Goal: Transaction & Acquisition: Purchase product/service

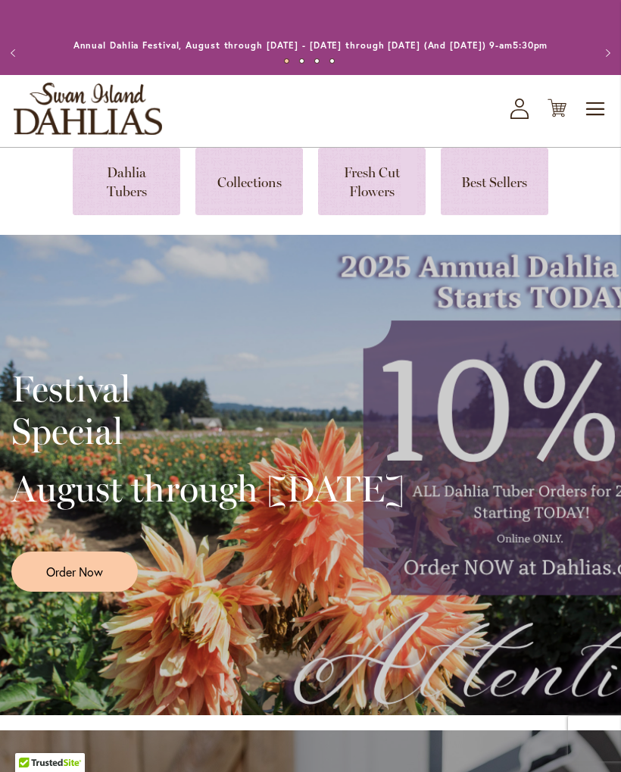
click at [517, 108] on icon at bounding box center [519, 102] width 9 height 9
click at [523, 119] on icon "My Account" at bounding box center [520, 108] width 18 height 20
click at [516, 119] on icon "My Account" at bounding box center [520, 108] width 18 height 20
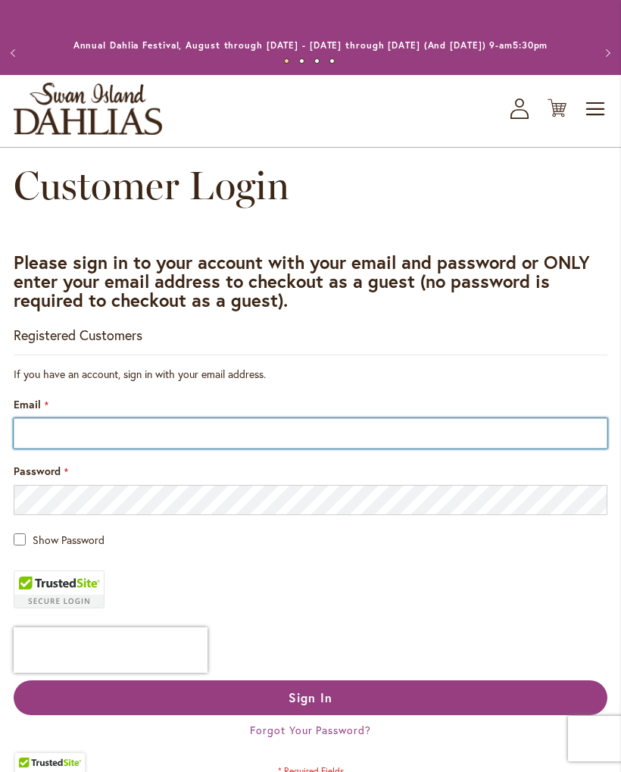
click at [418, 448] on input "Email" at bounding box center [311, 433] width 594 height 30
type input "**********"
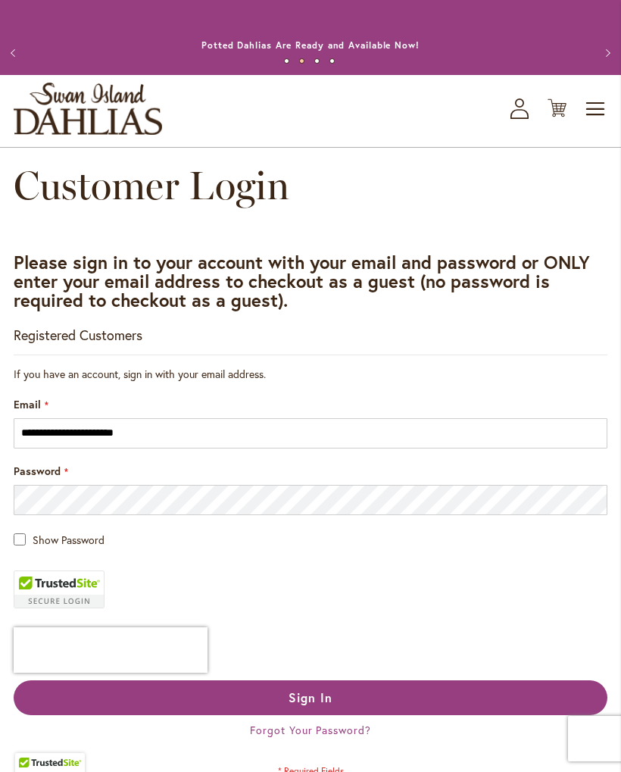
click at [364, 712] on button "Sign In" at bounding box center [311, 697] width 594 height 35
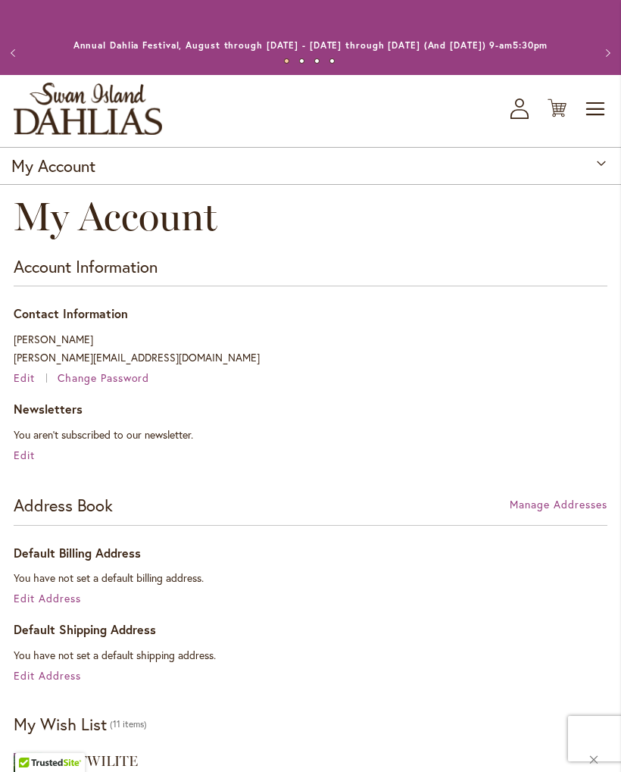
click at [586, 120] on span "Toggle Nav" at bounding box center [596, 109] width 23 height 30
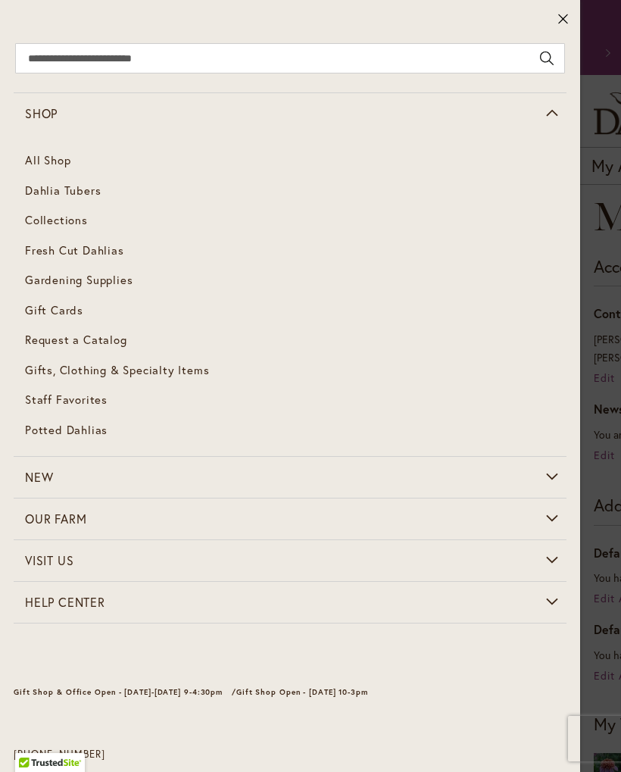
click at [35, 195] on span "Dahlia Tubers" at bounding box center [63, 190] width 76 height 15
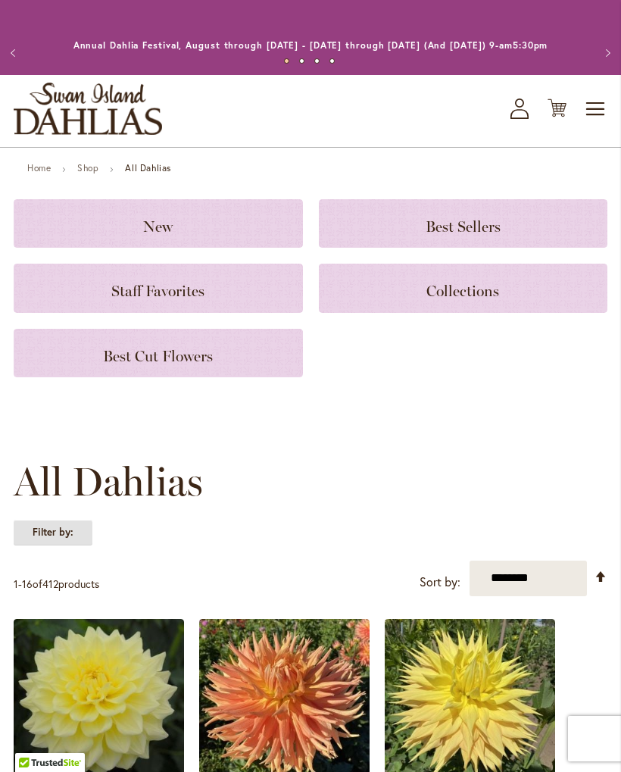
click at [46, 545] on strong "Filter by:" at bounding box center [53, 533] width 79 height 26
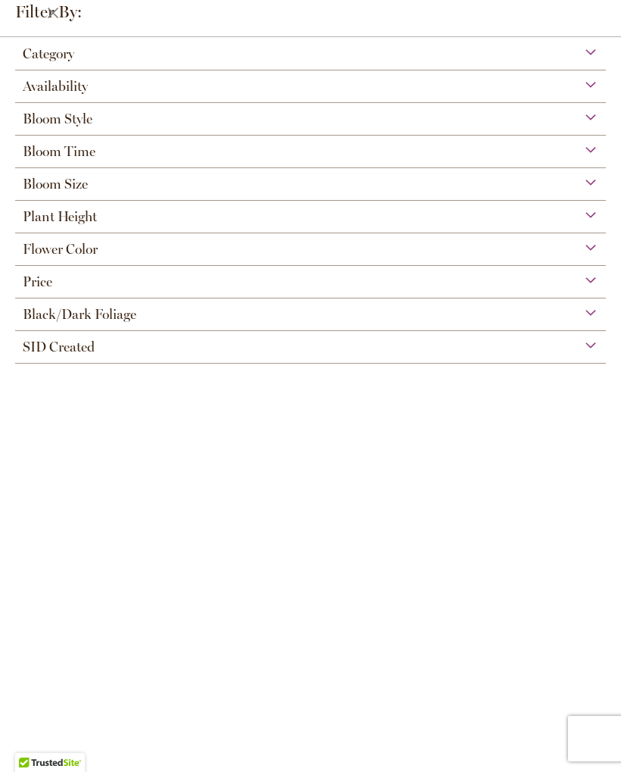
click at [30, 258] on span "Flower Color" at bounding box center [60, 249] width 75 height 17
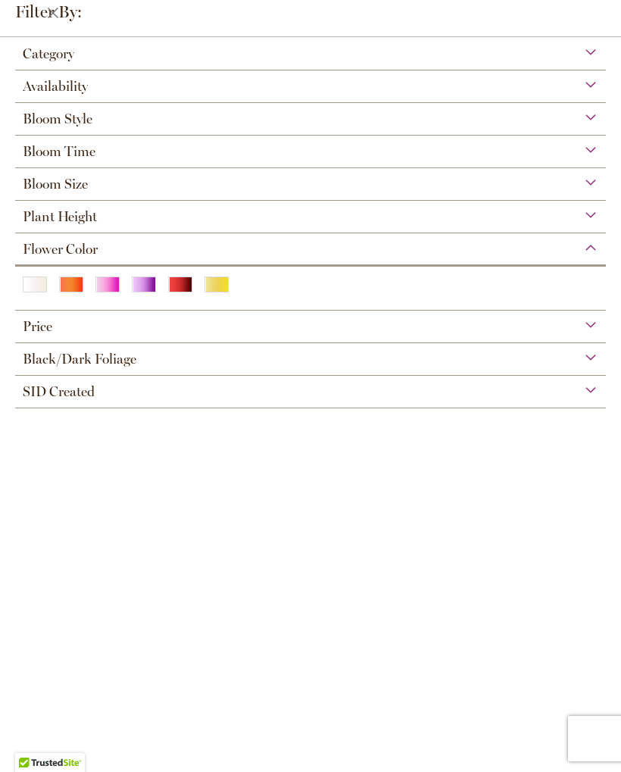
click at [210, 292] on div "Yellow" at bounding box center [217, 284] width 24 height 16
click at [202, 198] on div "Bloom Size (AA) Over 10" Blooms 38 items (A) 8"–10" Blooms 19 items (B) 6"–8" B…" at bounding box center [310, 184] width 591 height 33
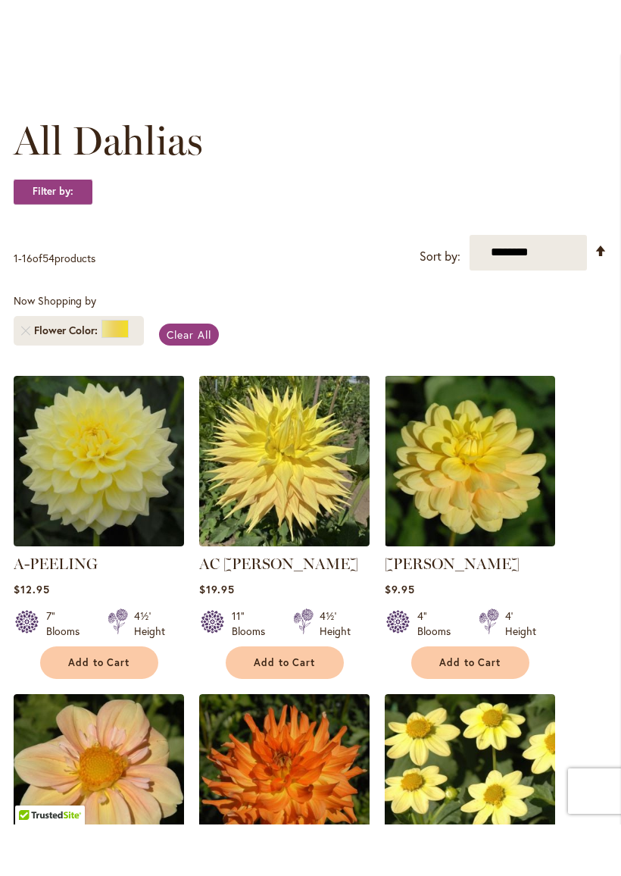
scroll to position [175, 0]
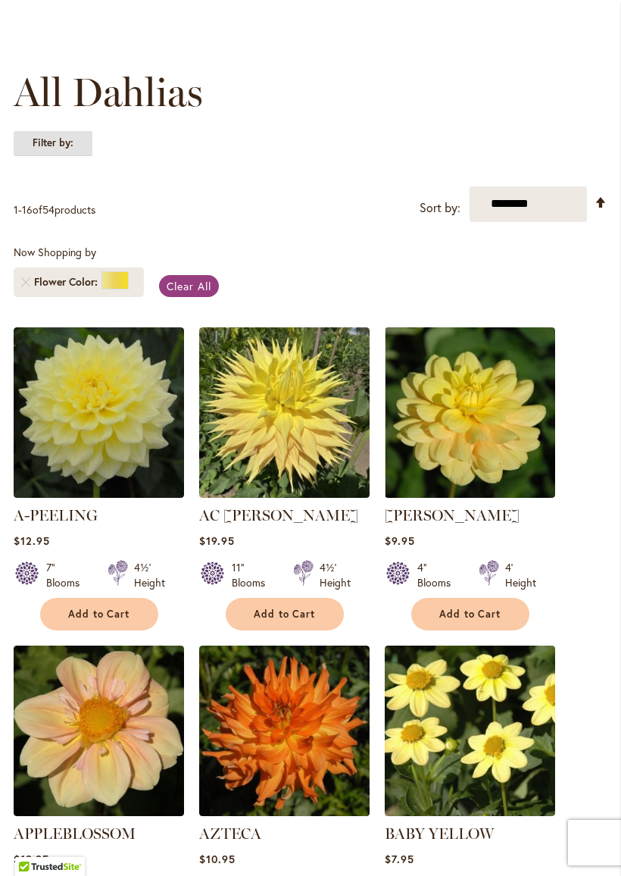
click at [42, 156] on strong "Filter by:" at bounding box center [53, 143] width 79 height 26
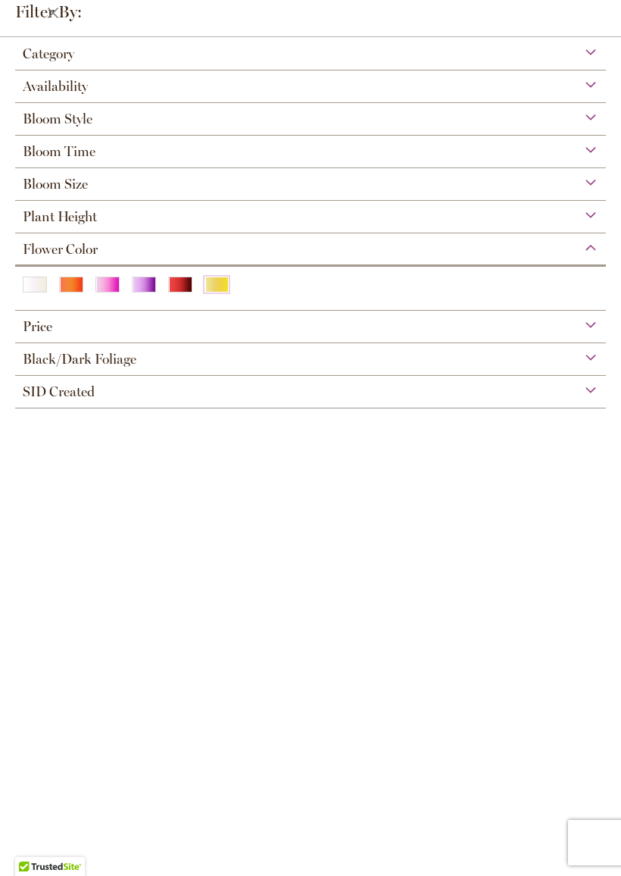
scroll to position [90, 0]
click at [39, 191] on span "Bloom Size" at bounding box center [55, 184] width 65 height 17
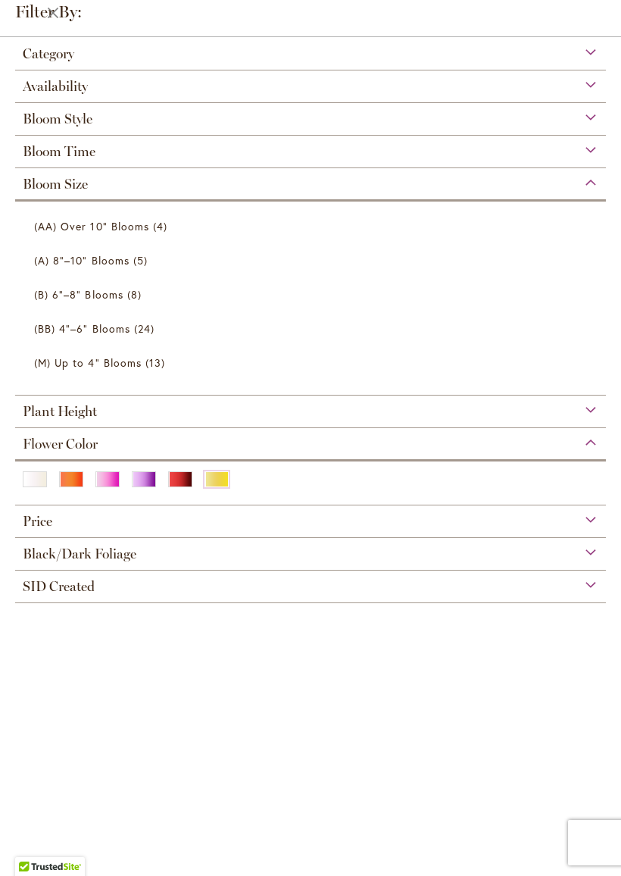
click at [51, 335] on span "(BB) 4"–6" Blooms" at bounding box center [82, 328] width 96 height 14
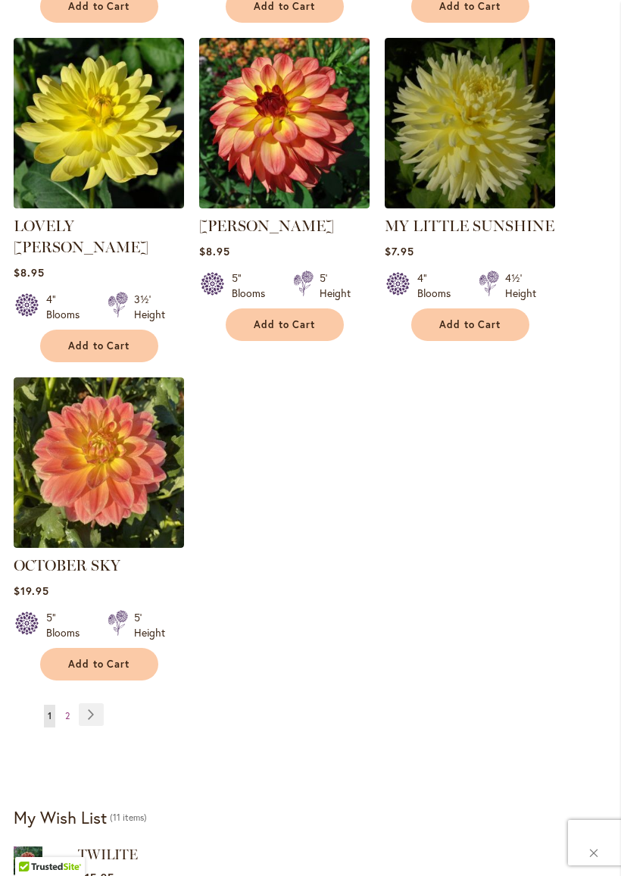
scroll to position [1804, 0]
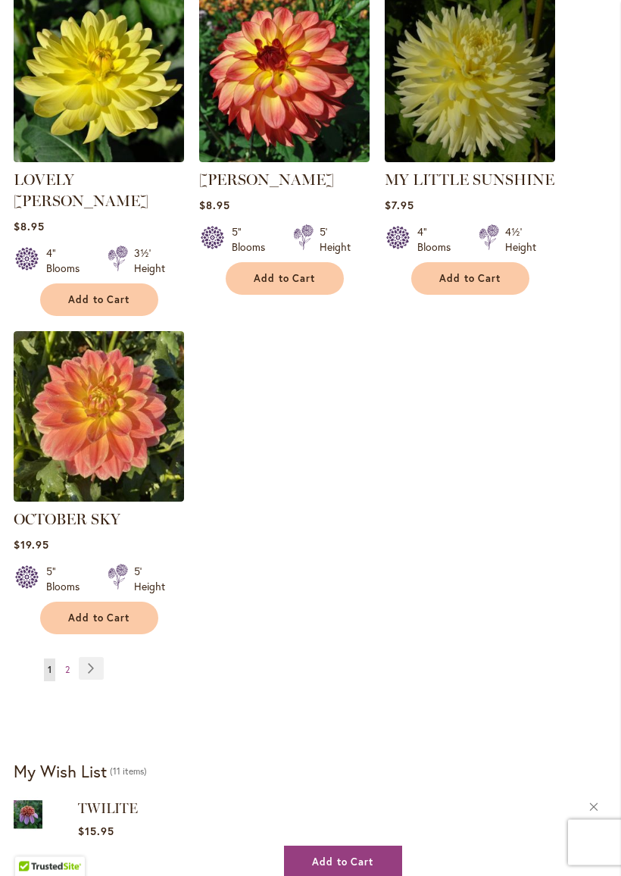
click at [86, 657] on link "Page Next" at bounding box center [91, 668] width 25 height 23
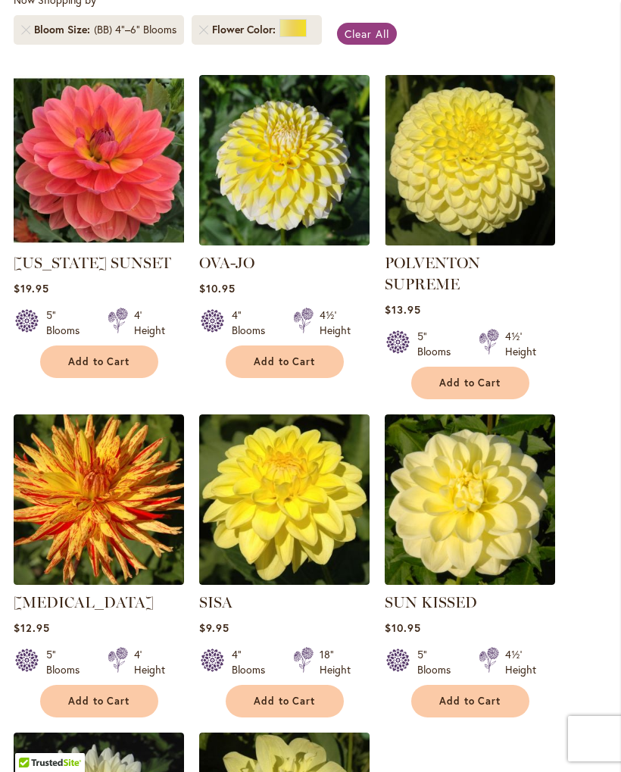
scroll to position [422, 0]
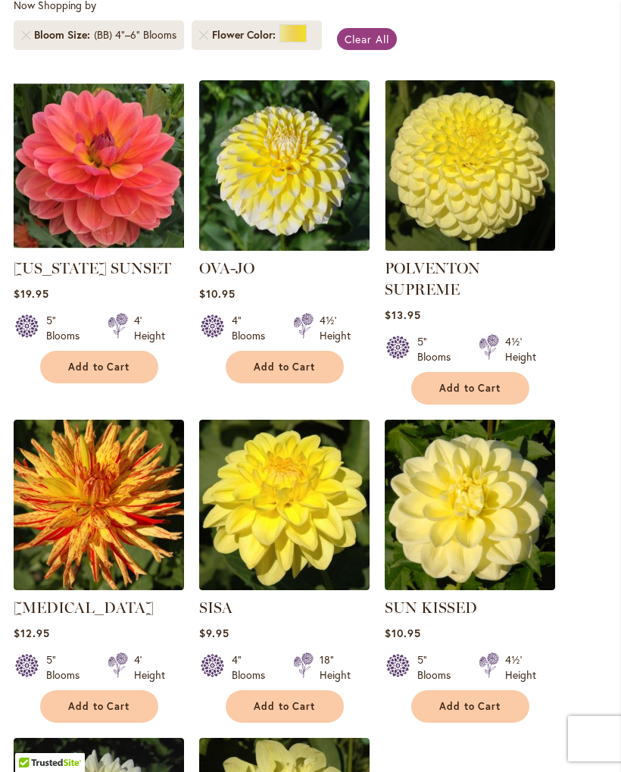
click at [48, 588] on img at bounding box center [99, 505] width 170 height 170
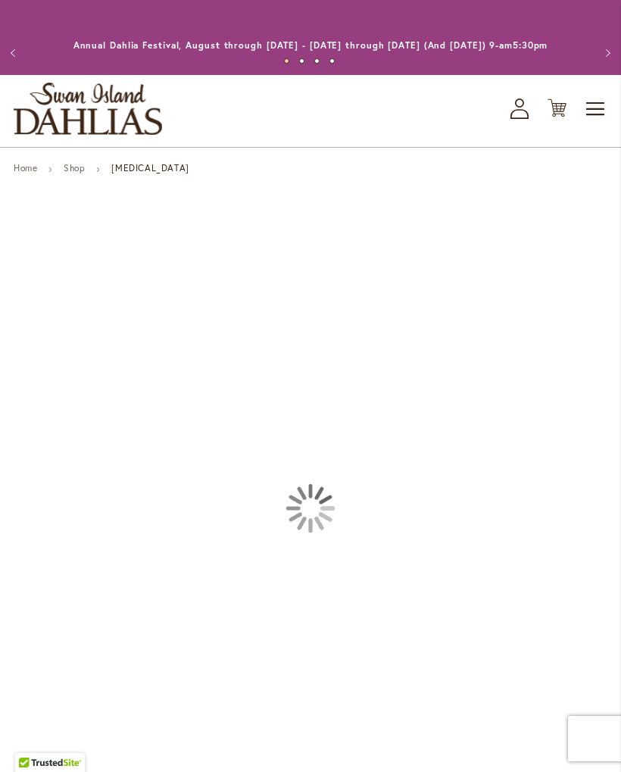
type input "*****"
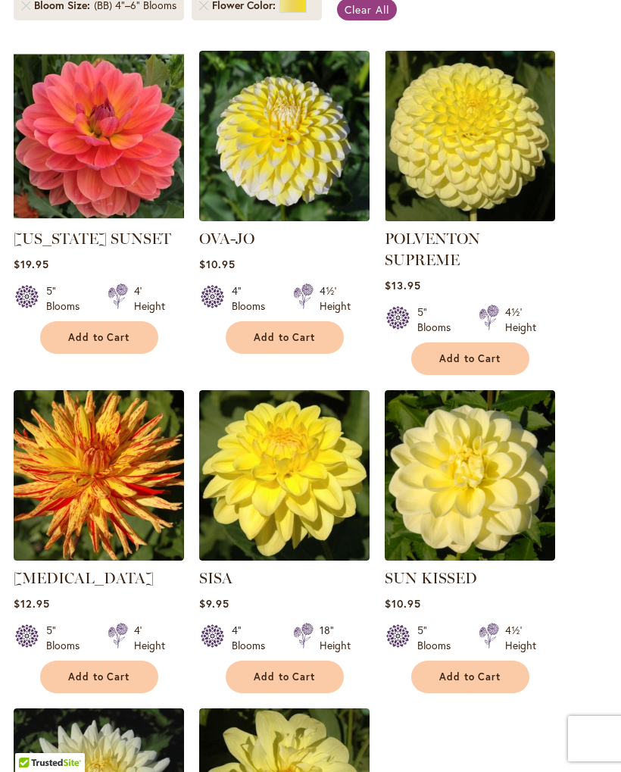
scroll to position [422, 0]
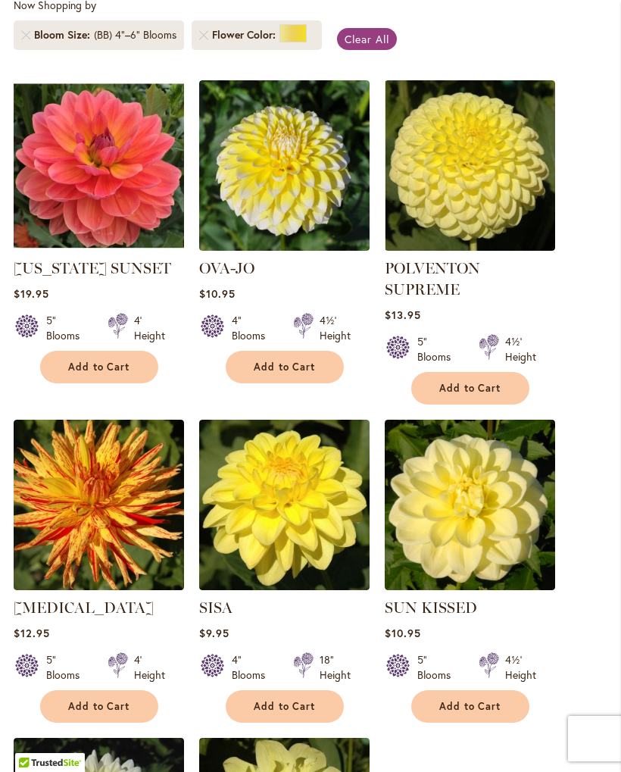
click at [304, 543] on img at bounding box center [284, 505] width 170 height 170
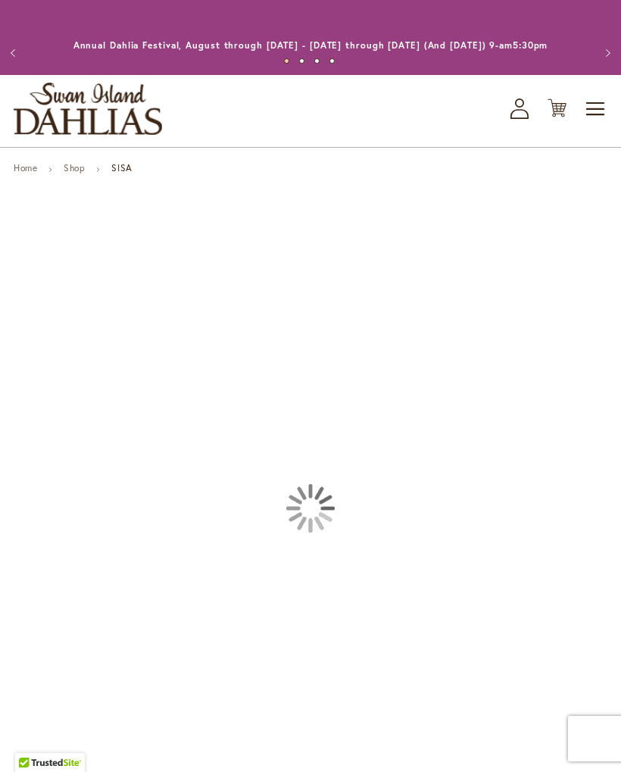
type input "*****"
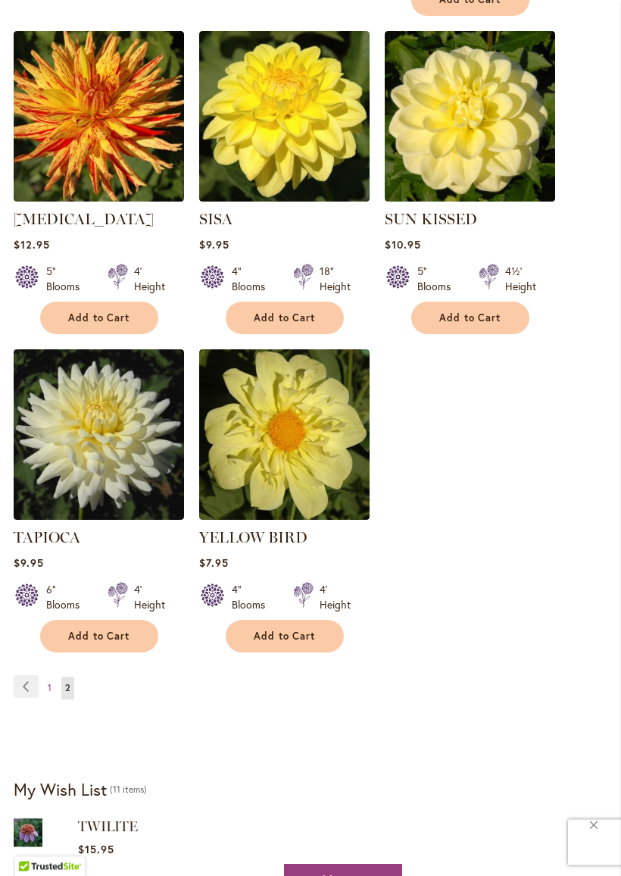
scroll to position [810, 0]
click at [328, 481] on img at bounding box center [284, 434] width 170 height 170
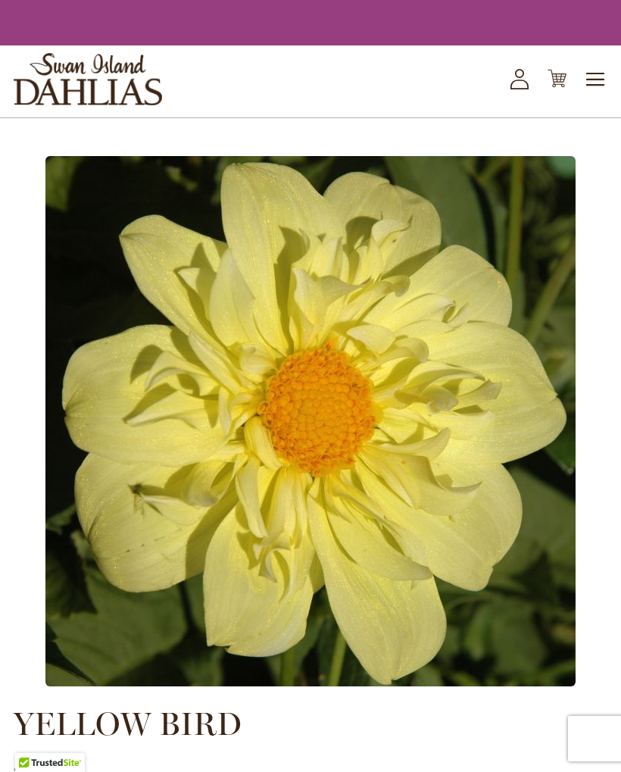
type input "*****"
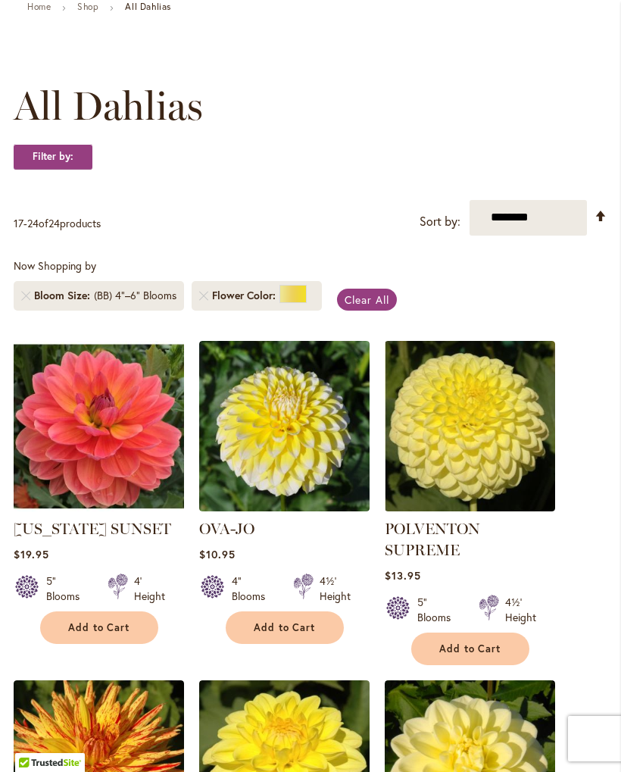
scroll to position [147, 0]
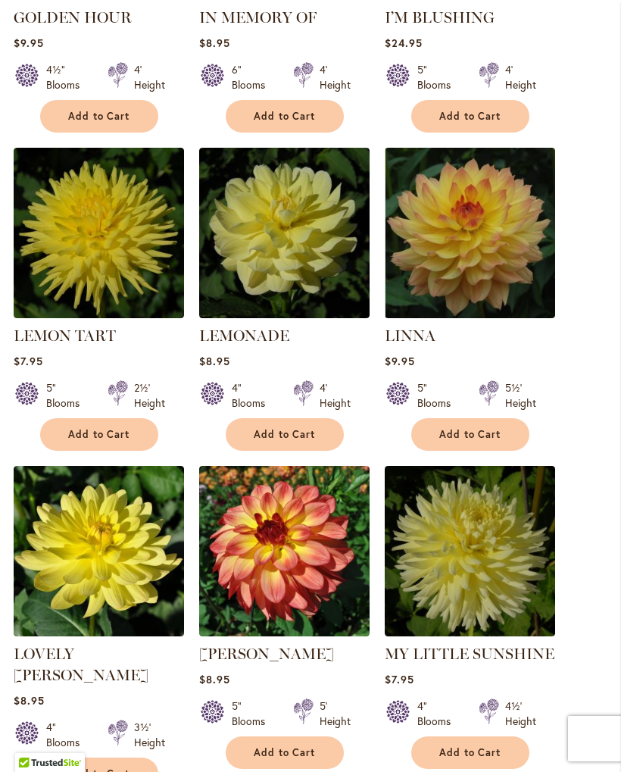
scroll to position [1329, 0]
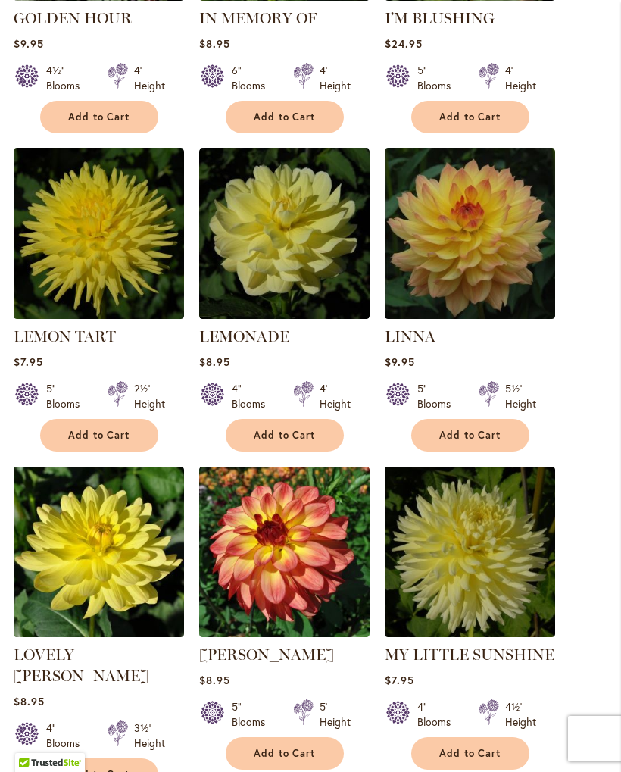
click at [483, 548] on img at bounding box center [470, 552] width 170 height 170
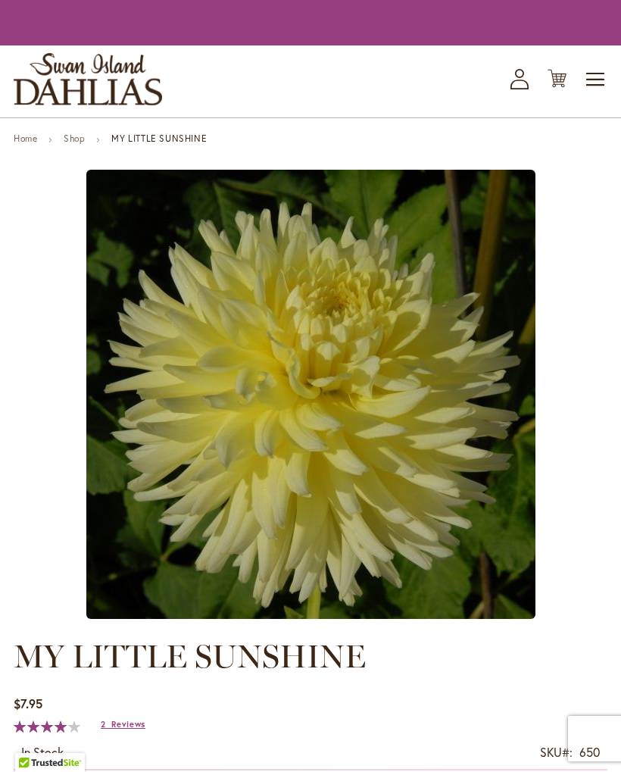
type input "*****"
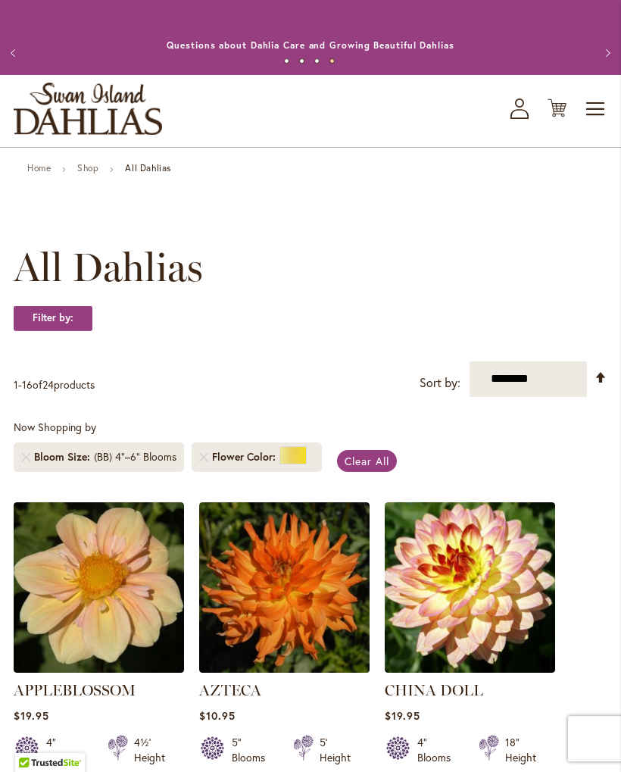
click at [28, 461] on link at bounding box center [25, 456] width 9 height 9
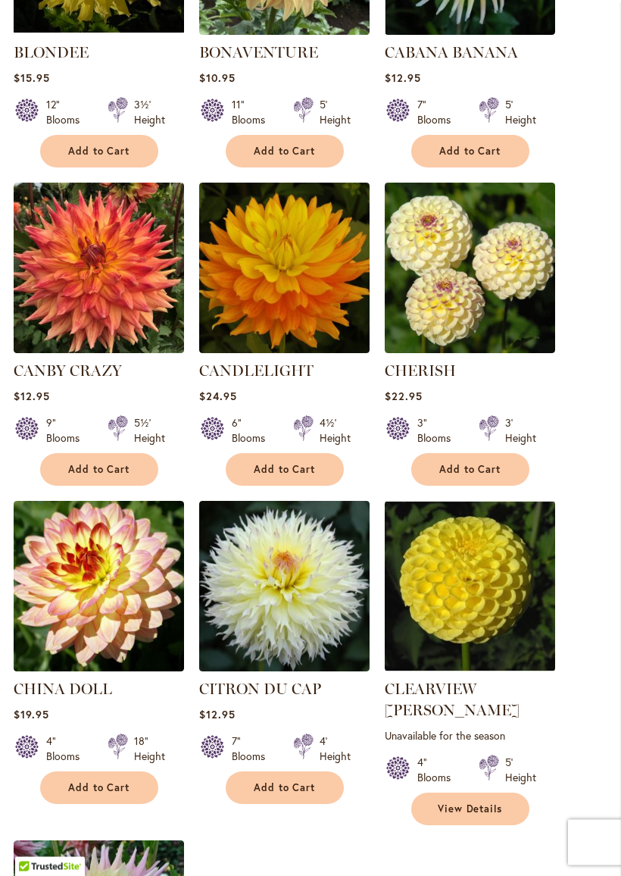
scroll to position [1274, 0]
click at [452, 321] on img at bounding box center [470, 268] width 170 height 170
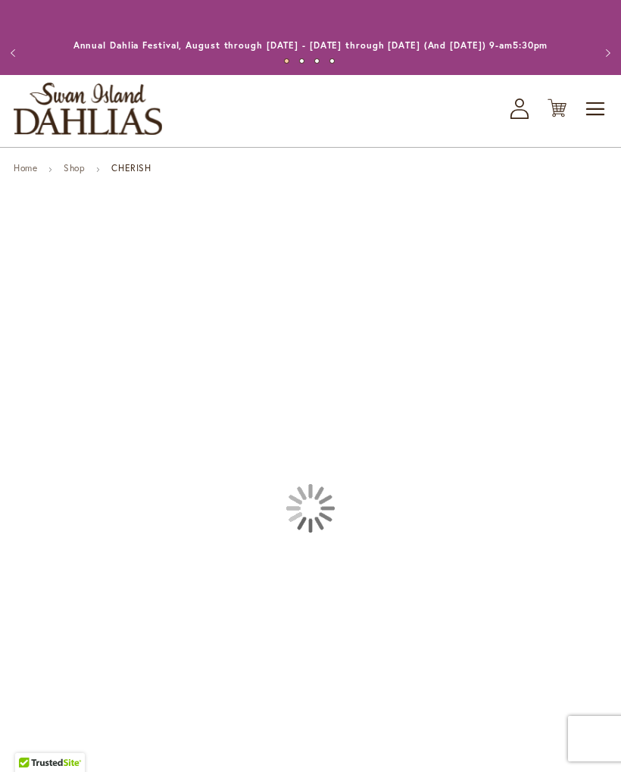
type input "*****"
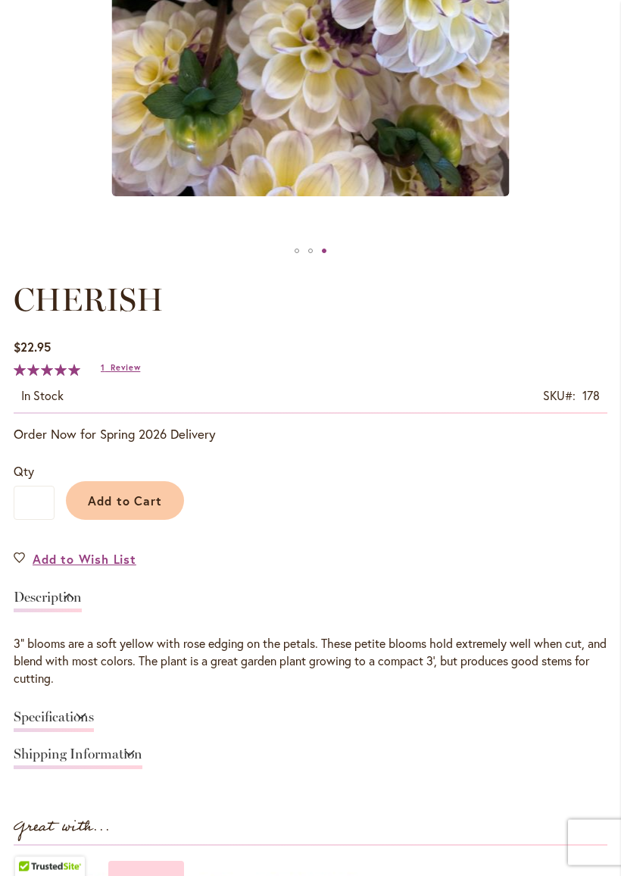
scroll to position [577, 0]
click at [28, 567] on link "Add to Wish List" at bounding box center [75, 558] width 123 height 17
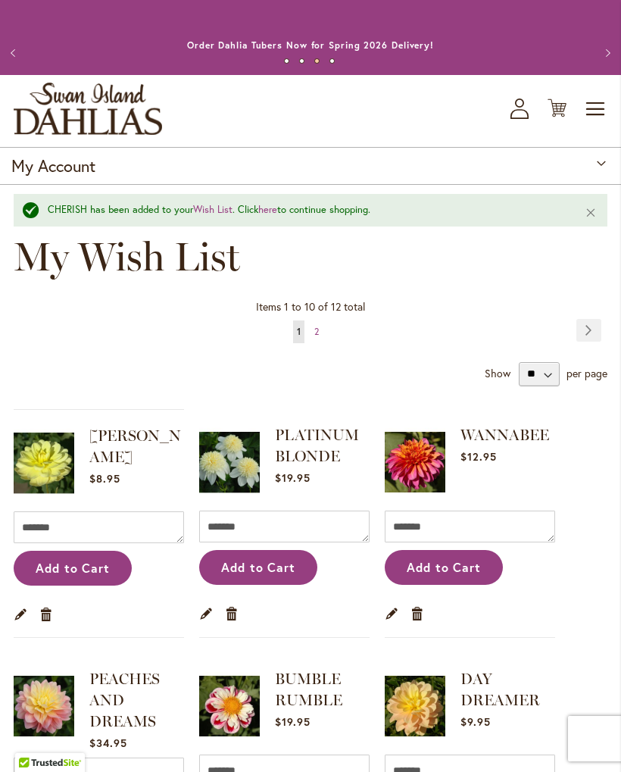
click at [593, 119] on span "Toggle Nav" at bounding box center [596, 109] width 23 height 30
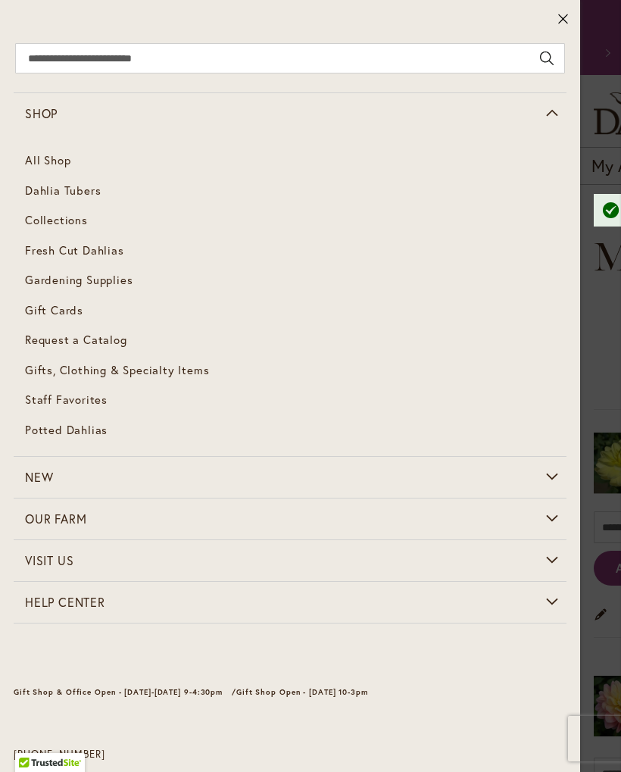
click at [42, 192] on span "Dahlia Tubers" at bounding box center [63, 190] width 76 height 15
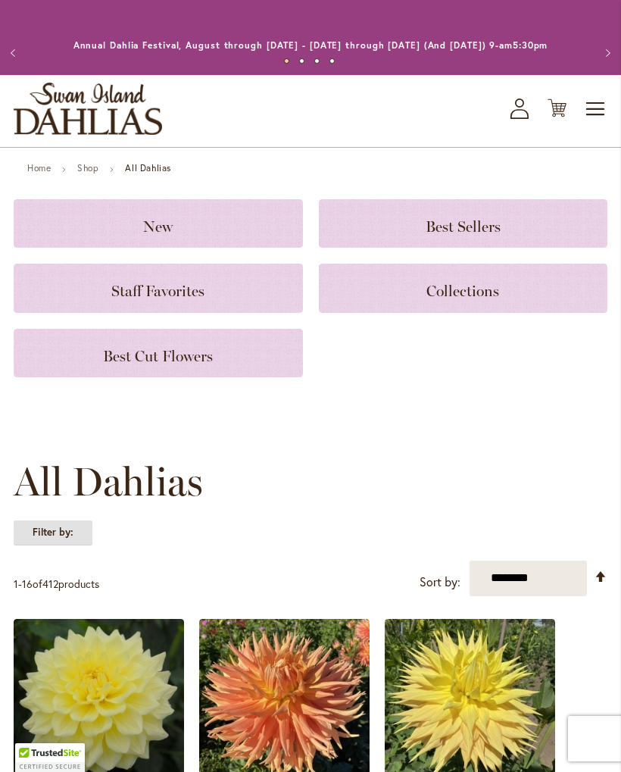
click at [61, 545] on strong "Filter by:" at bounding box center [53, 533] width 79 height 26
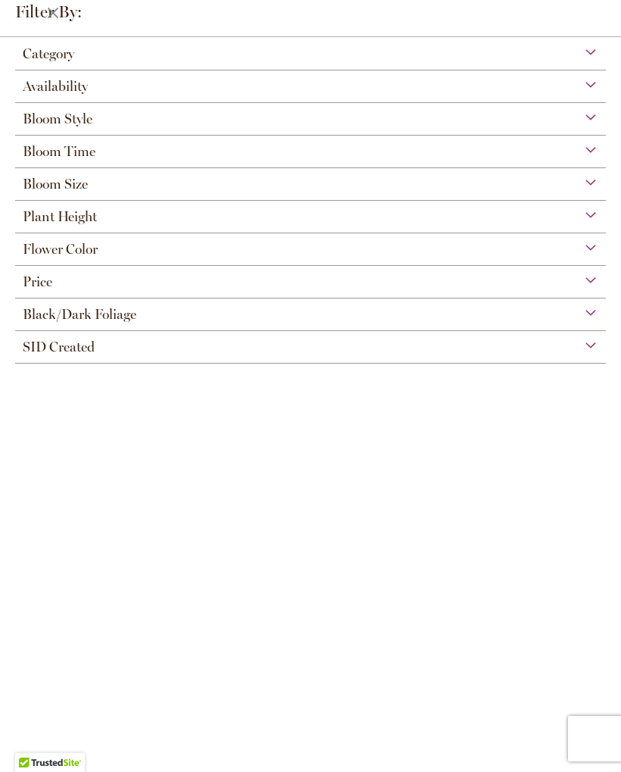
click at [52, 117] on span "Bloom Style" at bounding box center [58, 119] width 70 height 17
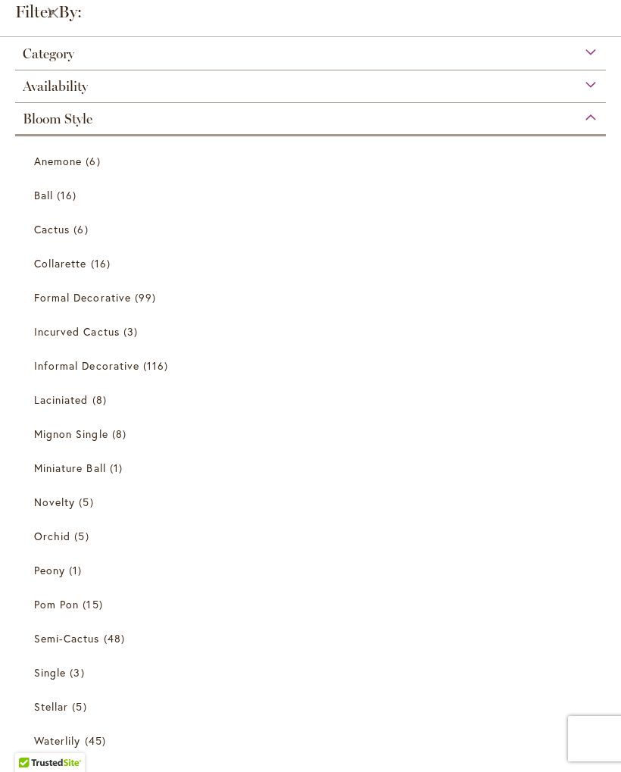
click at [48, 310] on link "Formal Decorative 99 items" at bounding box center [312, 297] width 557 height 27
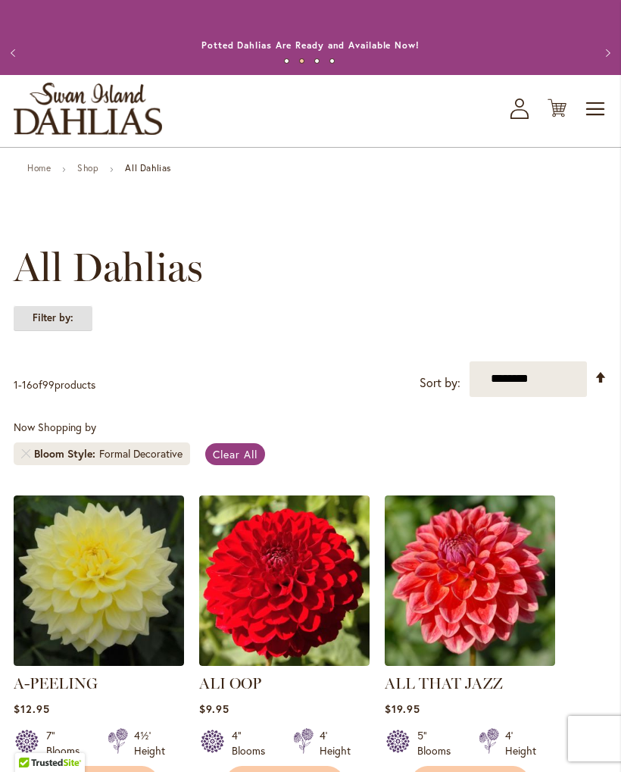
click at [45, 331] on strong "Filter by:" at bounding box center [53, 318] width 79 height 26
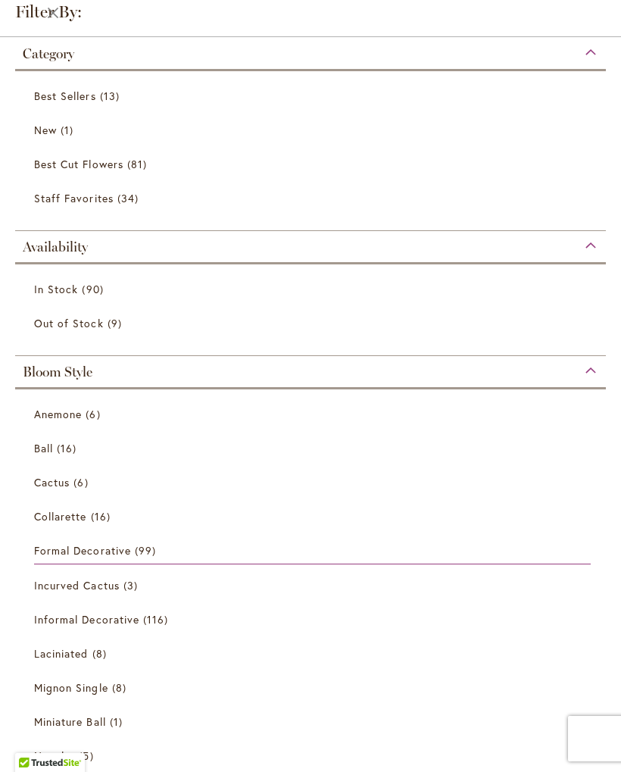
click at [52, 626] on span "Informal Decorative" at bounding box center [86, 619] width 105 height 14
click at [55, 557] on span "Formal Decorative" at bounding box center [82, 550] width 97 height 14
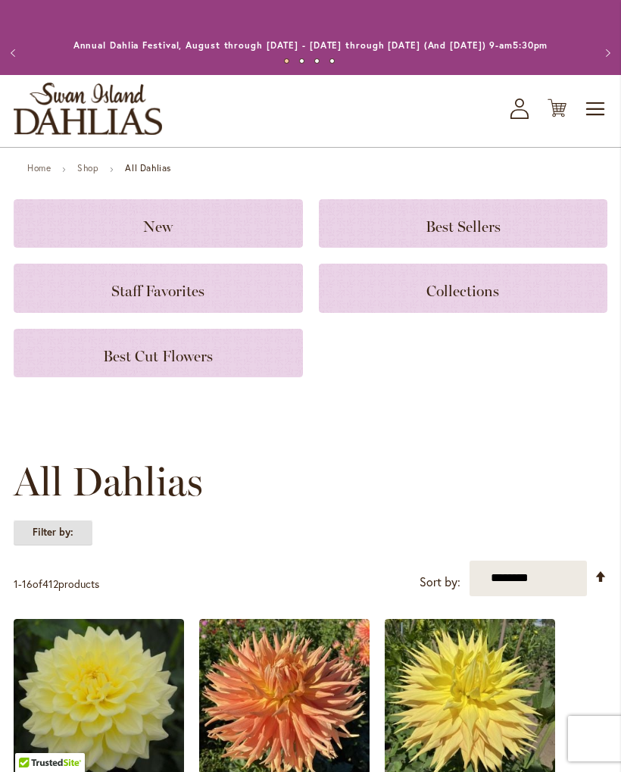
click at [38, 545] on strong "Filter by:" at bounding box center [53, 533] width 79 height 26
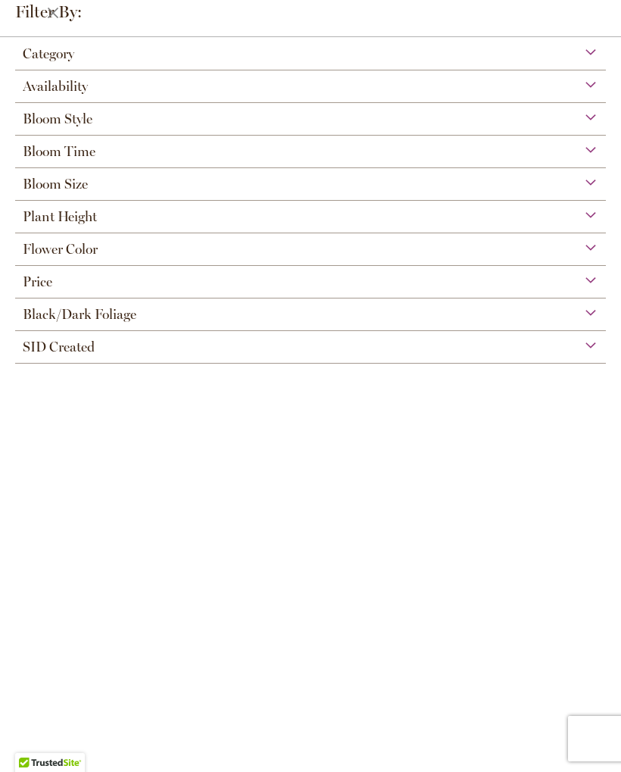
click at [44, 127] on span "Bloom Style" at bounding box center [58, 119] width 70 height 17
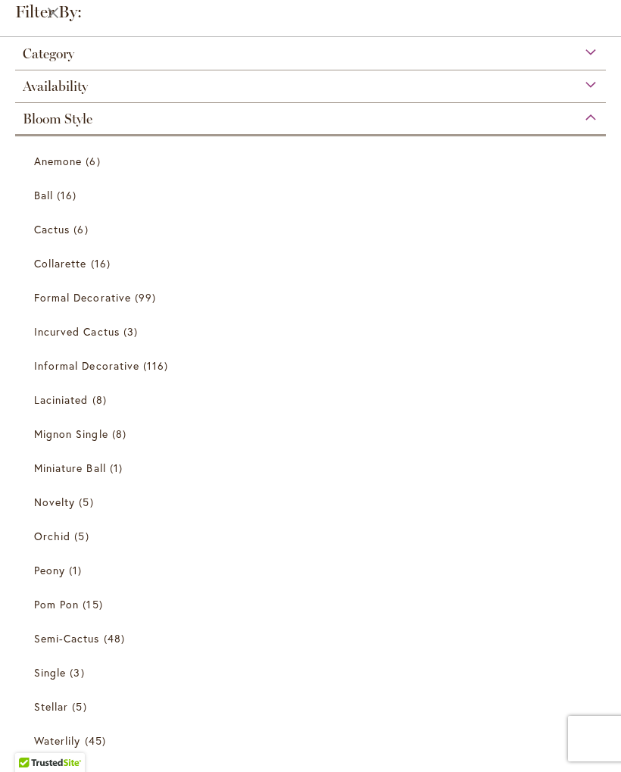
click at [48, 364] on span "Informal Decorative" at bounding box center [86, 365] width 105 height 14
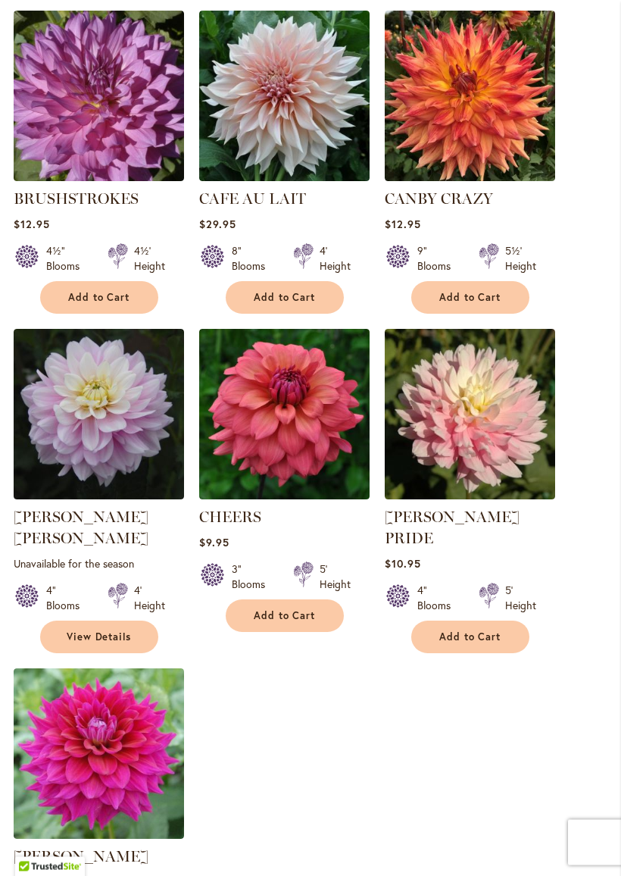
scroll to position [1460, 0]
click at [567, 626] on ol "AMERICAN BEAUTY Rating: 100% 8 Reviews $9.95 8" Blooms 4' Height" at bounding box center [311, 3] width 594 height 1936
click at [549, 682] on ol "AMERICAN BEAUTY Rating: 100% 8 Reviews $9.95 8" Blooms 4' Height" at bounding box center [311, 3] width 594 height 1936
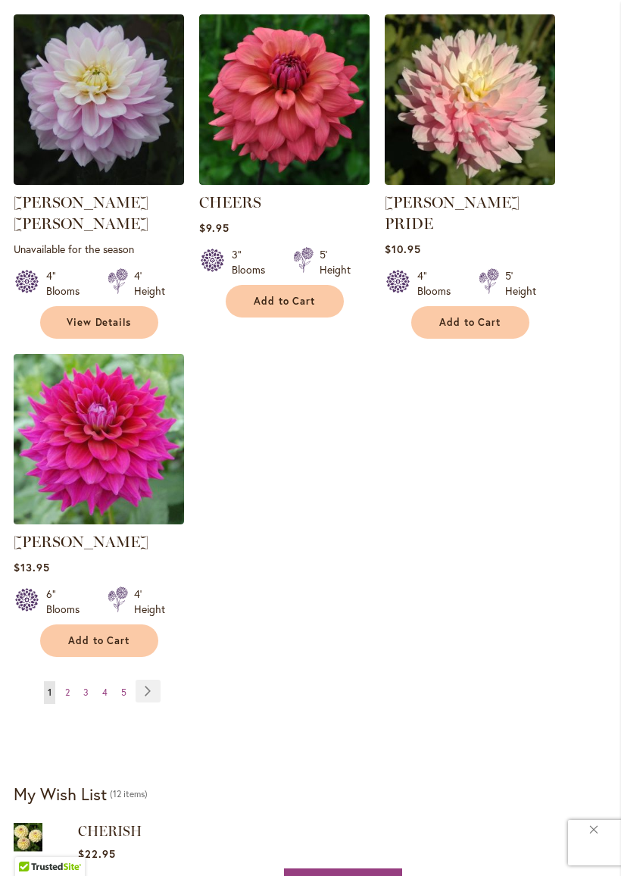
scroll to position [1776, 0]
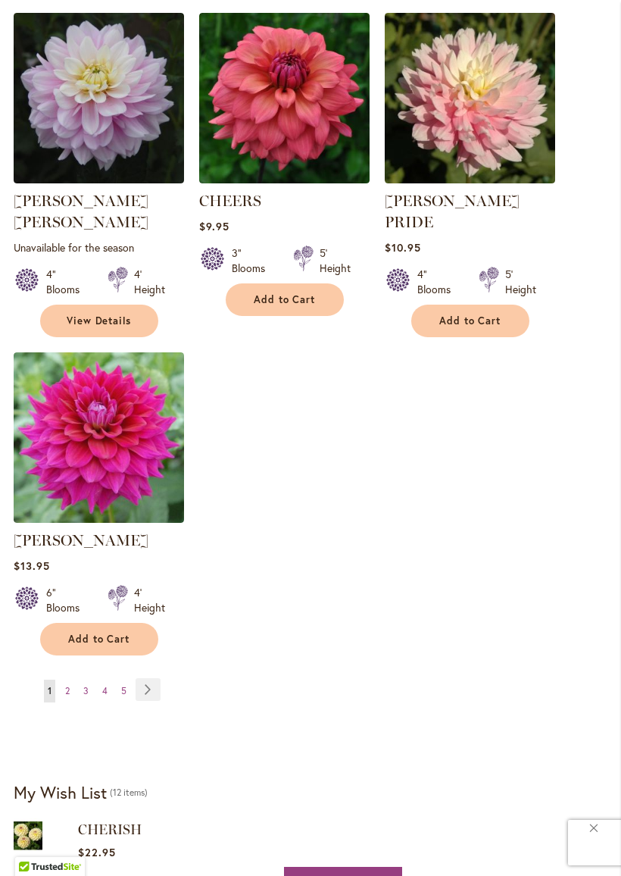
click at [66, 685] on span "2" at bounding box center [67, 690] width 5 height 11
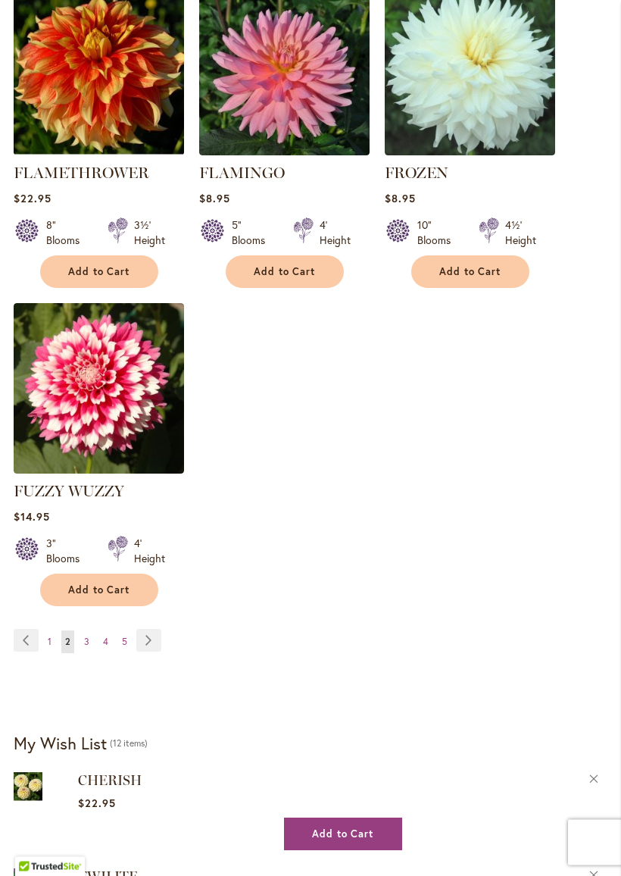
scroll to position [1829, 0]
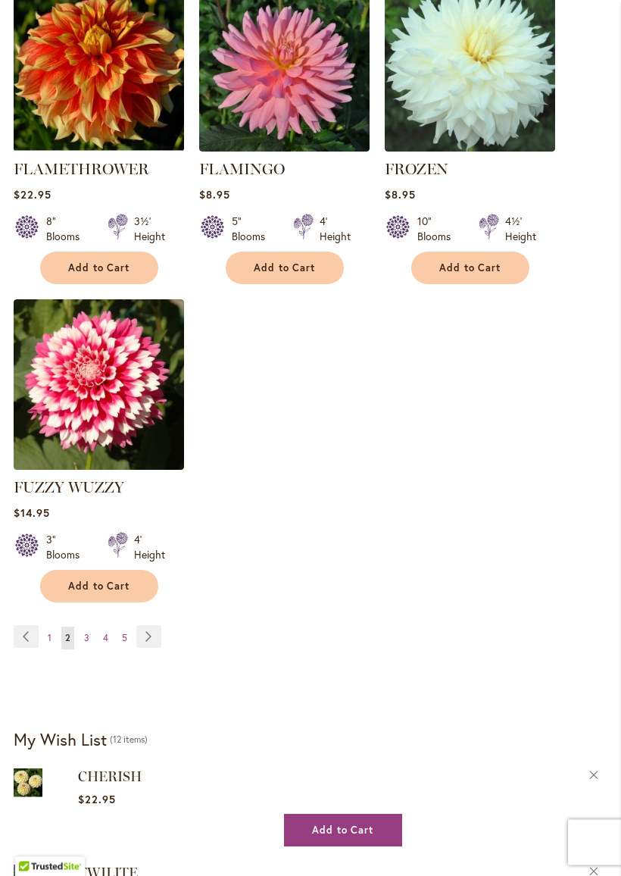
click at [61, 464] on img at bounding box center [99, 385] width 170 height 170
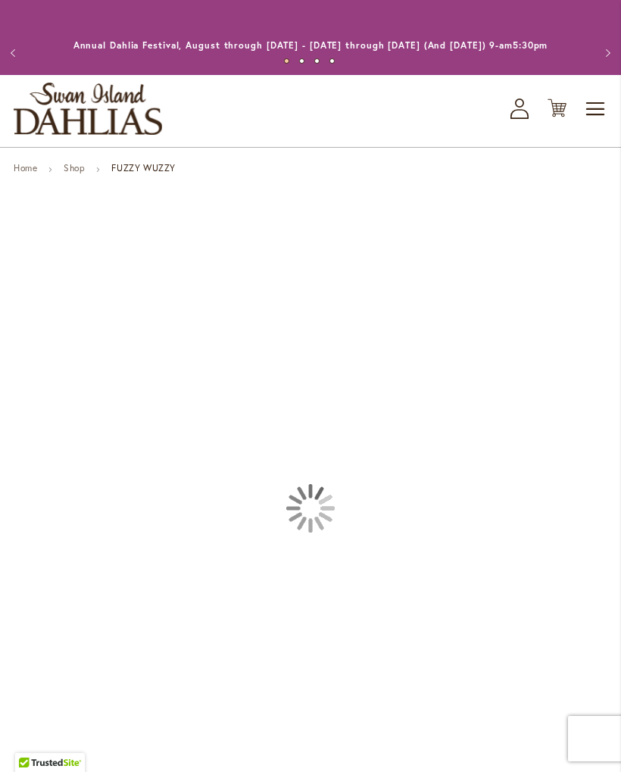
type input "*****"
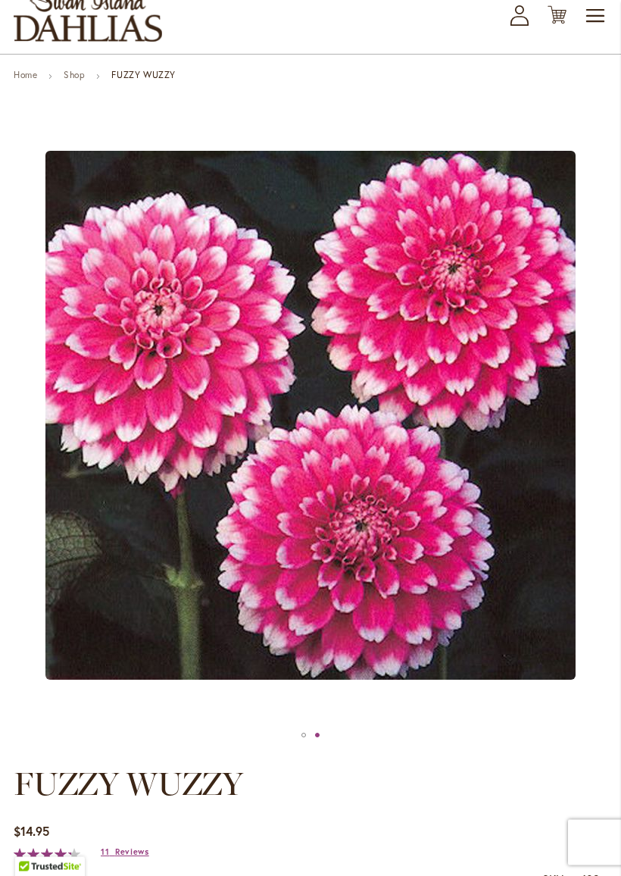
scroll to position [92, 0]
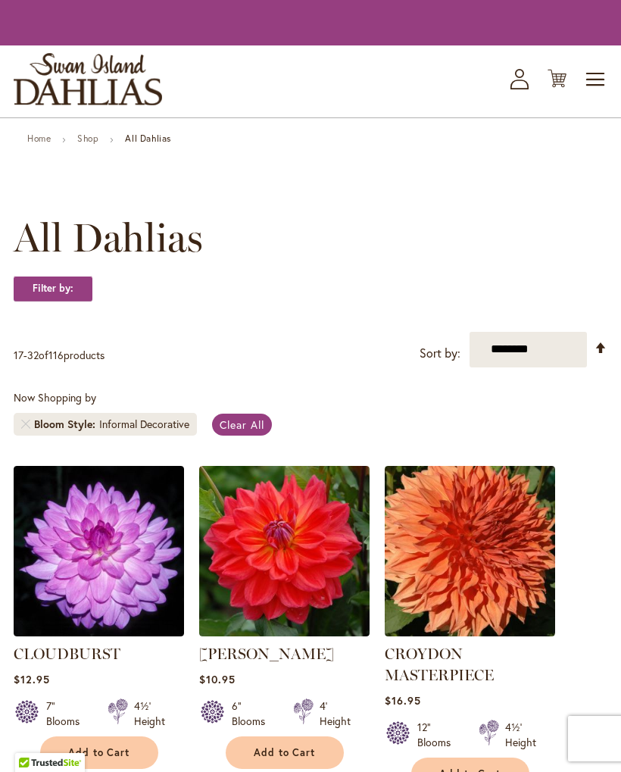
scroll to position [1872, 0]
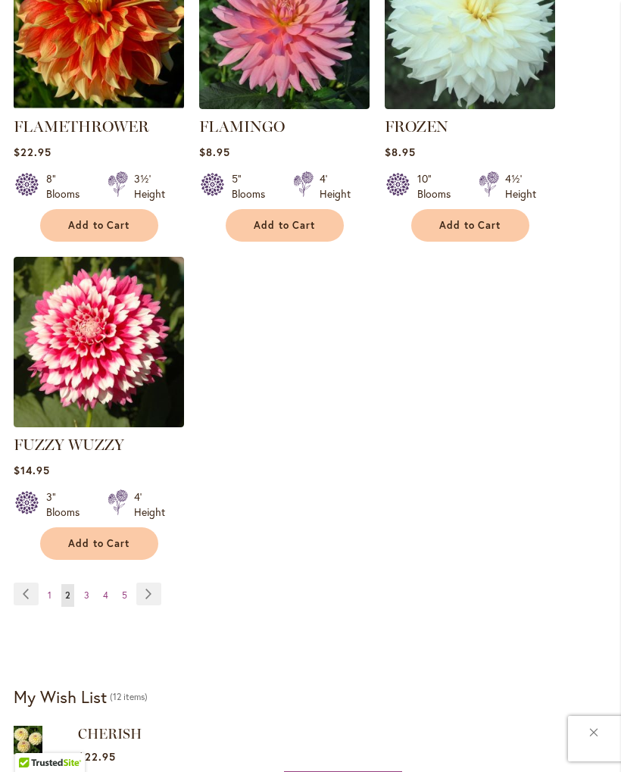
click at [84, 601] on span "3" at bounding box center [86, 594] width 5 height 11
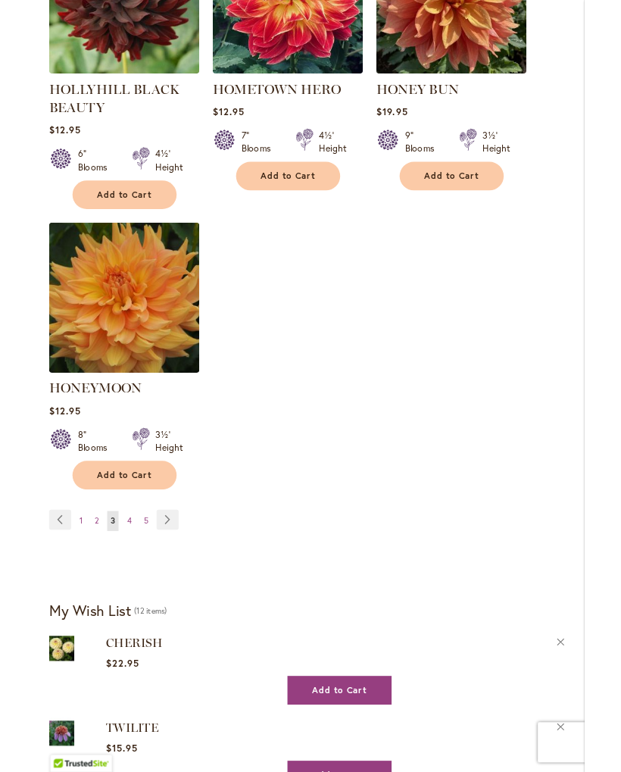
scroll to position [1896, 0]
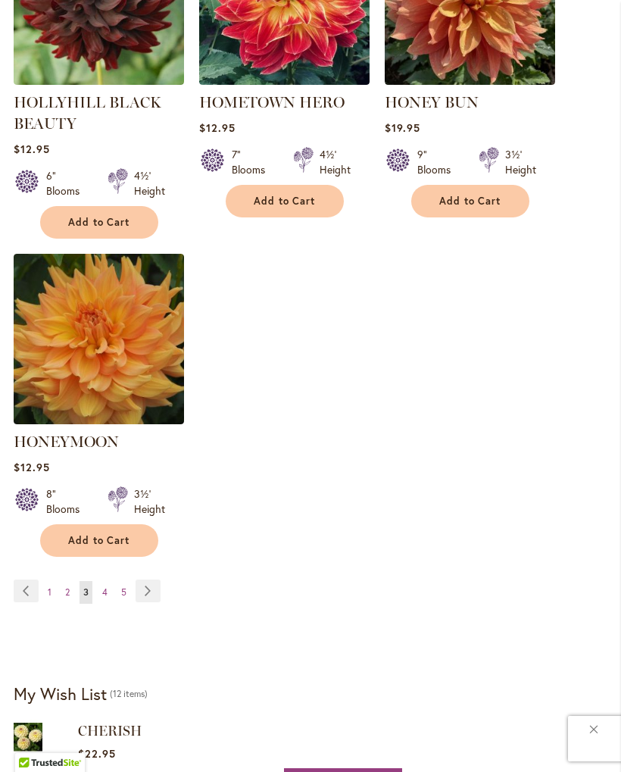
click at [102, 586] on span "4" at bounding box center [104, 591] width 5 height 11
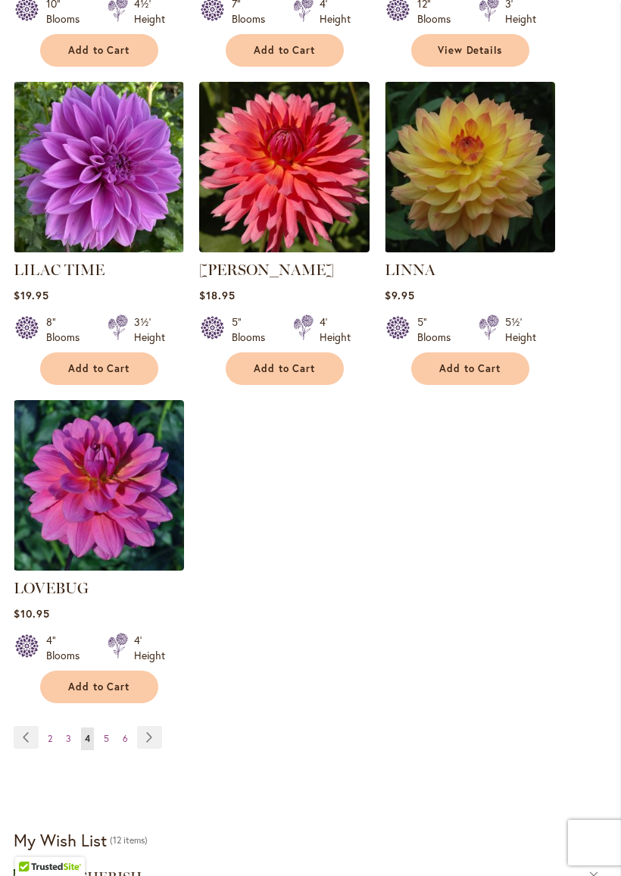
scroll to position [1710, 0]
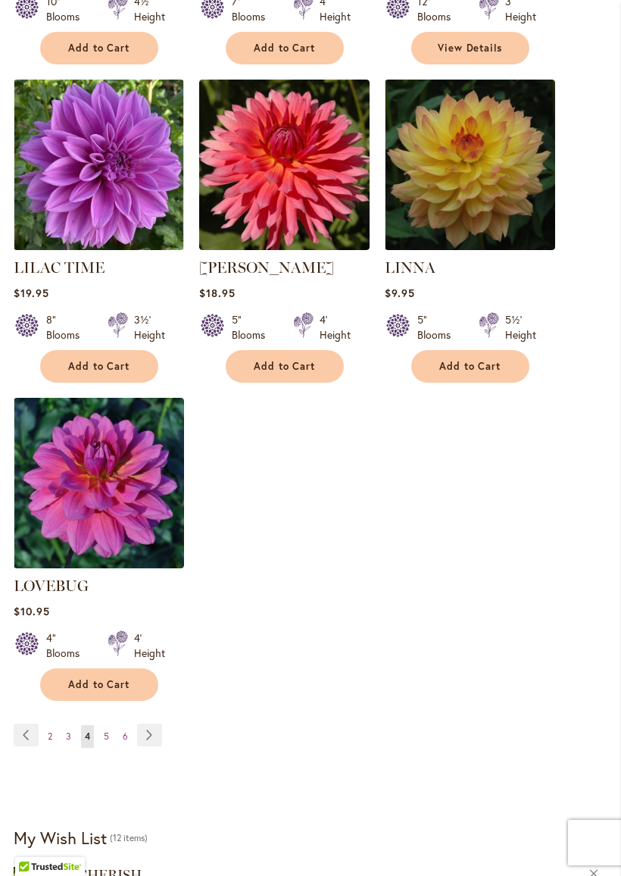
click at [108, 730] on span "5" at bounding box center [106, 735] width 5 height 11
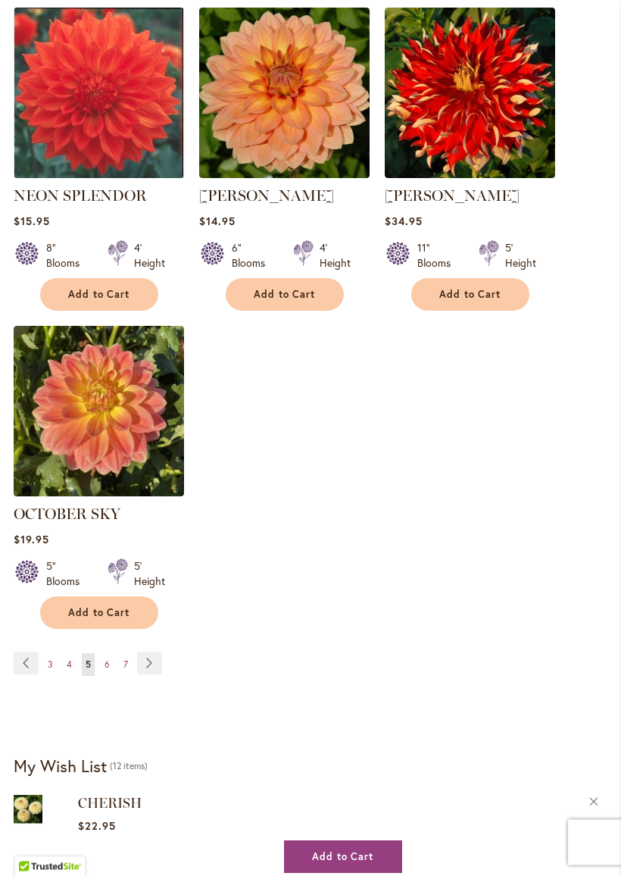
scroll to position [1803, 0]
click at [102, 653] on link "Page 6" at bounding box center [107, 664] width 13 height 23
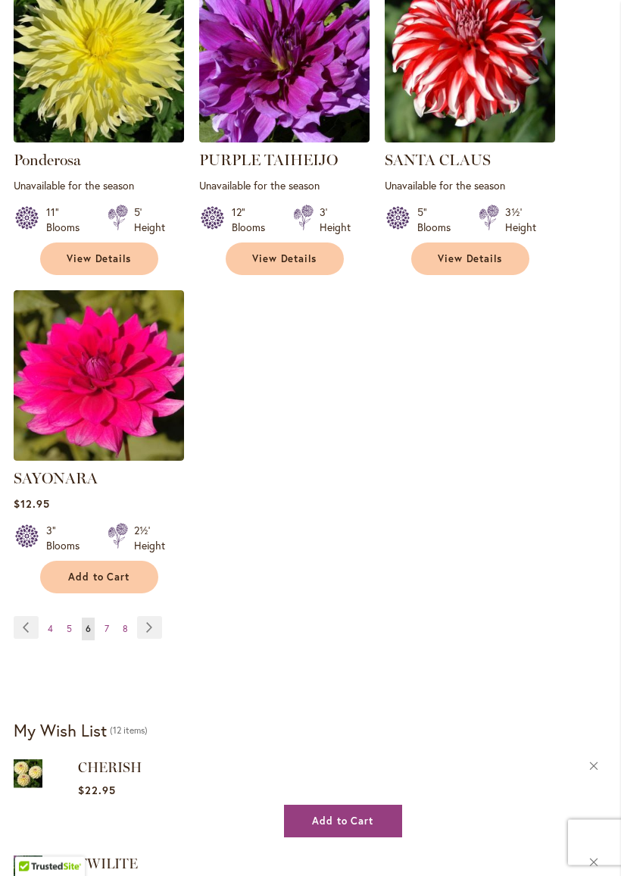
scroll to position [1817, 0]
click at [105, 623] on span "7" at bounding box center [107, 628] width 5 height 11
click at [108, 623] on span "7" at bounding box center [107, 628] width 5 height 11
click at [148, 616] on link "Page Next" at bounding box center [149, 627] width 25 height 23
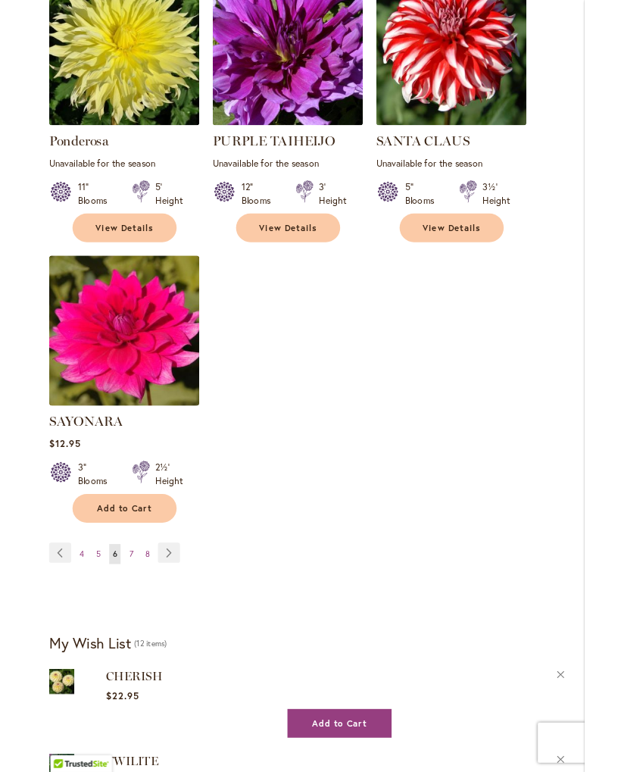
scroll to position [1860, 0]
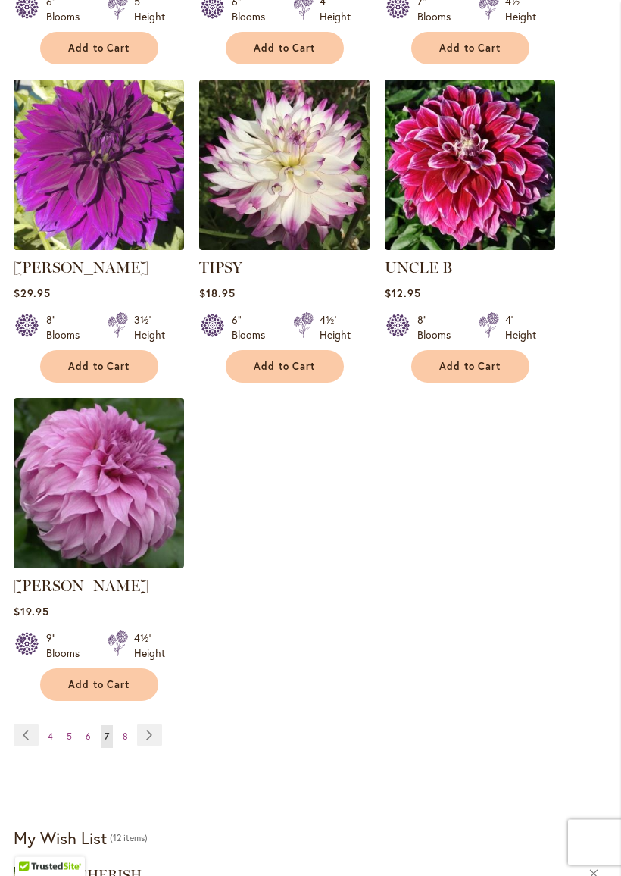
scroll to position [1740, 0]
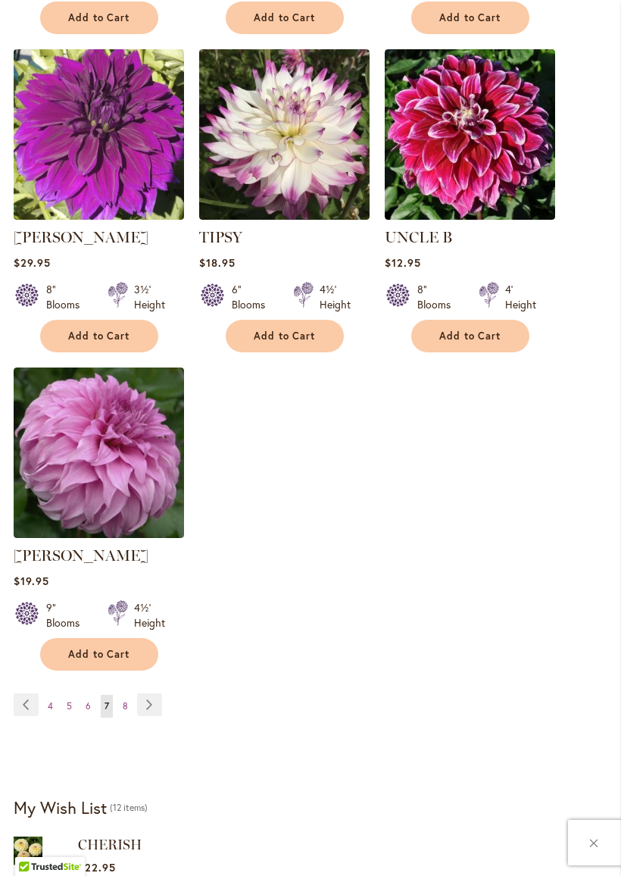
click at [143, 697] on link "Page Next" at bounding box center [149, 704] width 25 height 23
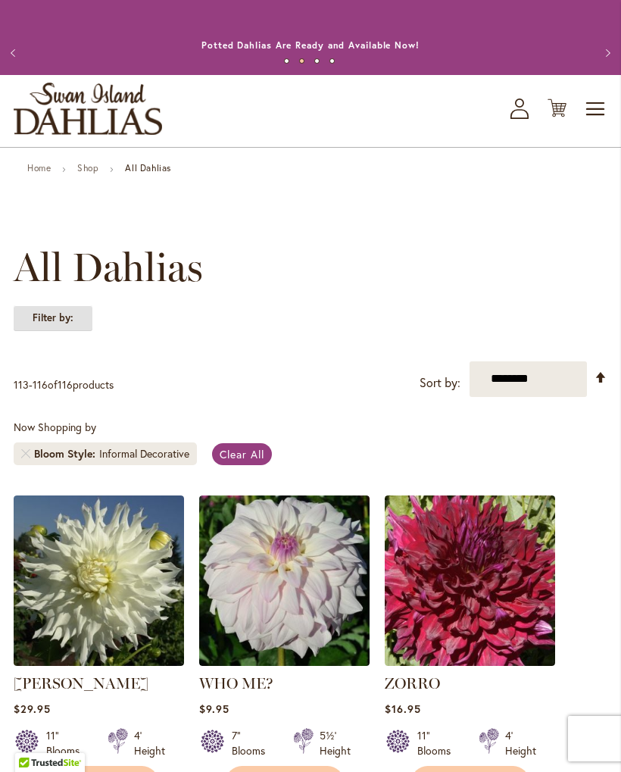
click at [49, 331] on strong "Filter by:" at bounding box center [53, 318] width 79 height 26
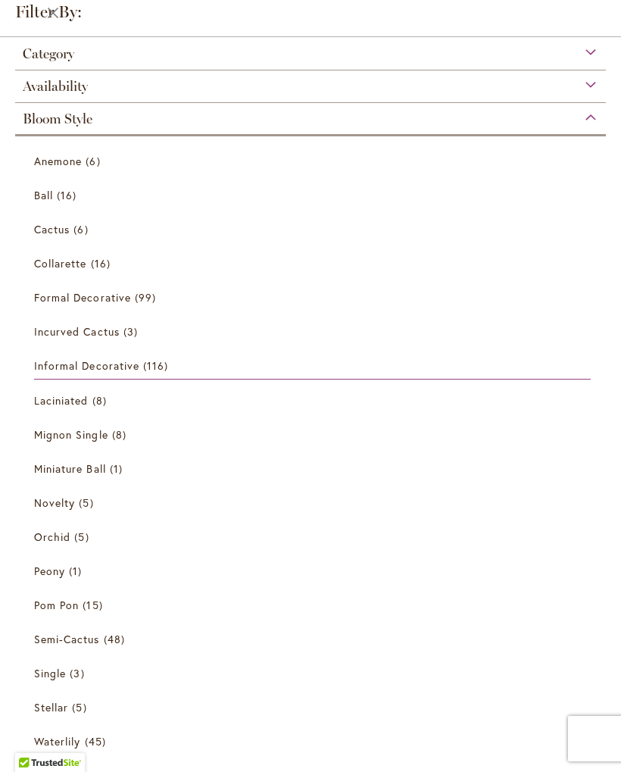
click at [40, 125] on span "Bloom Style" at bounding box center [58, 119] width 70 height 17
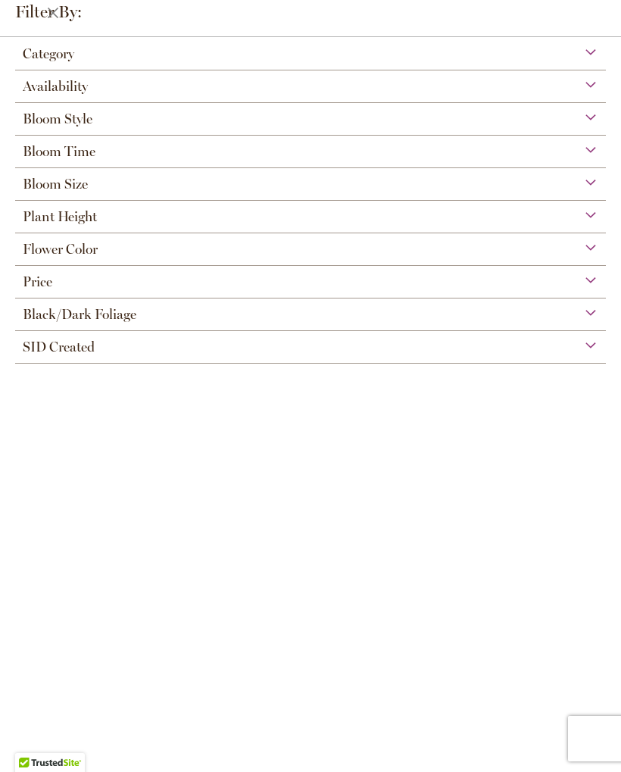
click at [38, 258] on span "Flower Color" at bounding box center [60, 249] width 75 height 17
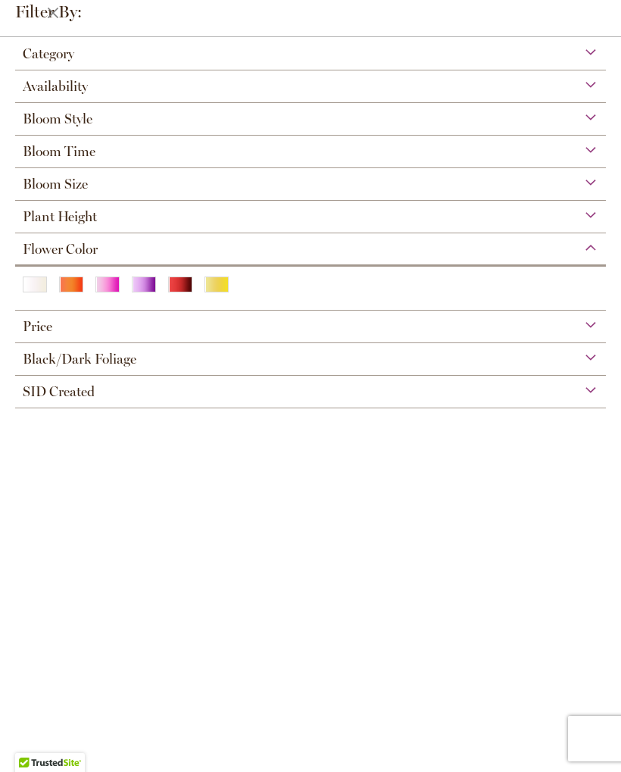
click at [96, 292] on div "Pink" at bounding box center [107, 284] width 24 height 16
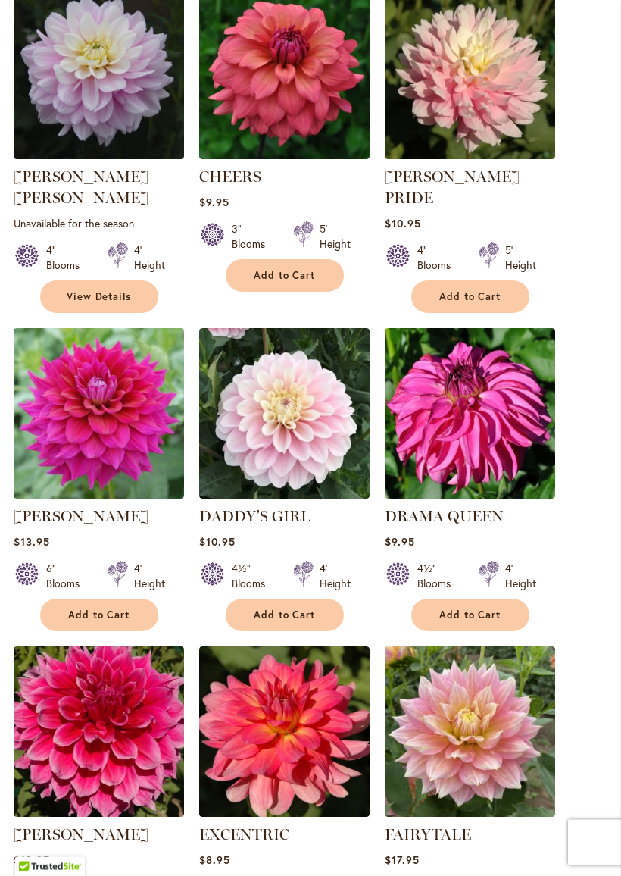
scroll to position [832, 0]
click at [522, 456] on img at bounding box center [470, 413] width 170 height 170
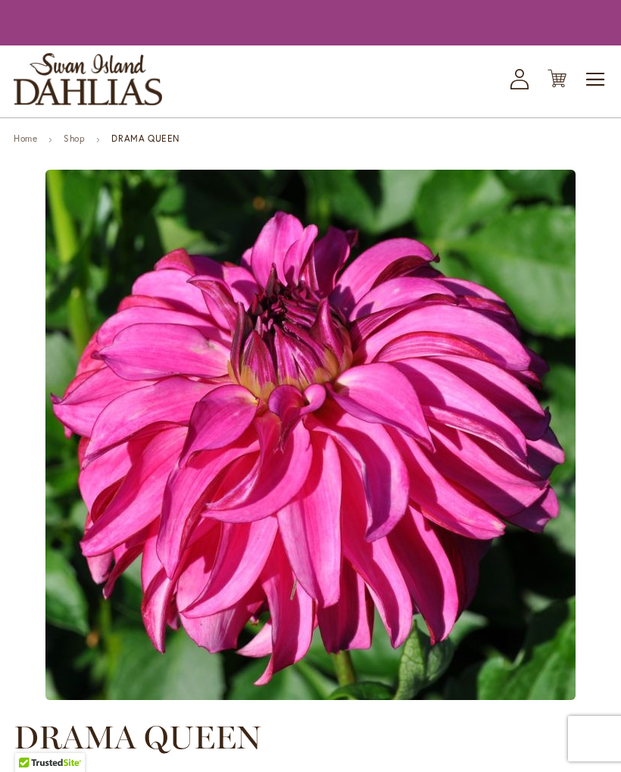
type input "*****"
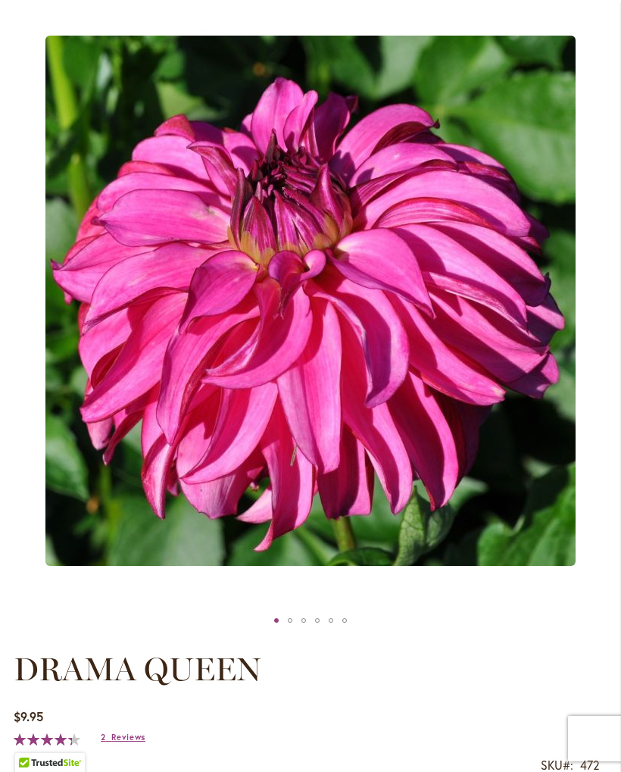
scroll to position [213, 0]
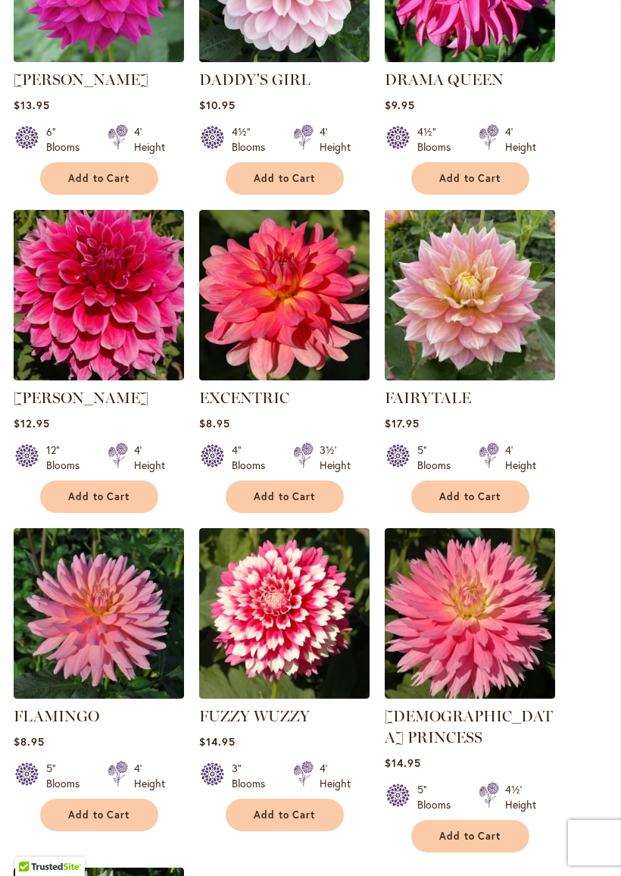
scroll to position [1269, 0]
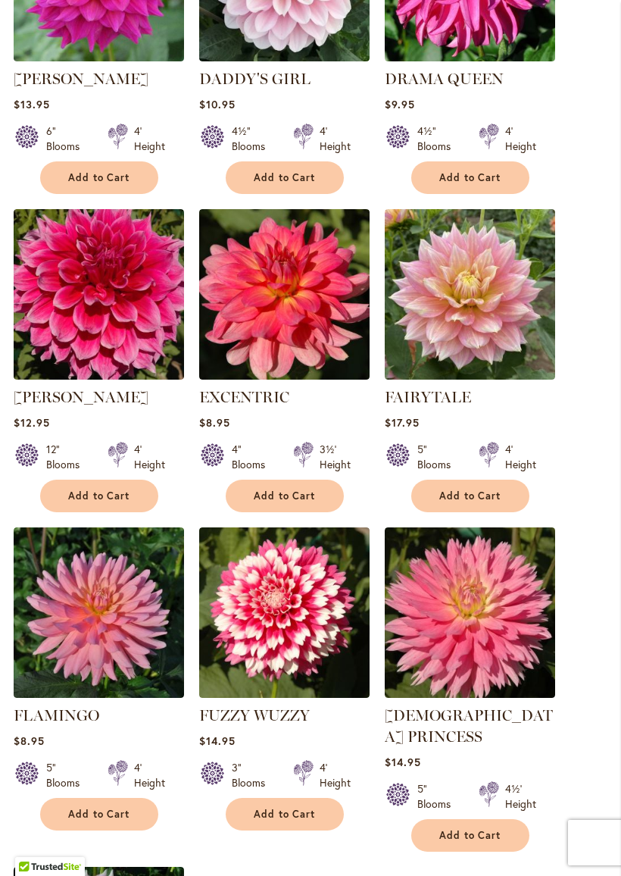
click at [523, 583] on img at bounding box center [470, 612] width 170 height 170
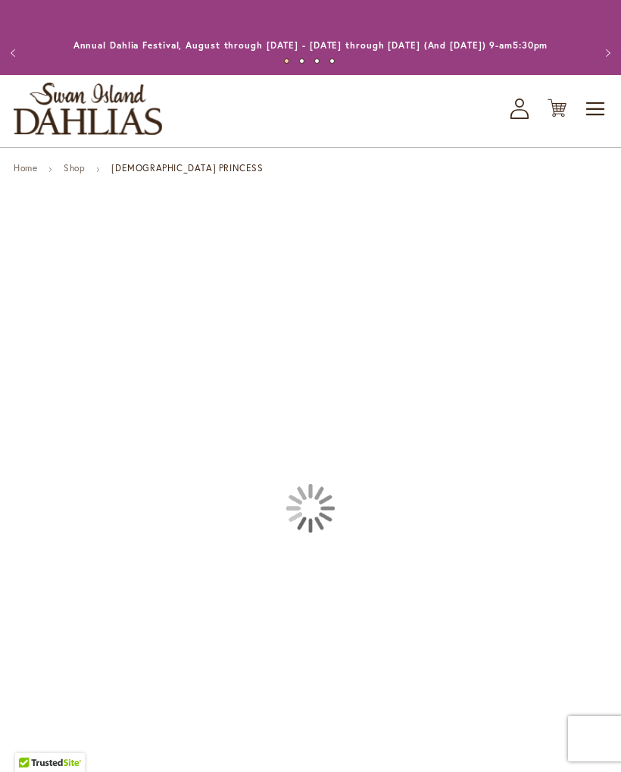
type input "*****"
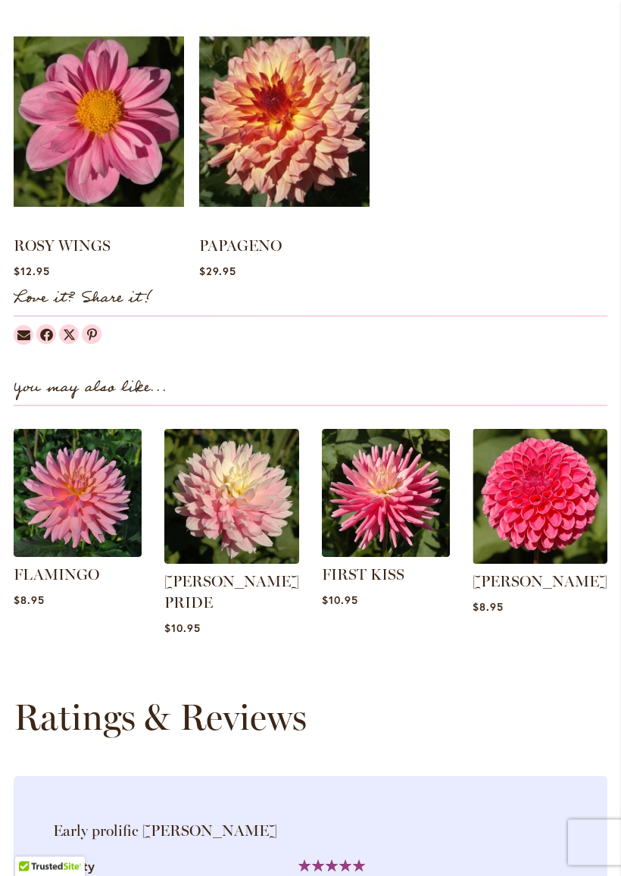
scroll to position [1388, 0]
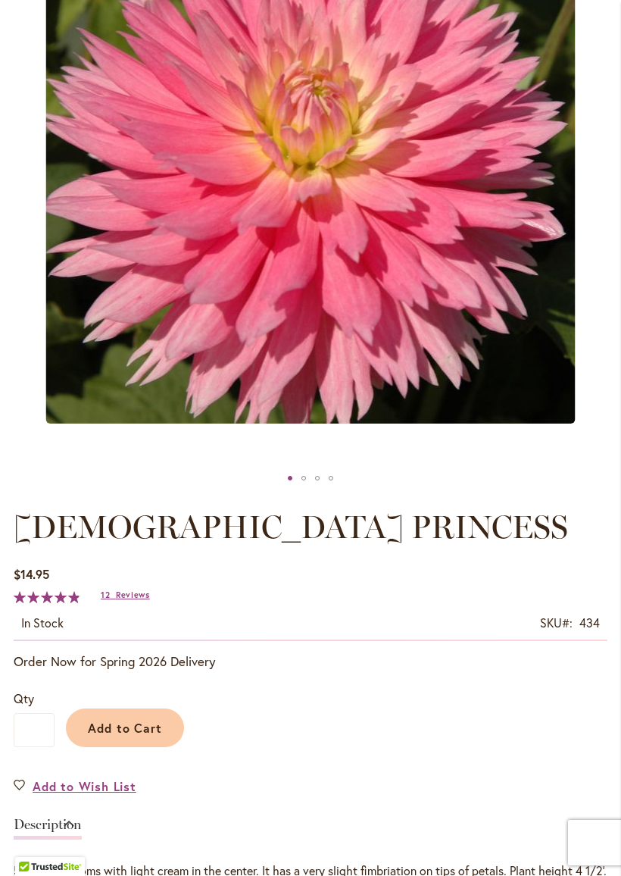
click at [109, 600] on span "12" at bounding box center [105, 594] width 9 height 11
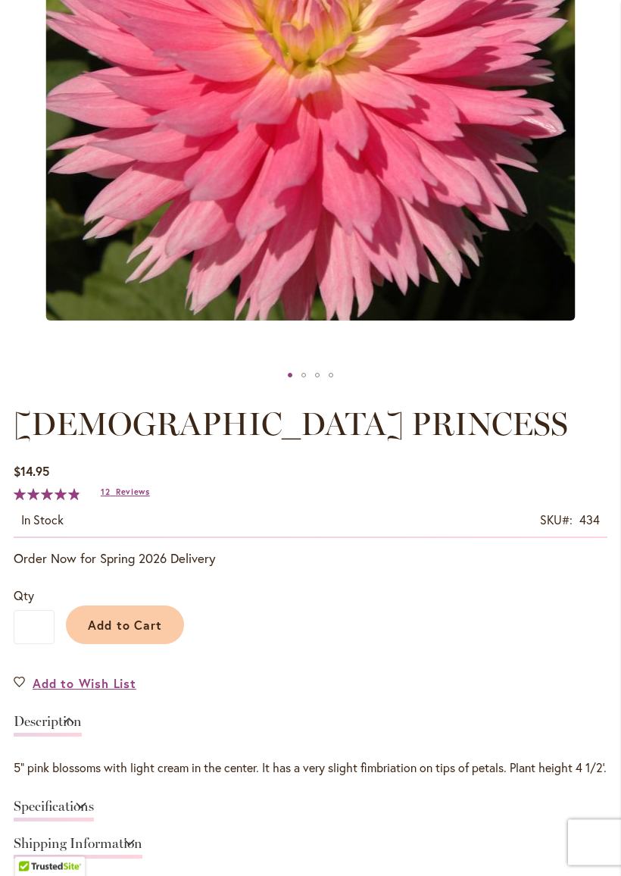
scroll to position [453, 0]
click at [36, 692] on span "Add to Wish List" at bounding box center [85, 682] width 104 height 17
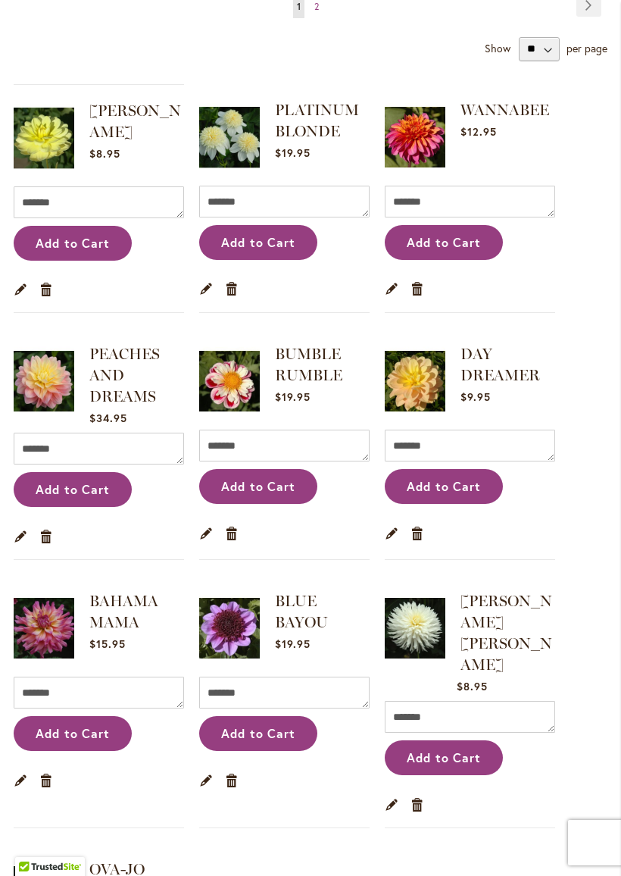
scroll to position [343, 0]
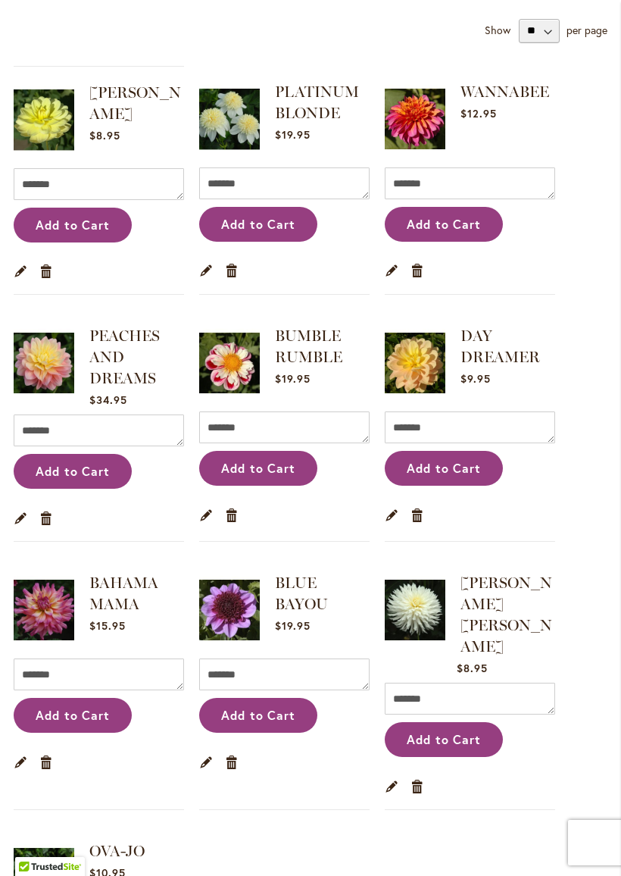
click at [417, 137] on img at bounding box center [415, 119] width 61 height 76
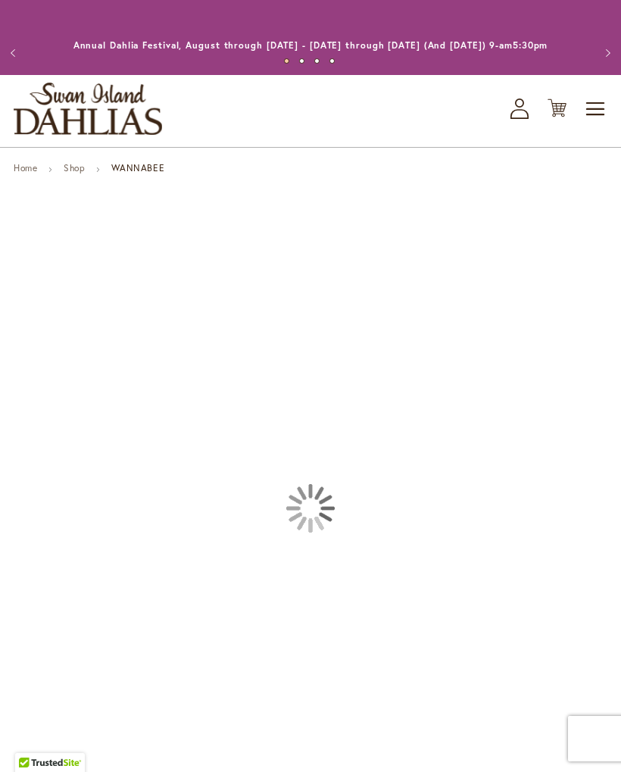
type input "*****"
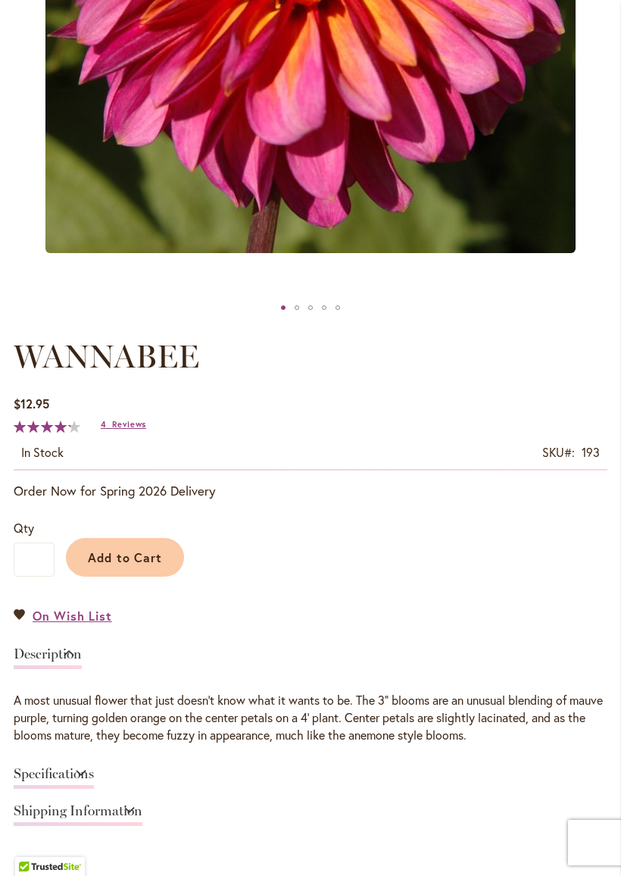
scroll to position [520, 0]
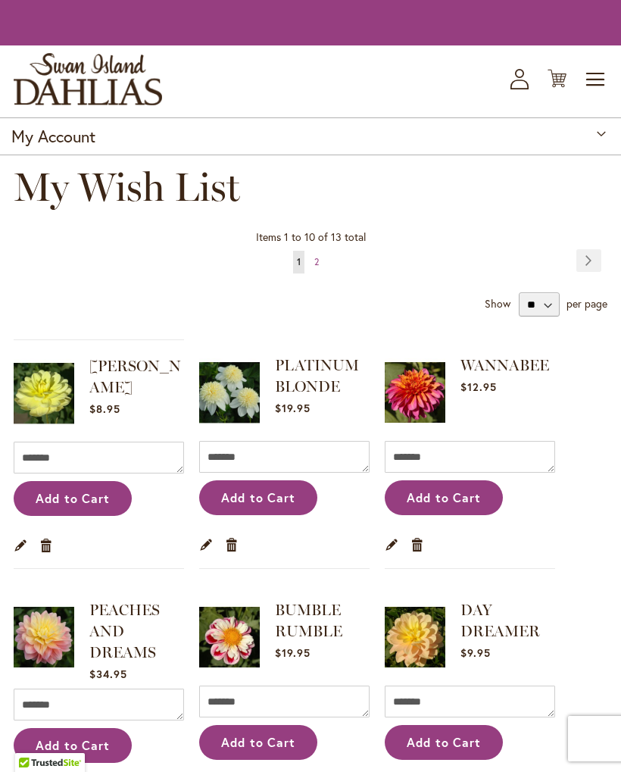
scroll to position [386, 0]
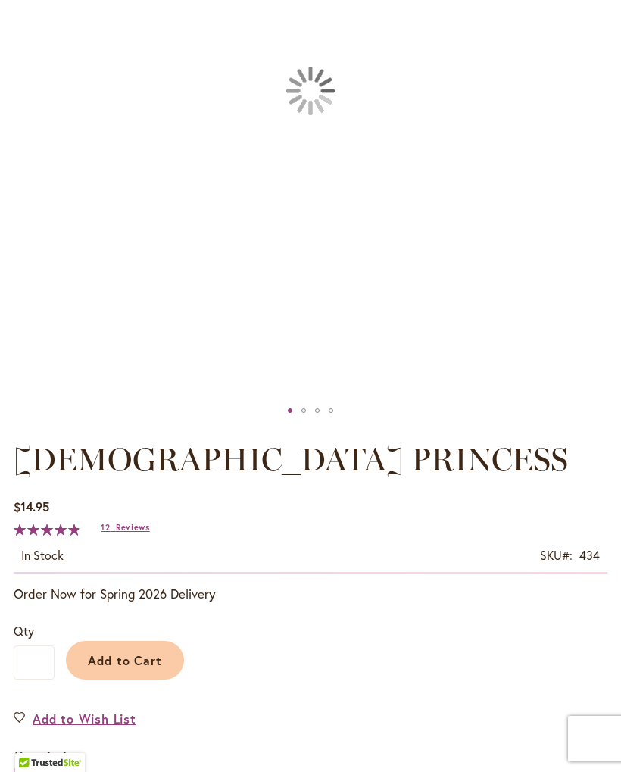
type input "*****"
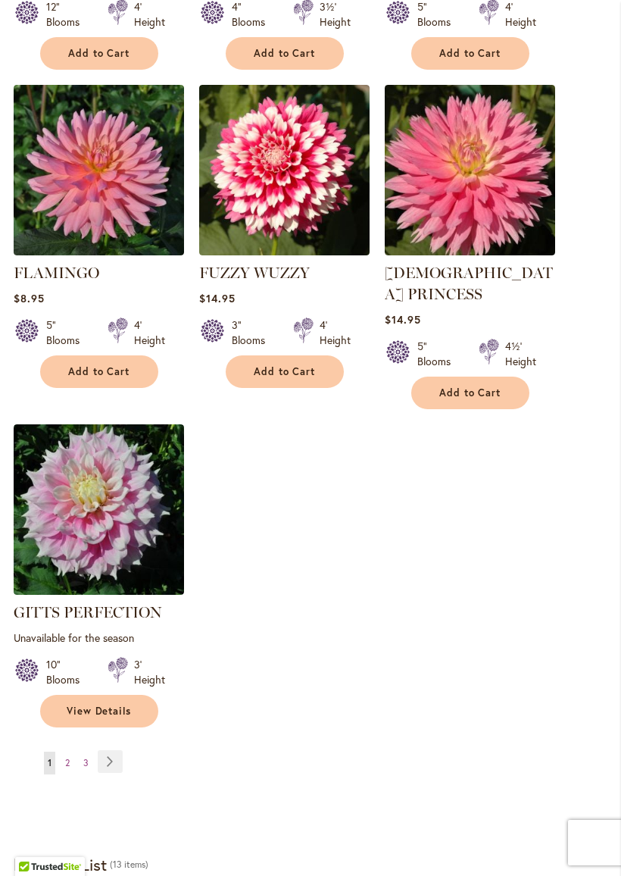
scroll to position [1737, 0]
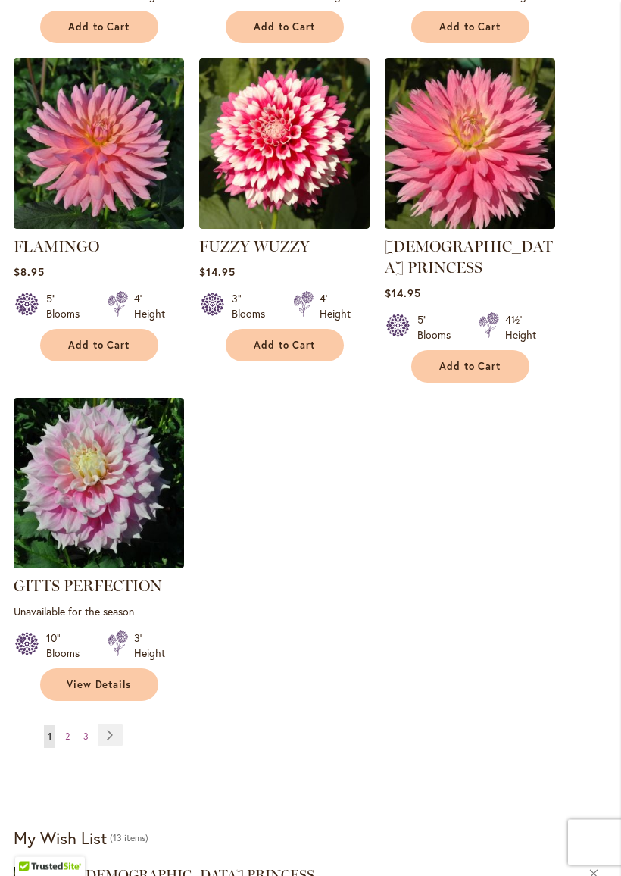
click at [63, 726] on link "Page 2" at bounding box center [67, 737] width 12 height 23
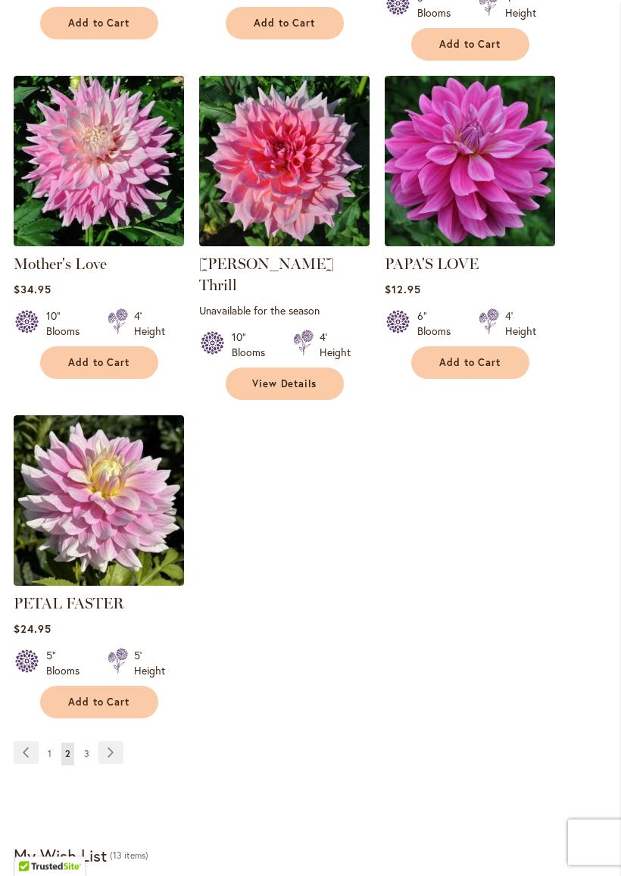
scroll to position [1743, 0]
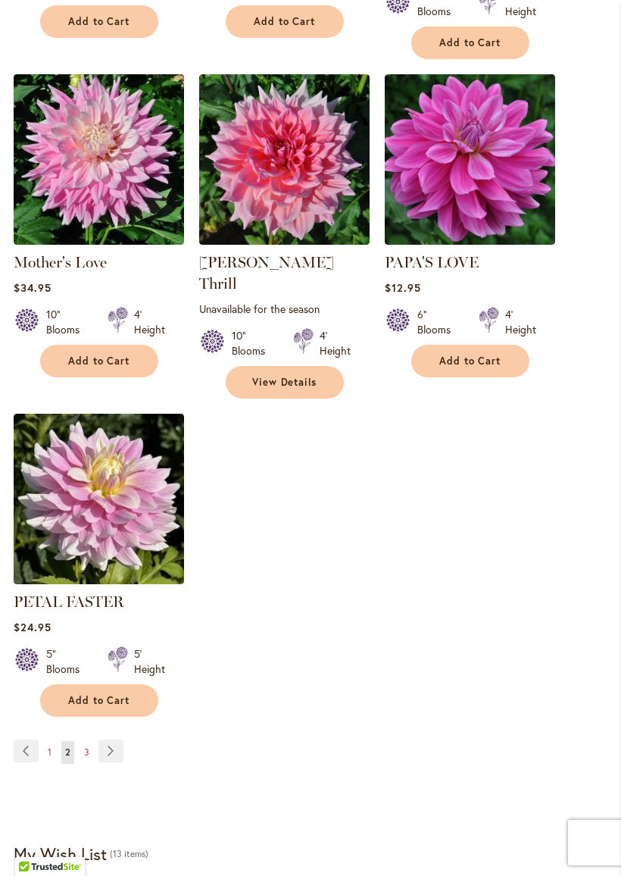
click at [83, 741] on link "Page 3" at bounding box center [86, 752] width 13 height 23
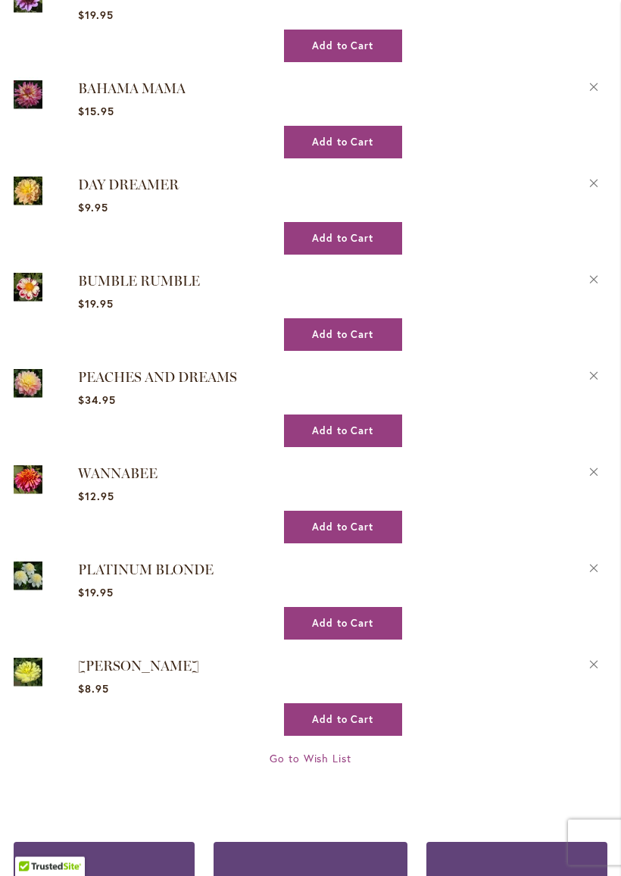
scroll to position [2135, 0]
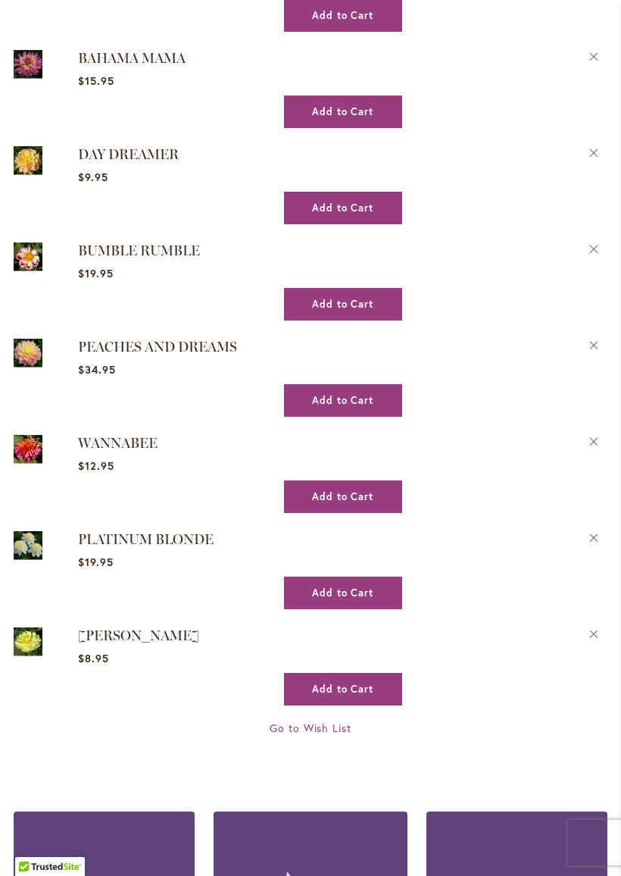
click at [36, 466] on img at bounding box center [28, 449] width 29 height 34
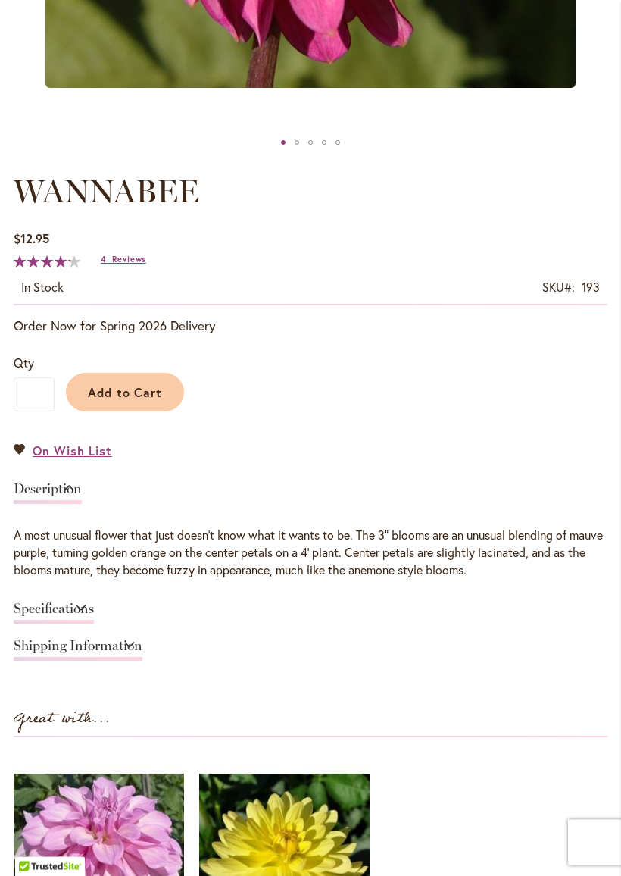
scroll to position [686, 0]
click at [120, 264] on span "Reviews" at bounding box center [129, 259] width 34 height 11
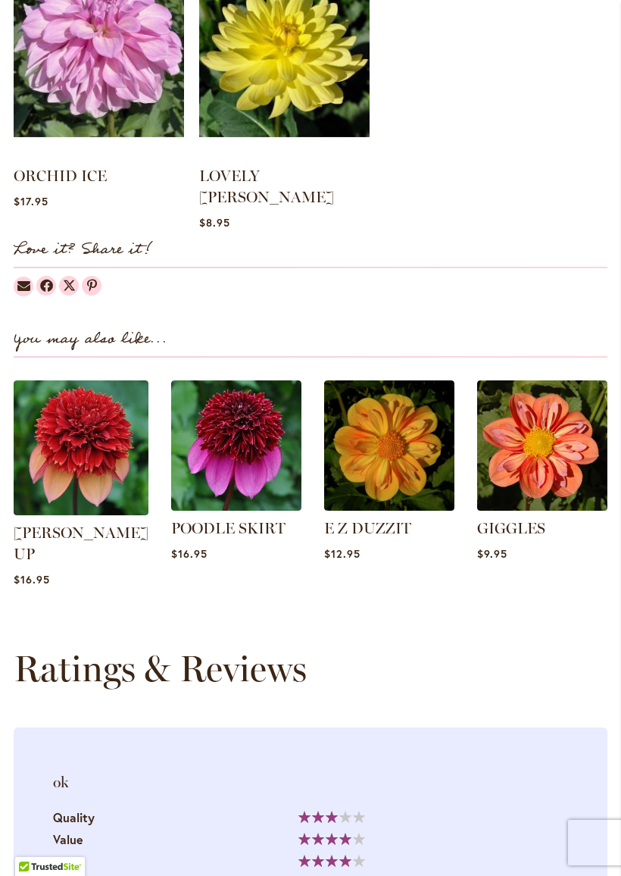
scroll to position [1538, 0]
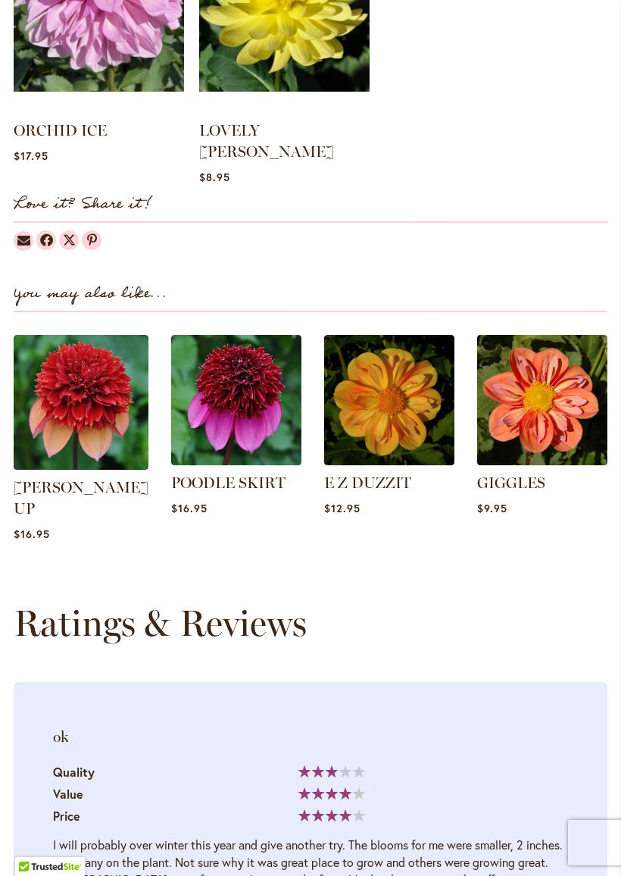
click at [384, 408] on img at bounding box center [389, 400] width 130 height 130
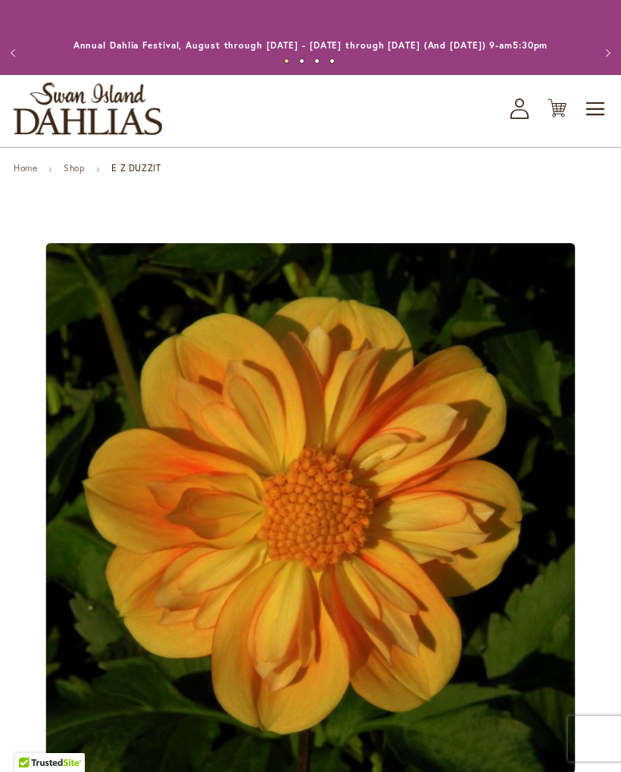
type input "*****"
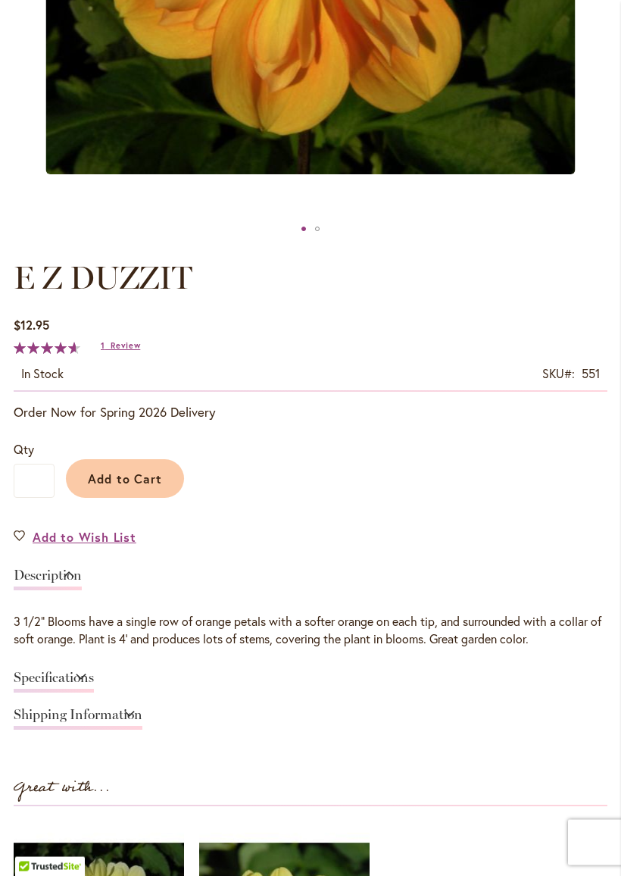
scroll to position [600, 0]
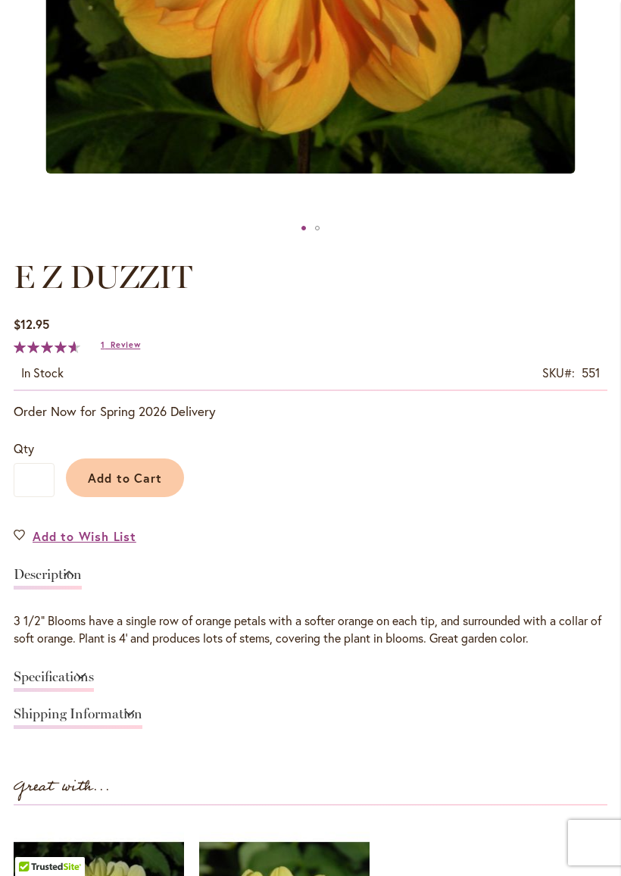
click at [46, 545] on span "Add to Wish List" at bounding box center [85, 535] width 104 height 17
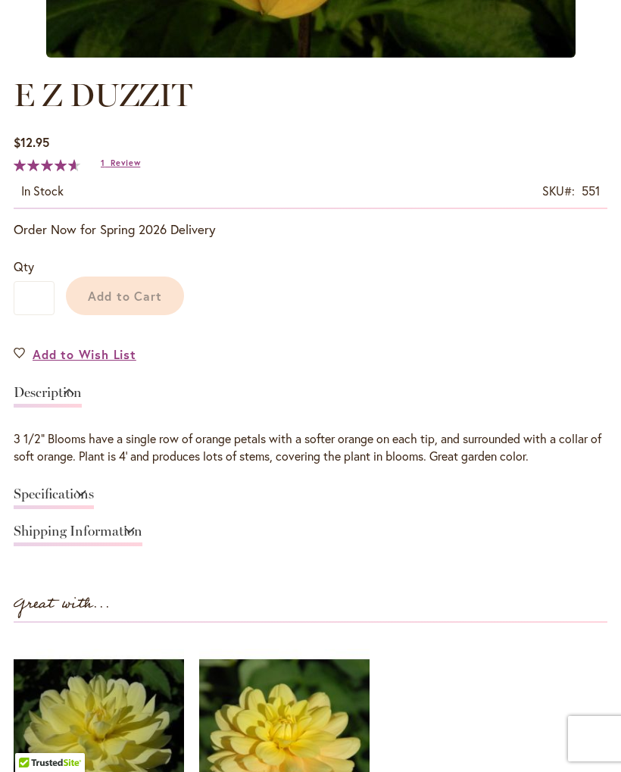
type input "*****"
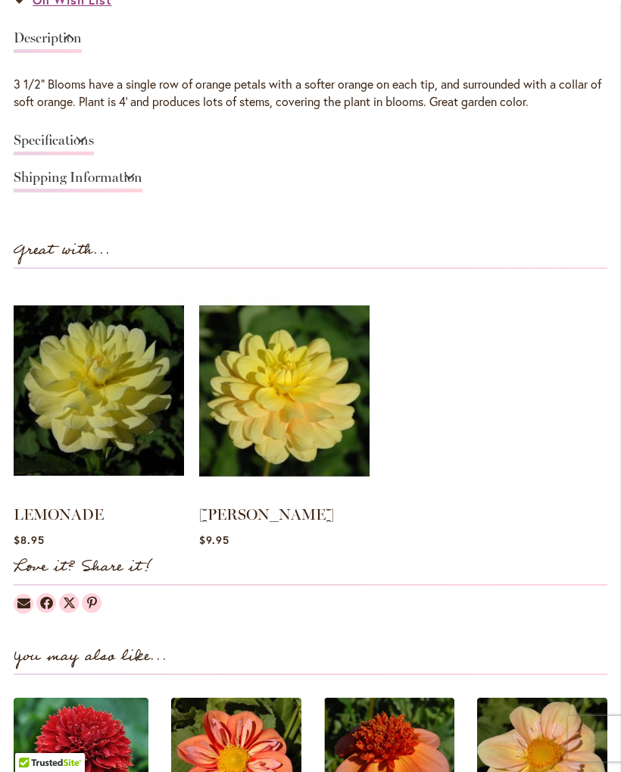
scroll to position [1109, 0]
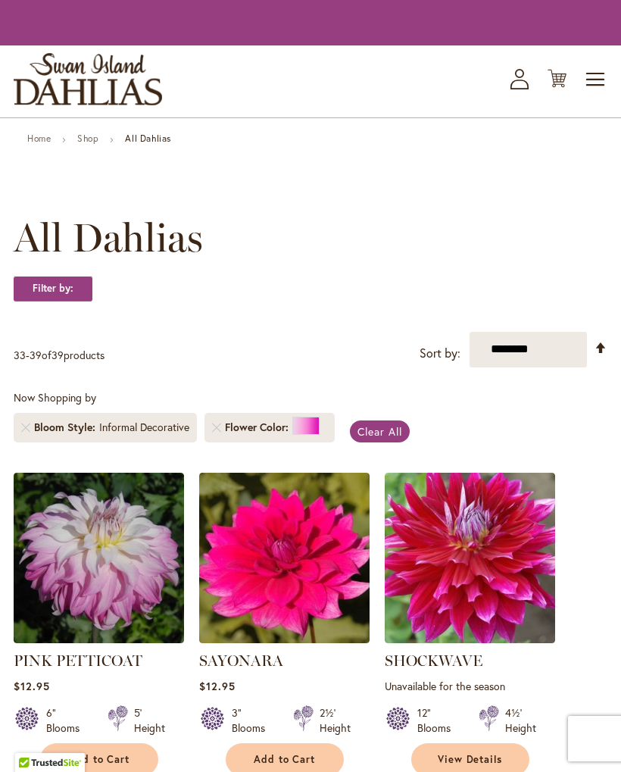
scroll to position [1824, 0]
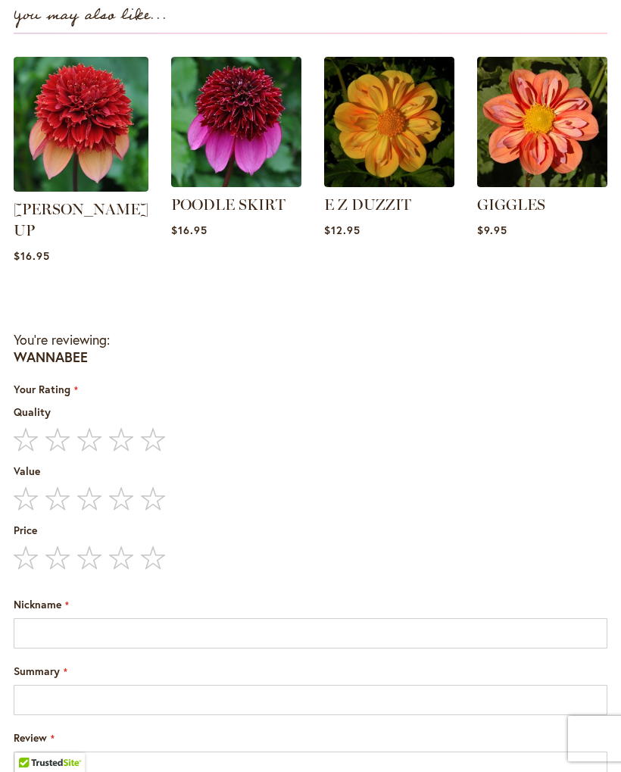
type input "*****"
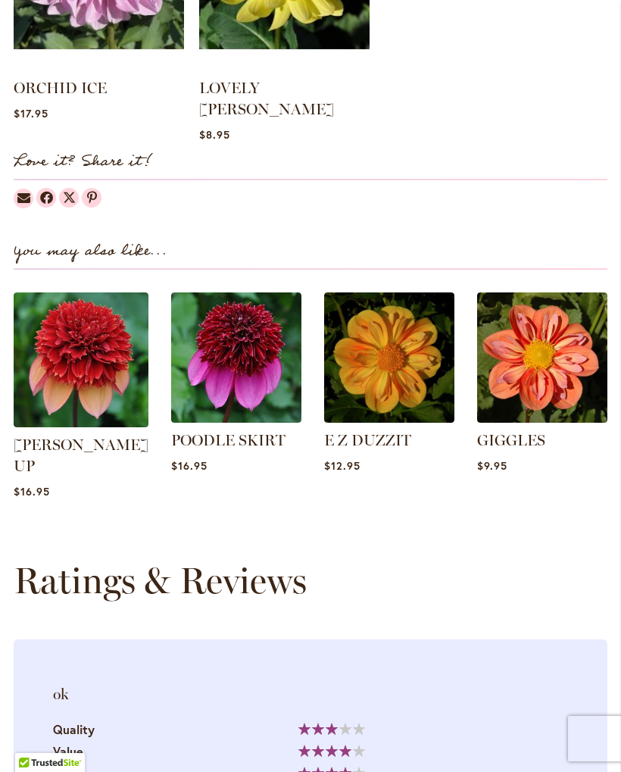
click at [71, 366] on img at bounding box center [81, 359] width 135 height 135
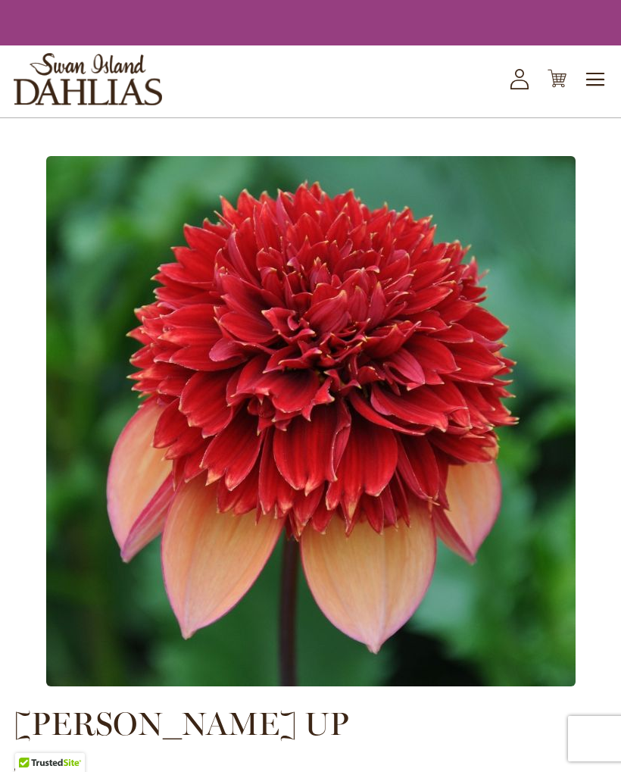
type input "*****"
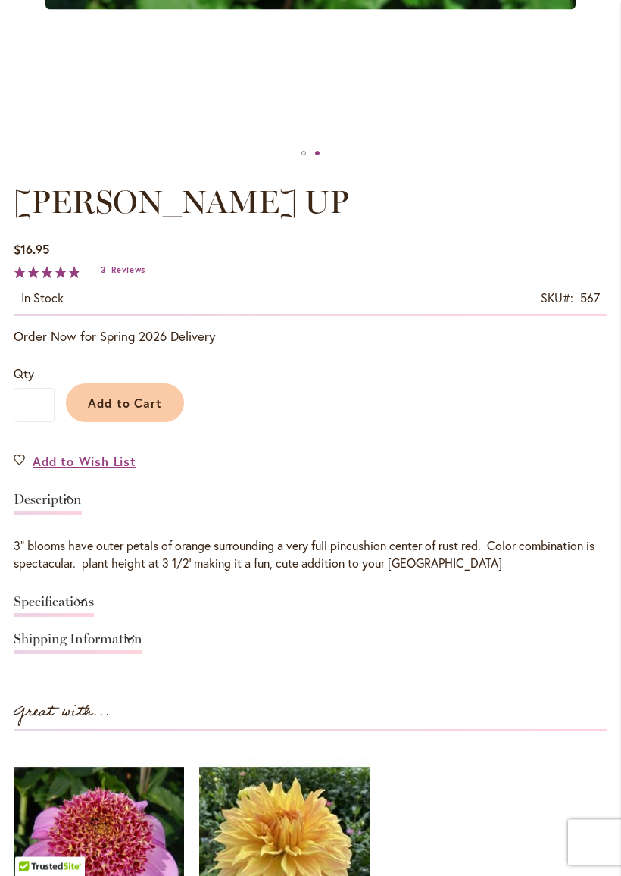
scroll to position [675, 0]
click at [33, 614] on link "Specifications" at bounding box center [54, 606] width 80 height 22
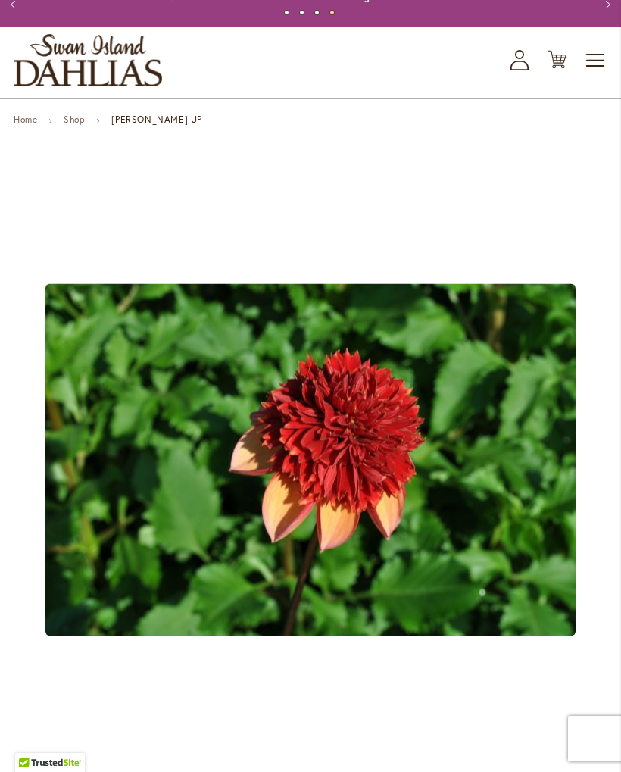
scroll to position [0, 0]
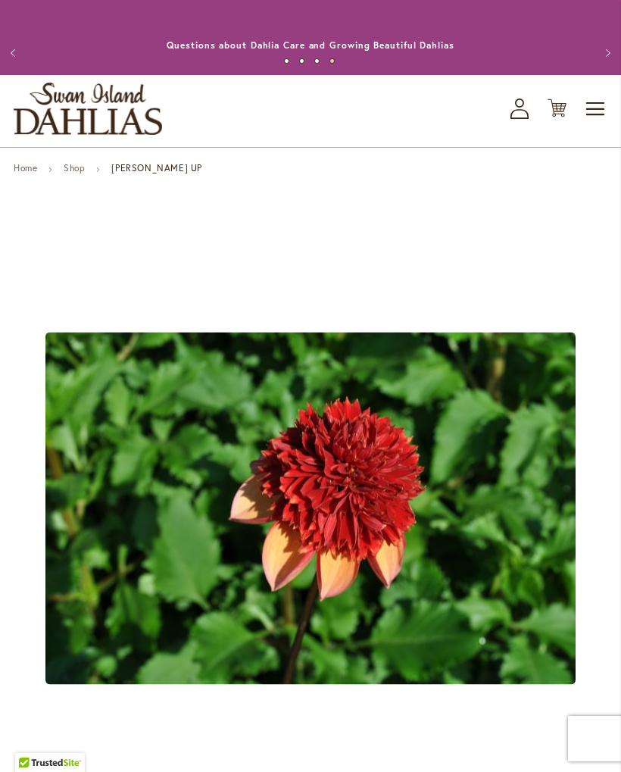
click at [83, 173] on link "Shop" at bounding box center [74, 167] width 21 height 11
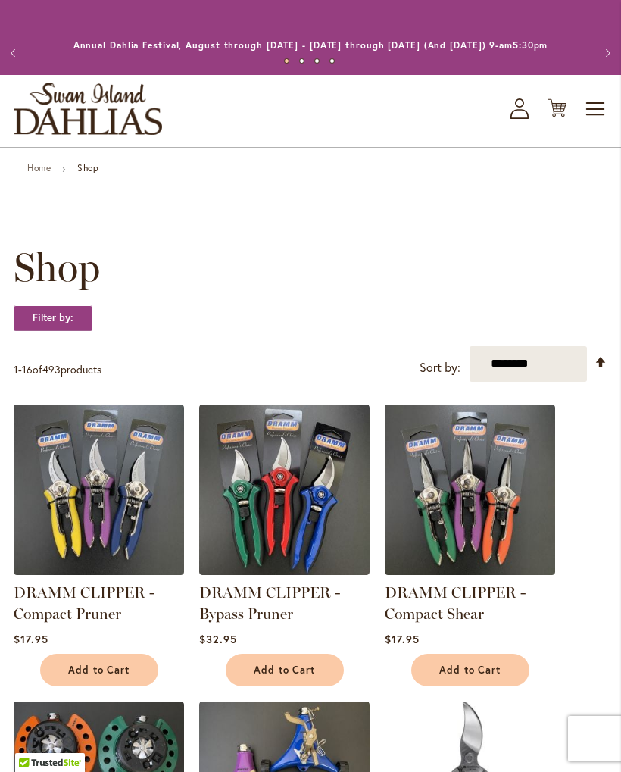
click at [595, 116] on span "Toggle Nav" at bounding box center [596, 109] width 23 height 30
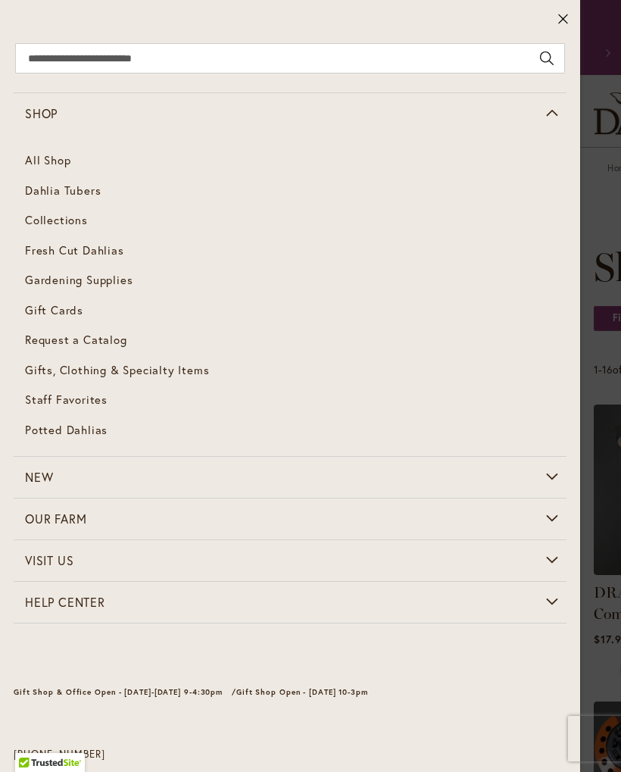
click at [39, 196] on span "Dahlia Tubers" at bounding box center [63, 190] width 76 height 15
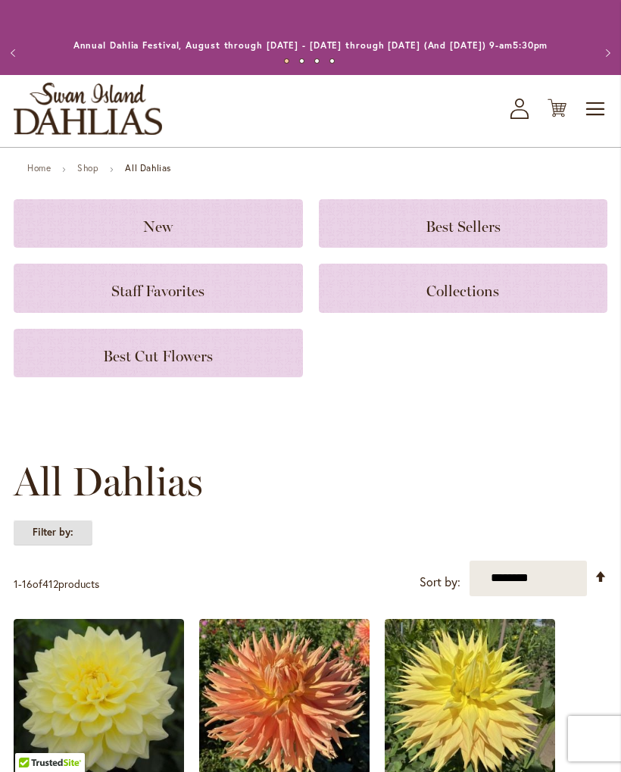
click at [39, 545] on strong "Filter by:" at bounding box center [53, 533] width 79 height 26
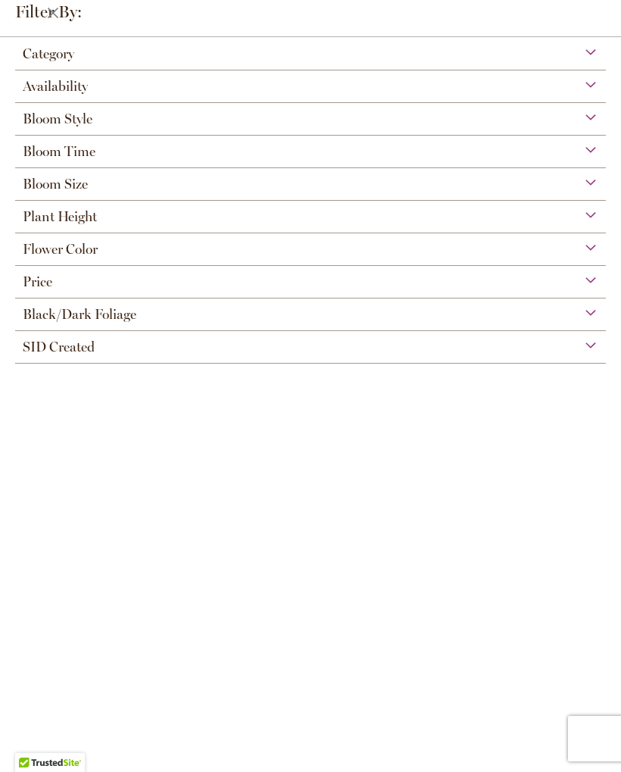
click at [45, 127] on span "Bloom Style" at bounding box center [58, 119] width 70 height 17
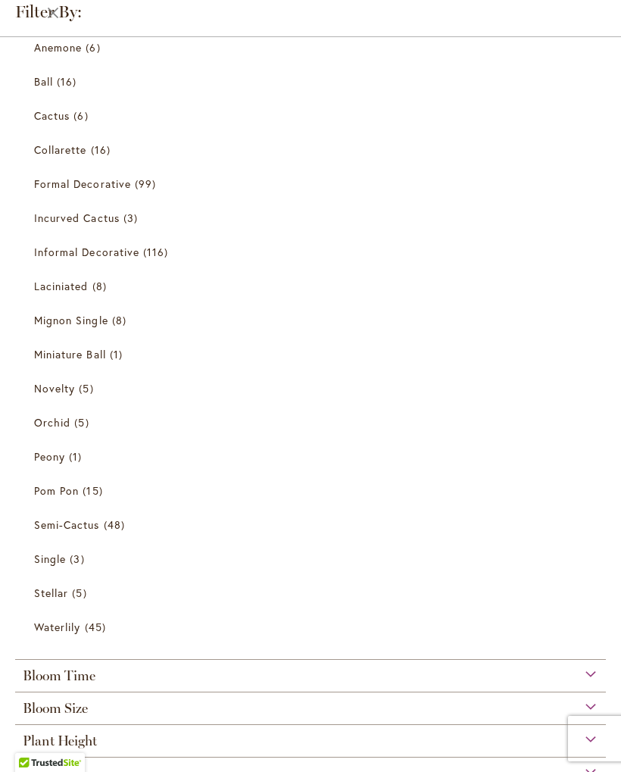
scroll to position [116, 0]
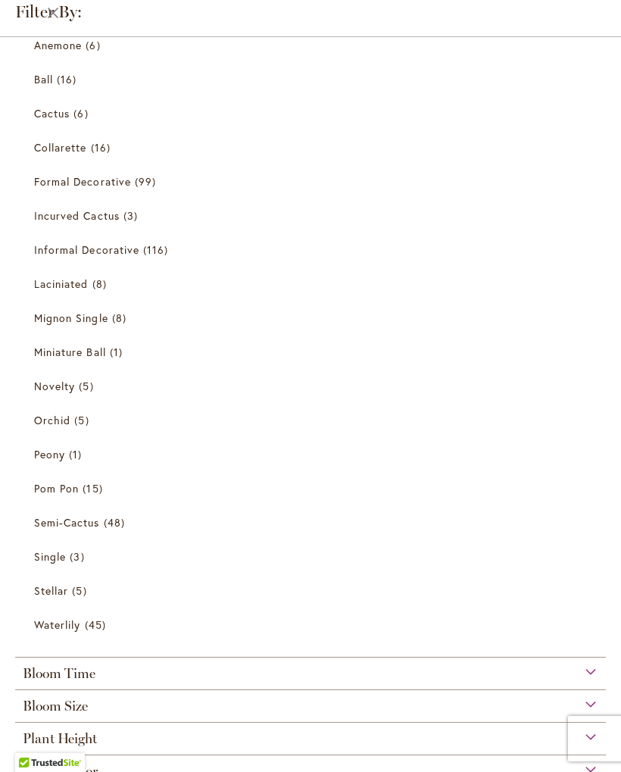
click at [46, 387] on span "Novelty" at bounding box center [54, 386] width 41 height 14
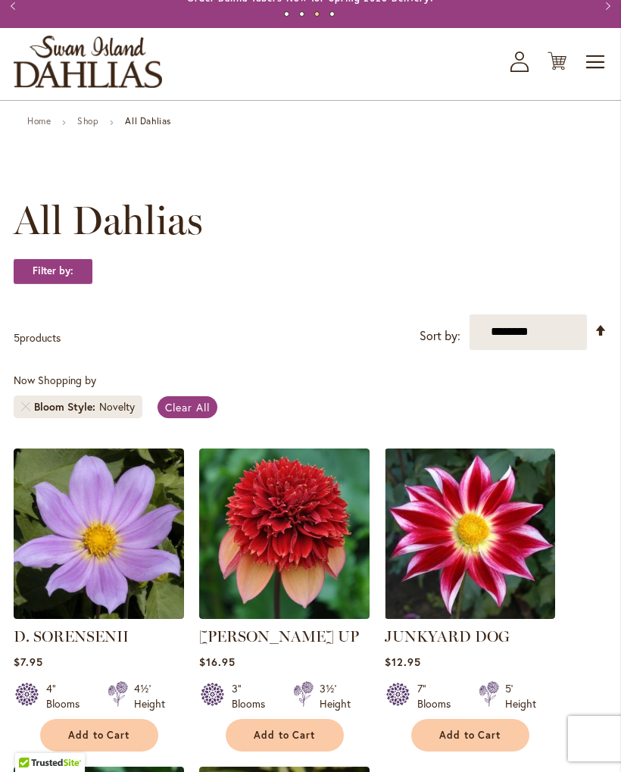
scroll to position [45, 0]
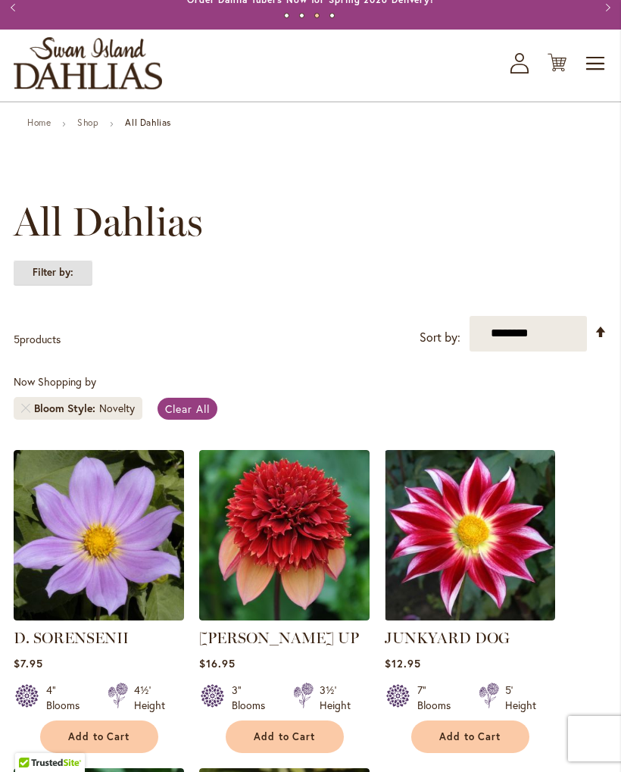
click at [34, 286] on strong "Filter by:" at bounding box center [53, 273] width 79 height 26
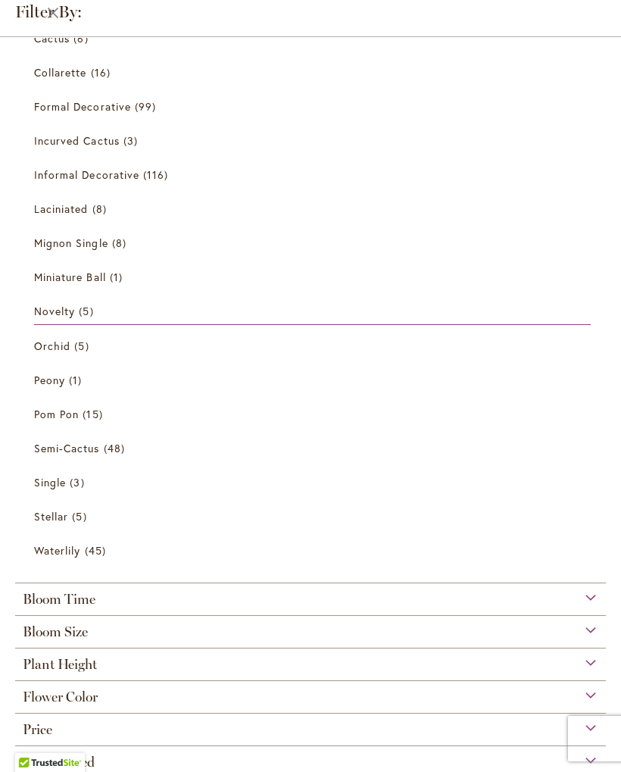
scroll to position [159, 0]
click at [58, 380] on span "Peony" at bounding box center [49, 379] width 31 height 14
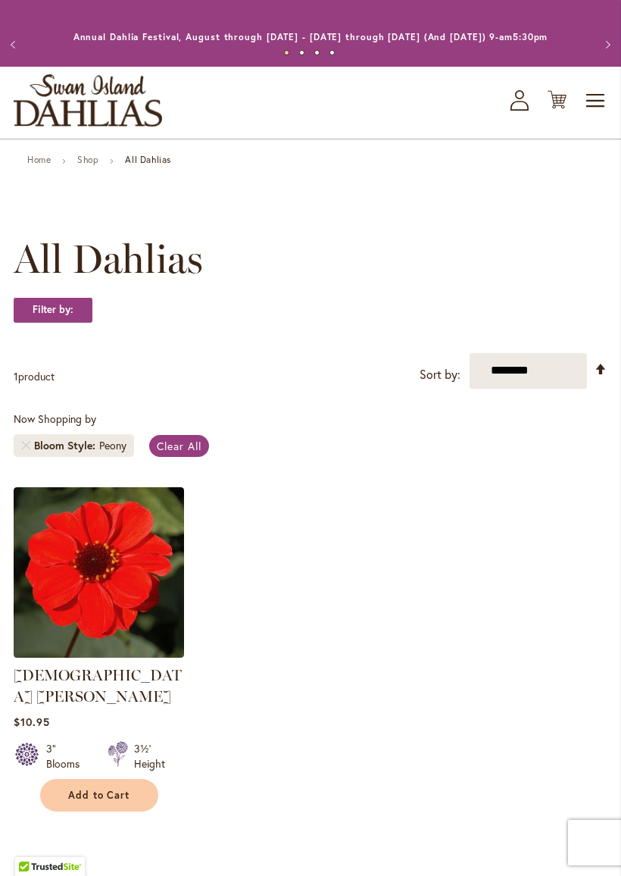
scroll to position [8, 0]
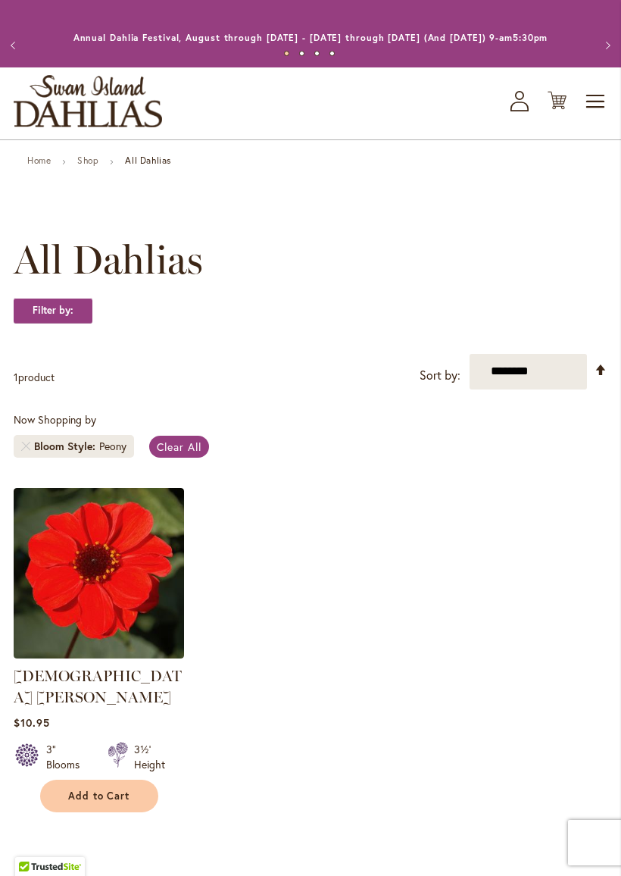
click at [28, 451] on link "Remove Bloom Style Peony" at bounding box center [25, 446] width 9 height 9
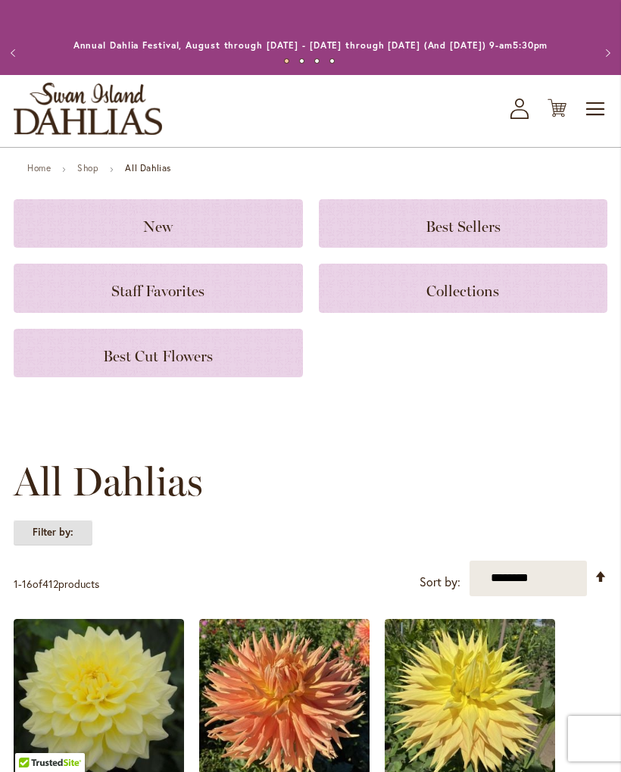
click at [42, 545] on strong "Filter by:" at bounding box center [53, 533] width 79 height 26
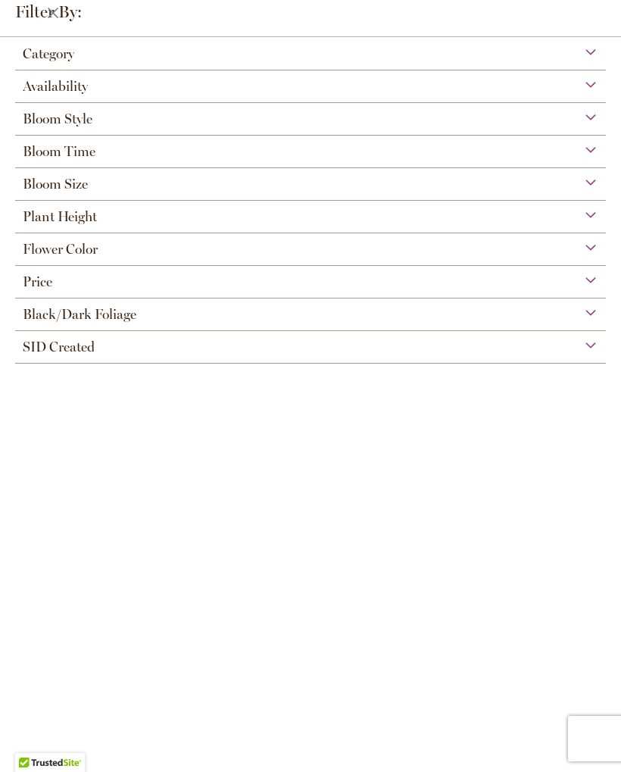
click at [45, 127] on span "Bloom Style" at bounding box center [58, 119] width 70 height 17
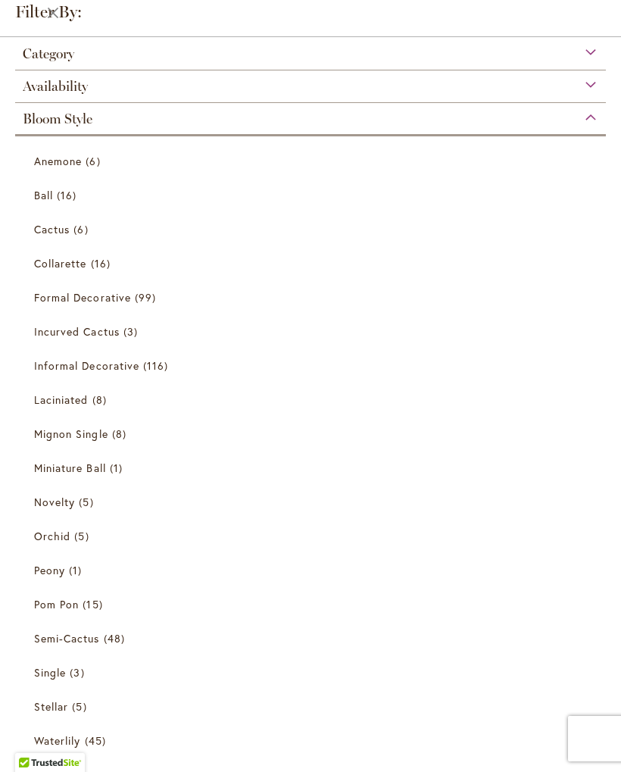
click at [49, 168] on span "Anemone" at bounding box center [58, 161] width 48 height 14
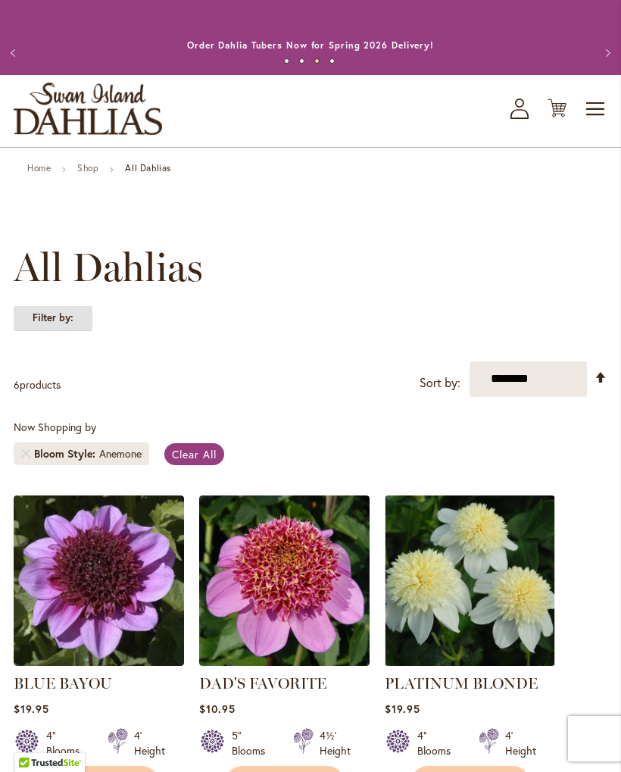
click at [39, 331] on strong "Filter by:" at bounding box center [53, 318] width 79 height 26
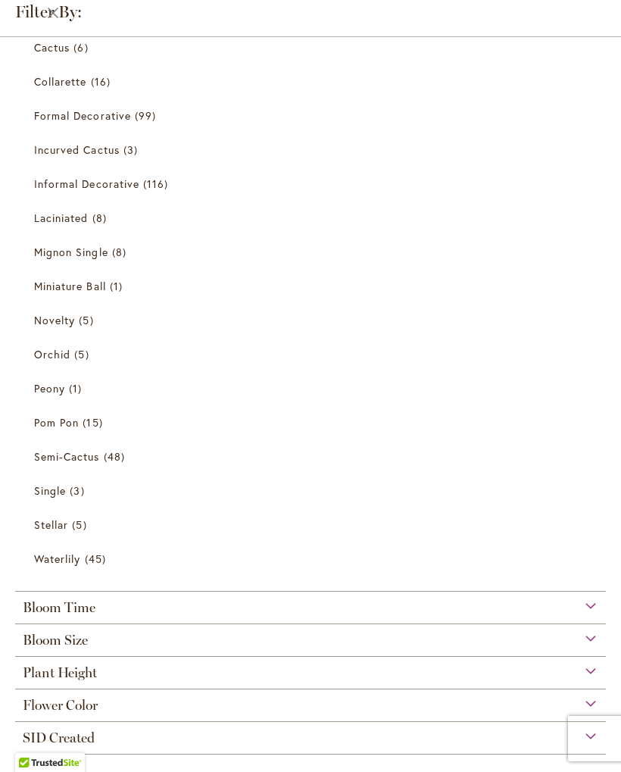
scroll to position [189, 0]
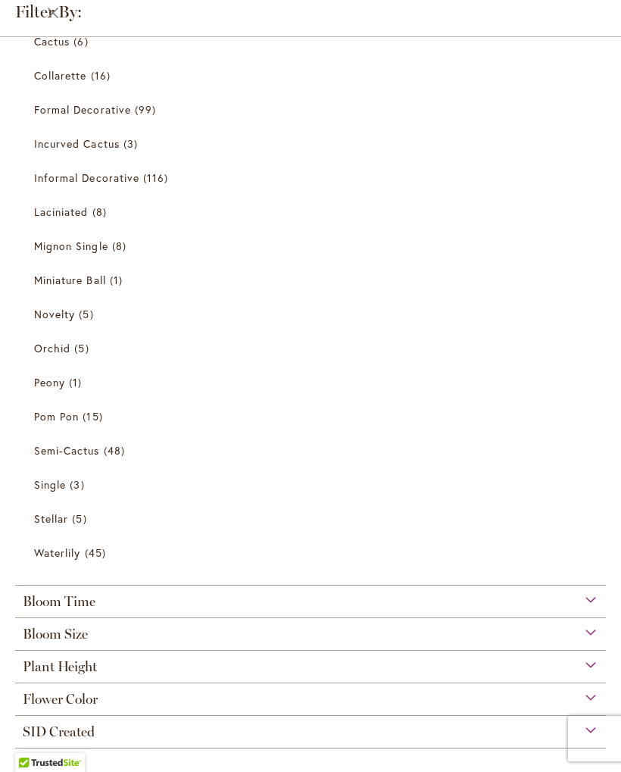
click at [49, 519] on span "Stellar" at bounding box center [51, 518] width 34 height 14
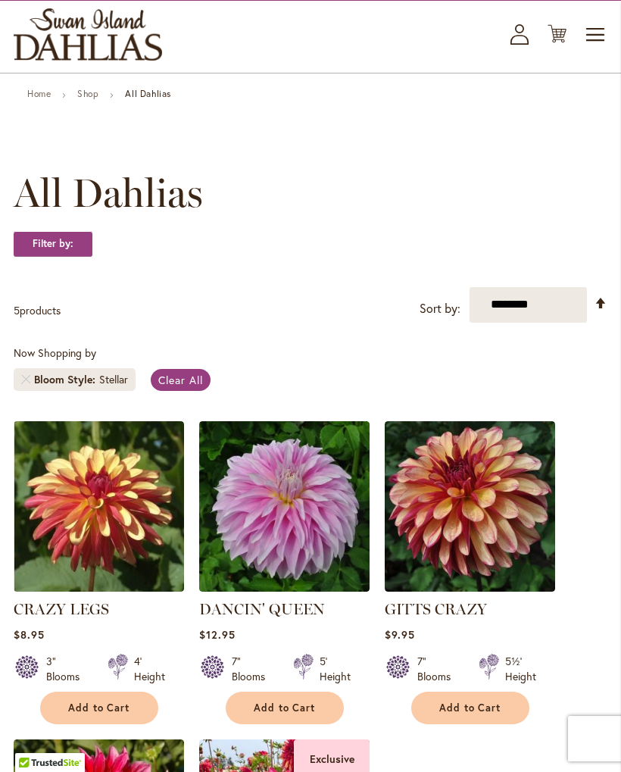
scroll to position [73, 0]
click at [182, 386] on link "Clear All" at bounding box center [181, 381] width 60 height 22
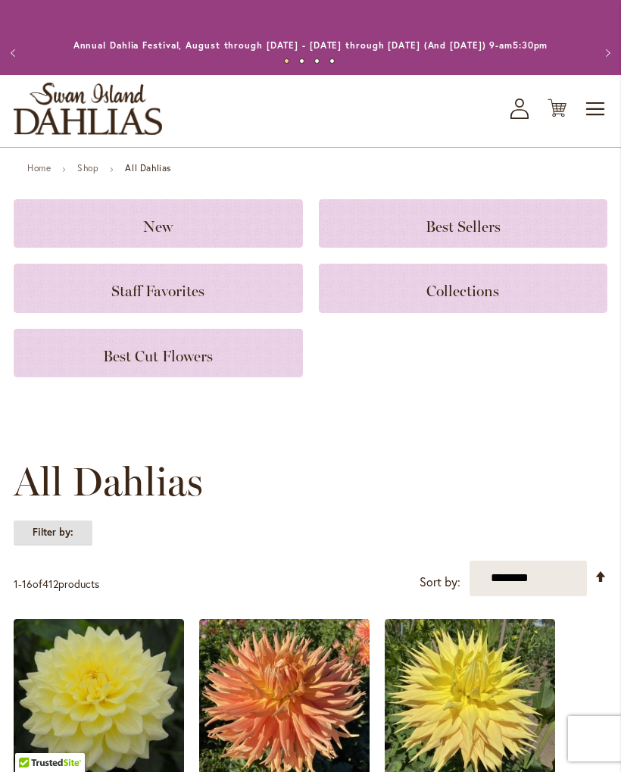
click at [39, 545] on strong "Filter by:" at bounding box center [53, 533] width 79 height 26
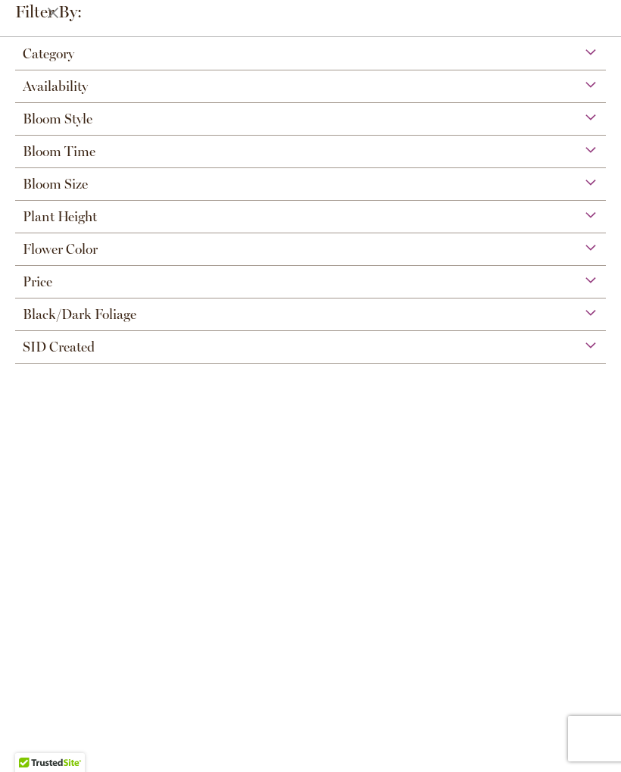
click at [56, 286] on div "Price" at bounding box center [310, 278] width 591 height 24
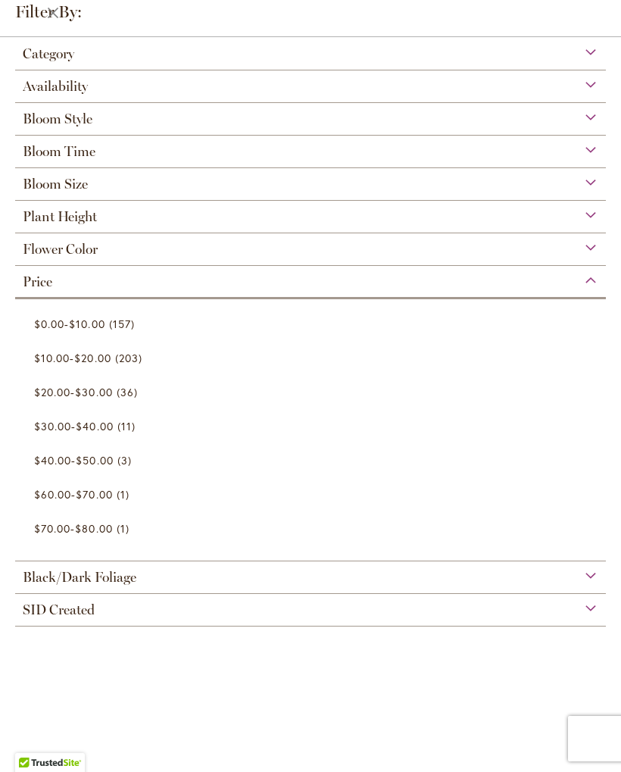
click at [48, 330] on span "$0.00" at bounding box center [49, 324] width 30 height 14
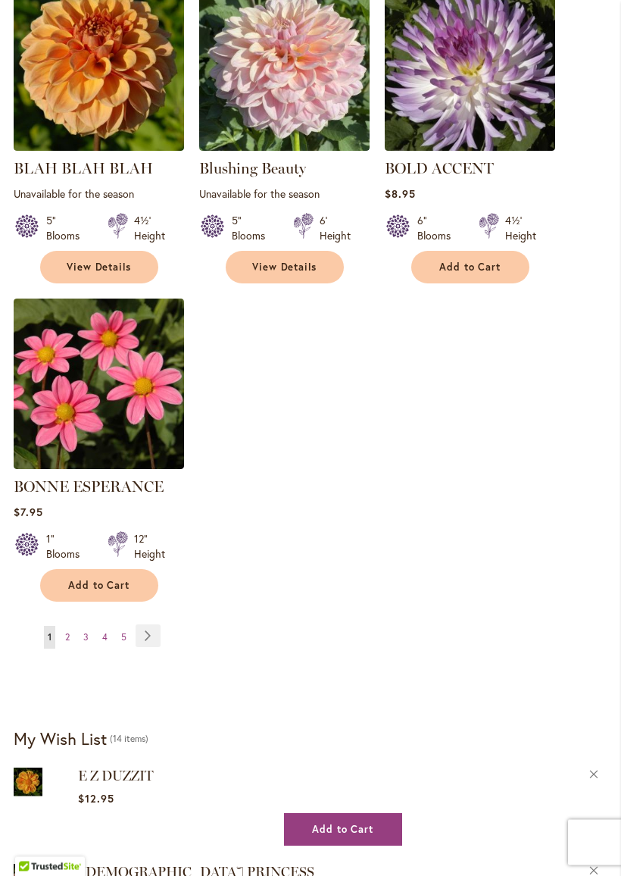
scroll to position [1809, 0]
click at [143, 626] on link "Page Next" at bounding box center [148, 635] width 25 height 23
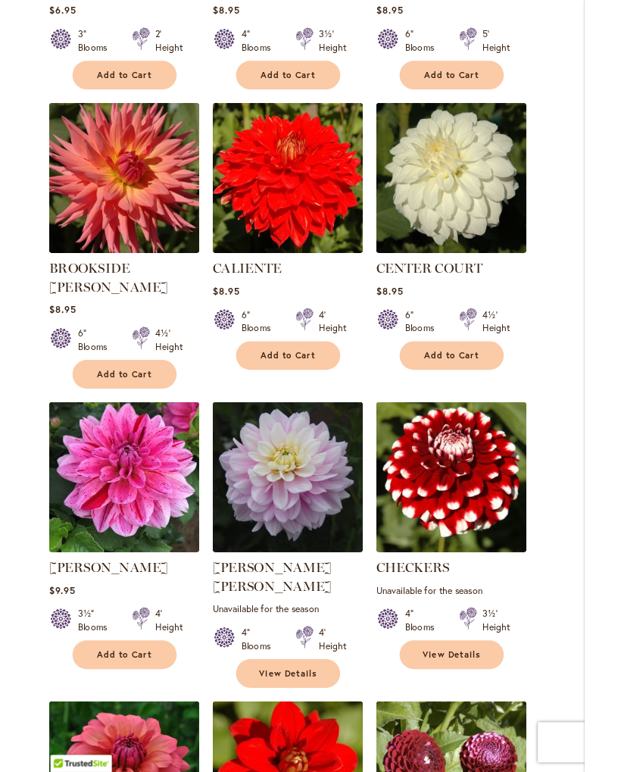
scroll to position [698, 0]
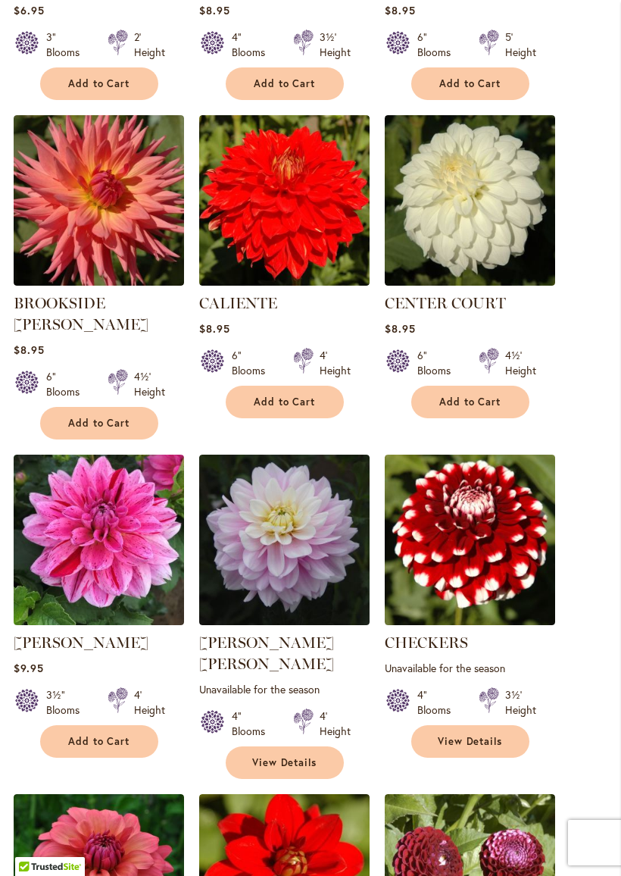
click at [73, 575] on img at bounding box center [99, 539] width 170 height 170
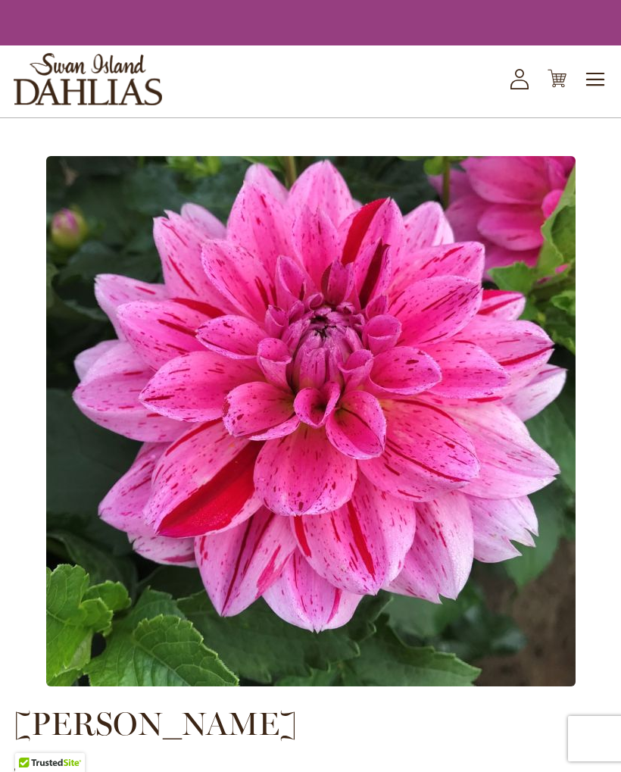
type input "*****"
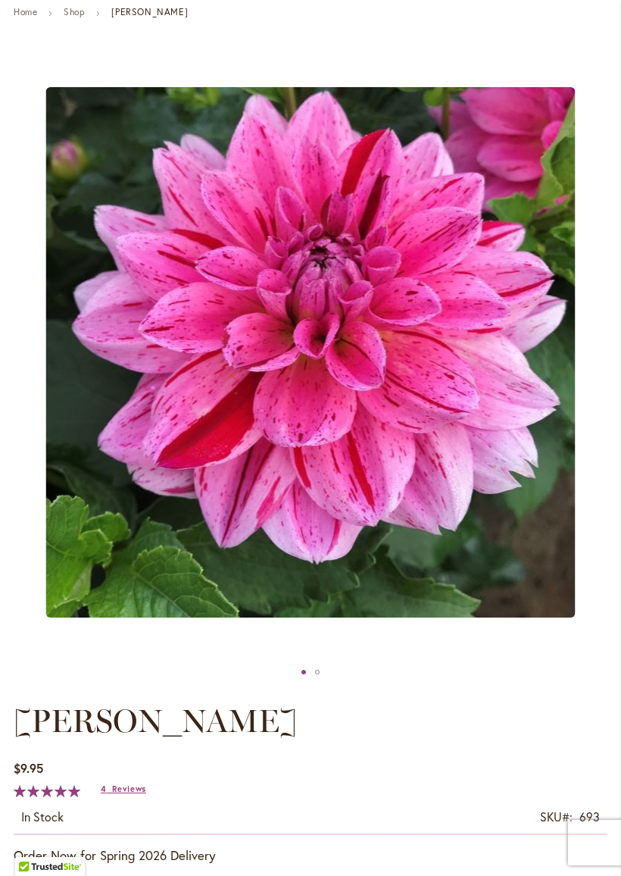
scroll to position [155, 0]
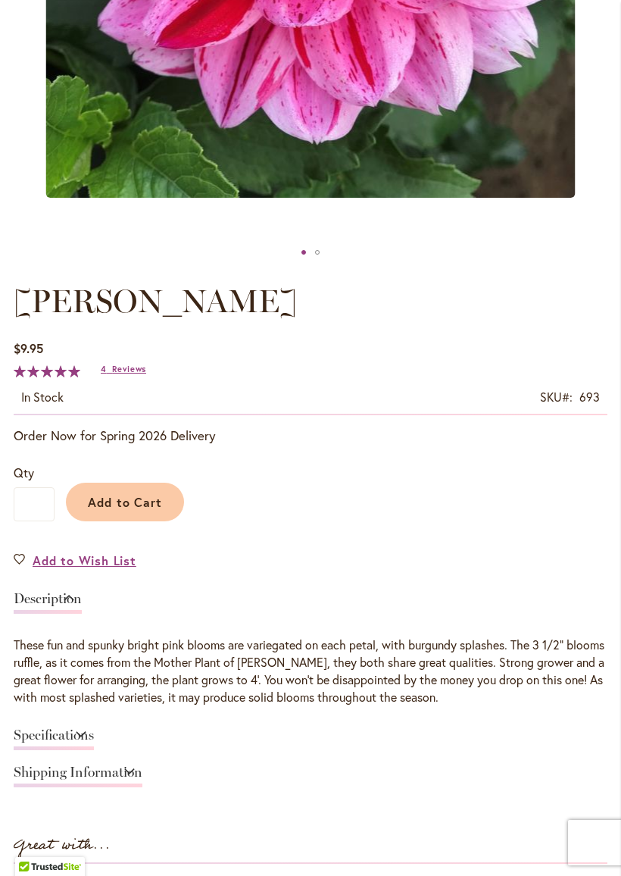
click at [119, 374] on span "Reviews" at bounding box center [129, 369] width 34 height 11
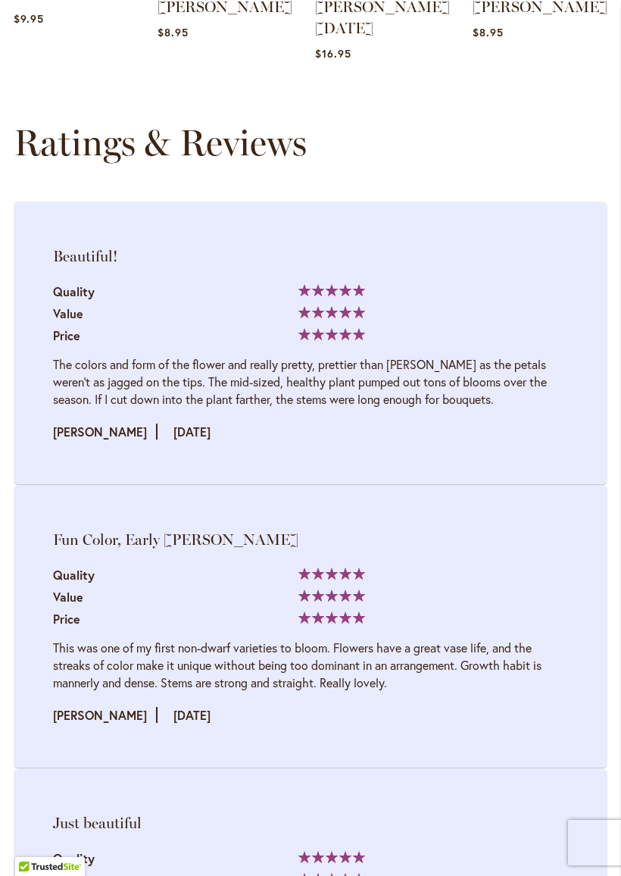
scroll to position [2105, 0]
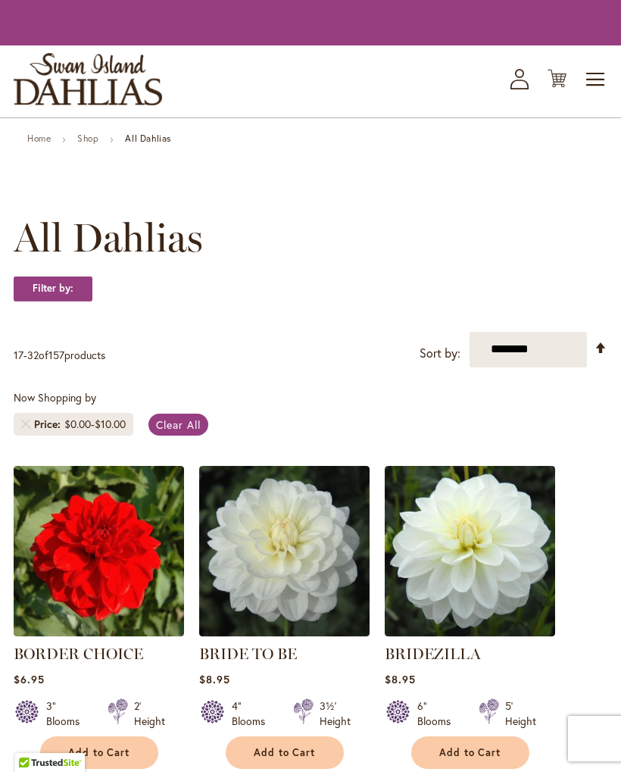
scroll to position [741, 0]
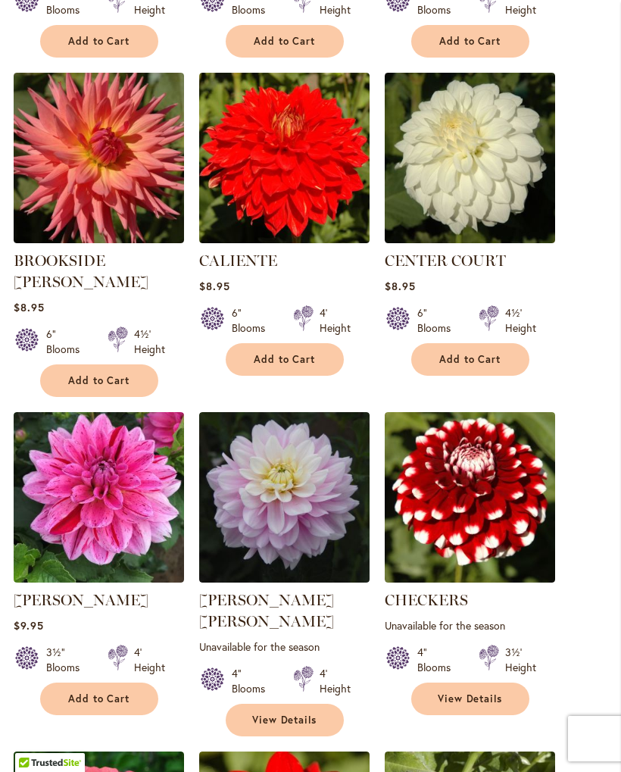
click at [61, 553] on img at bounding box center [99, 497] width 170 height 170
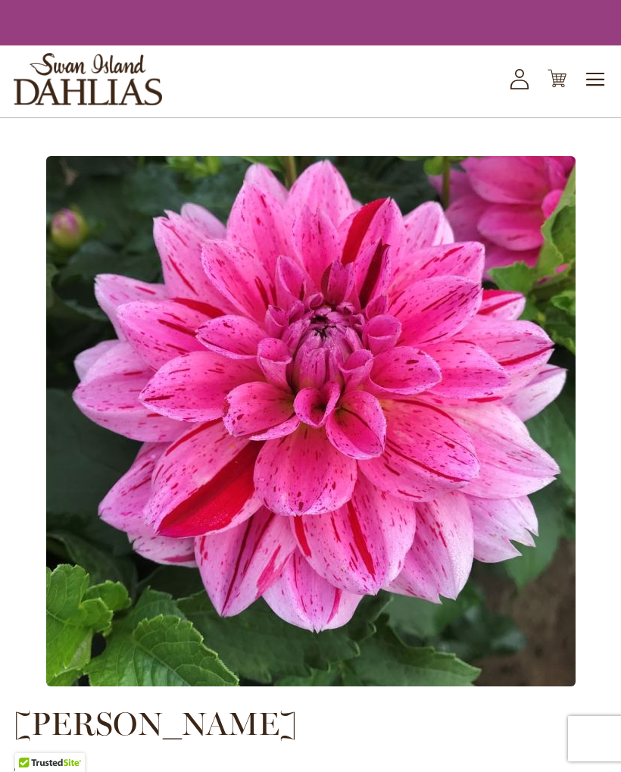
type input "*****"
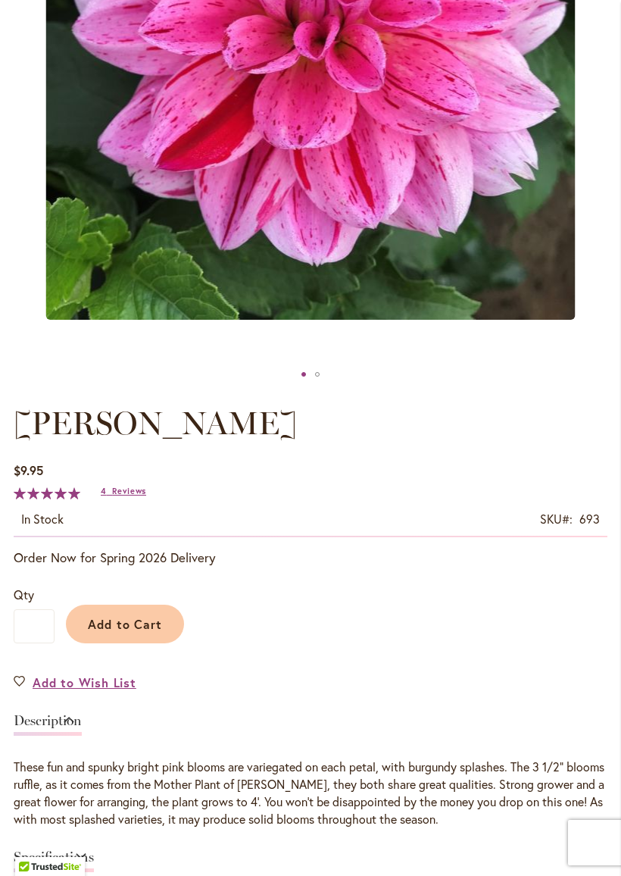
click at [113, 496] on span "Reviews" at bounding box center [129, 491] width 34 height 11
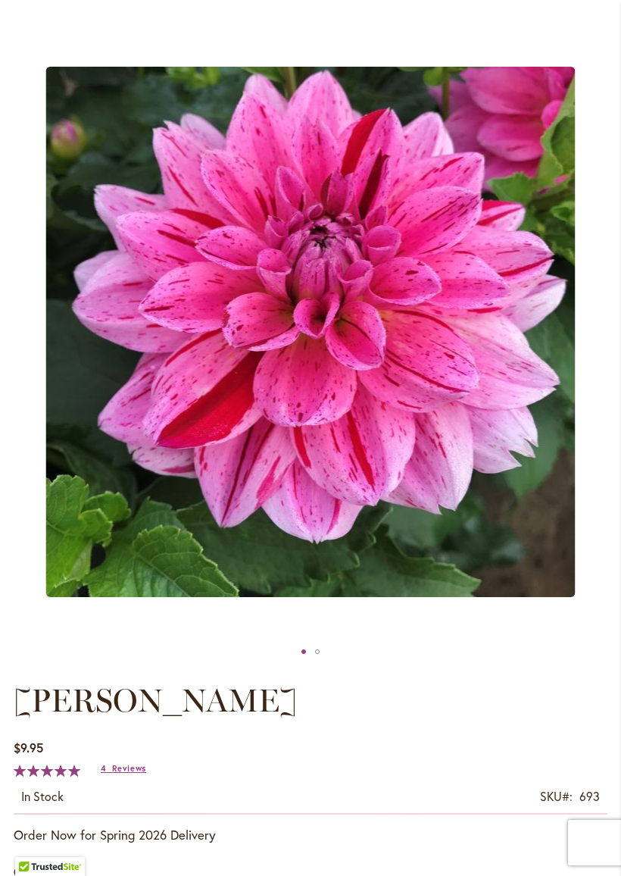
scroll to position [183, 0]
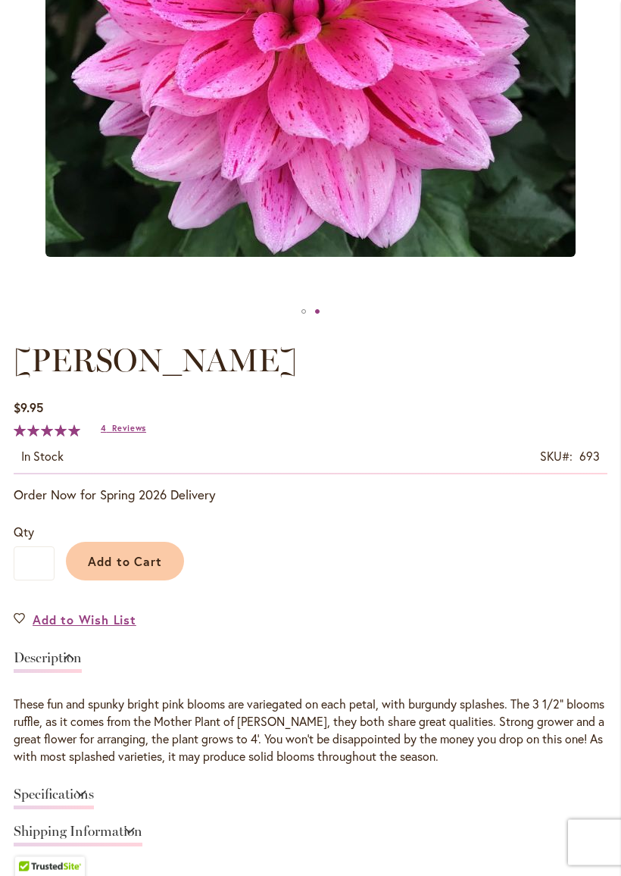
scroll to position [522, 0]
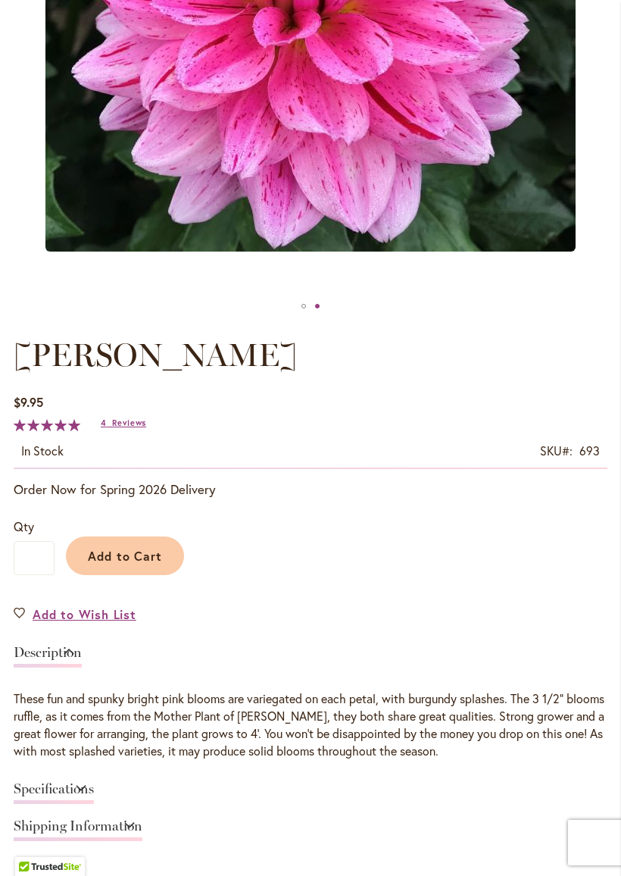
click at [53, 623] on span "Add to Wish List" at bounding box center [85, 613] width 104 height 17
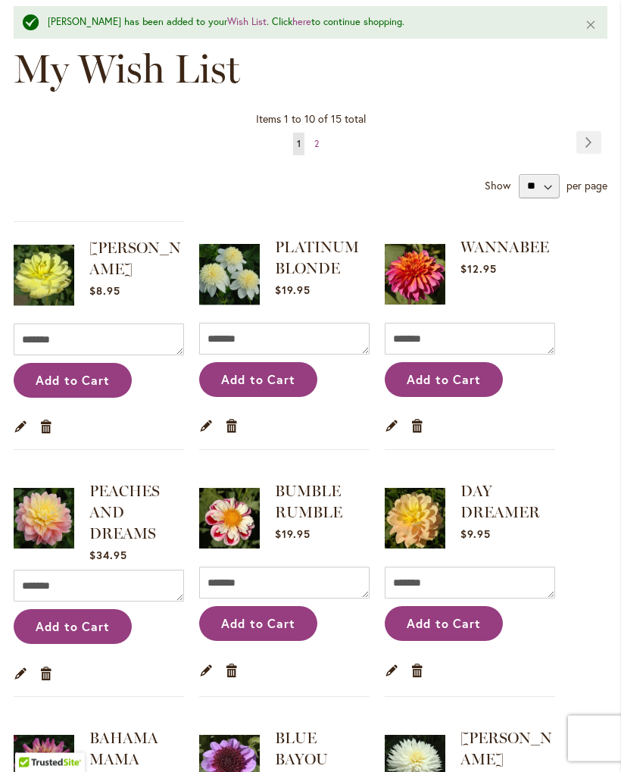
scroll to position [132, 0]
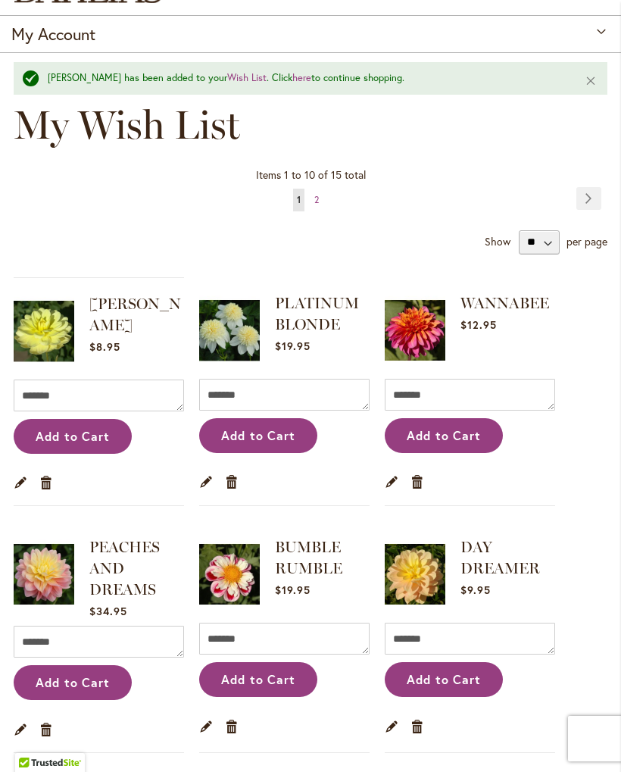
click at [315, 211] on link "Page 2" at bounding box center [317, 200] width 12 height 23
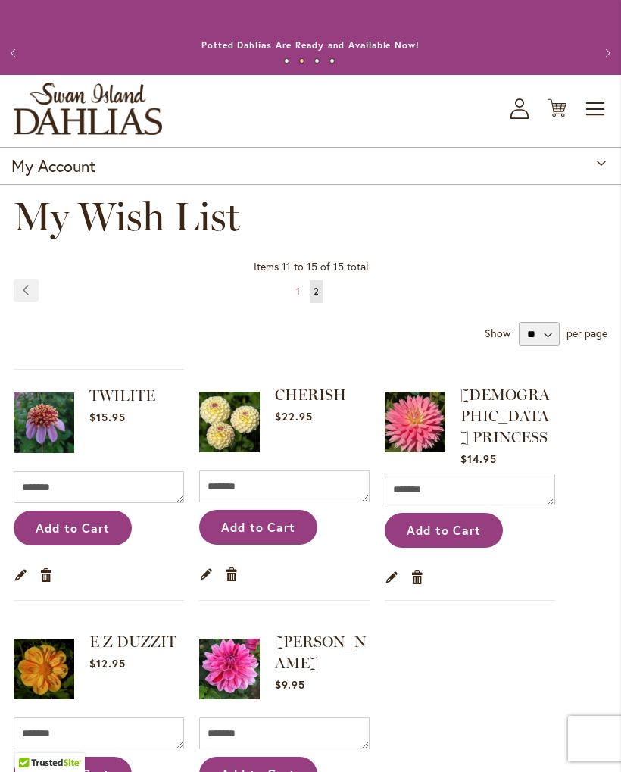
click at [20, 301] on link "Page Previous" at bounding box center [26, 290] width 25 height 23
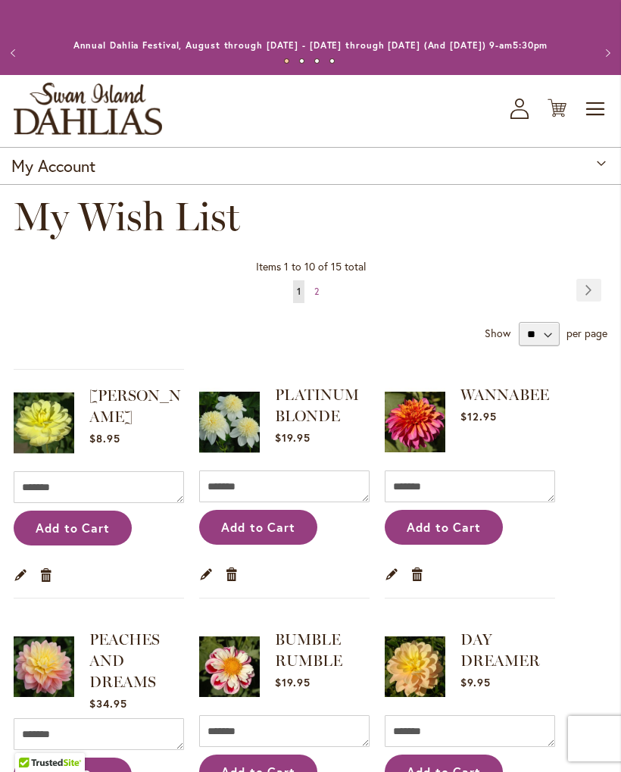
click at [14, 58] on button "Previous" at bounding box center [15, 53] width 30 height 30
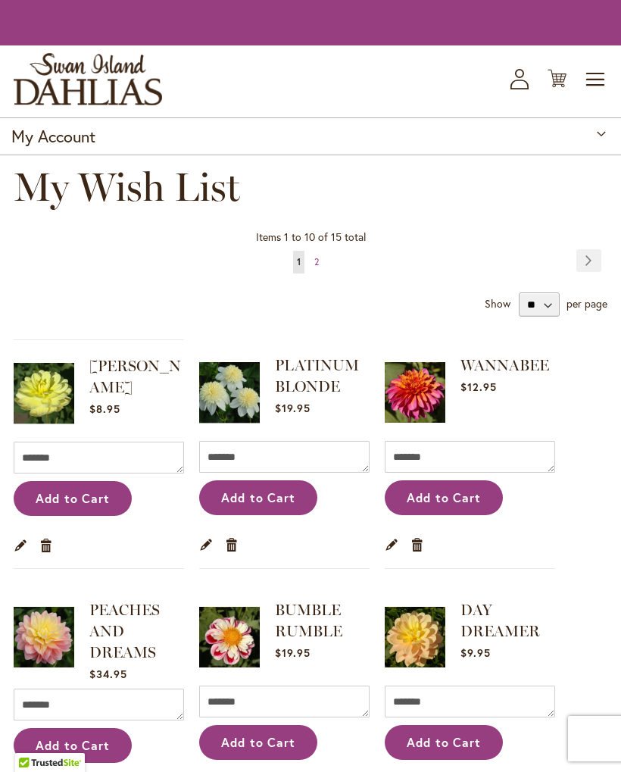
scroll to position [132, 0]
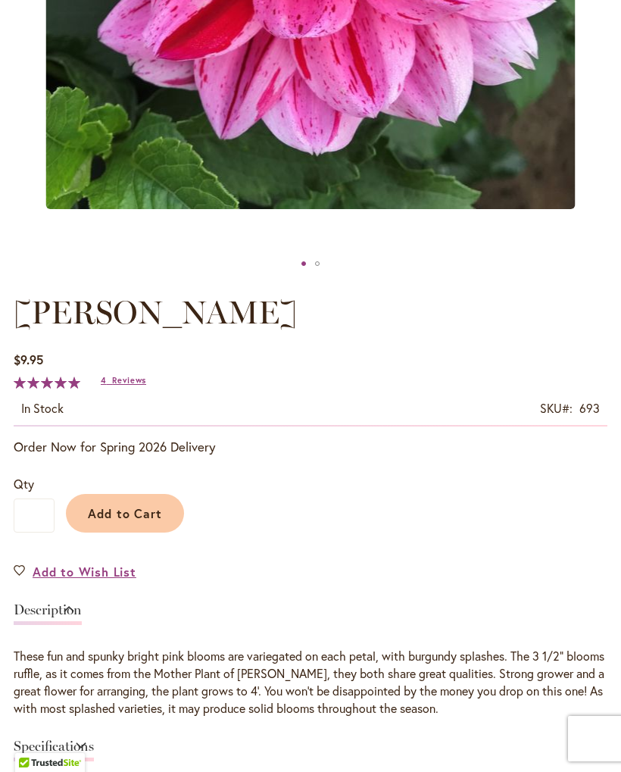
type input "*****"
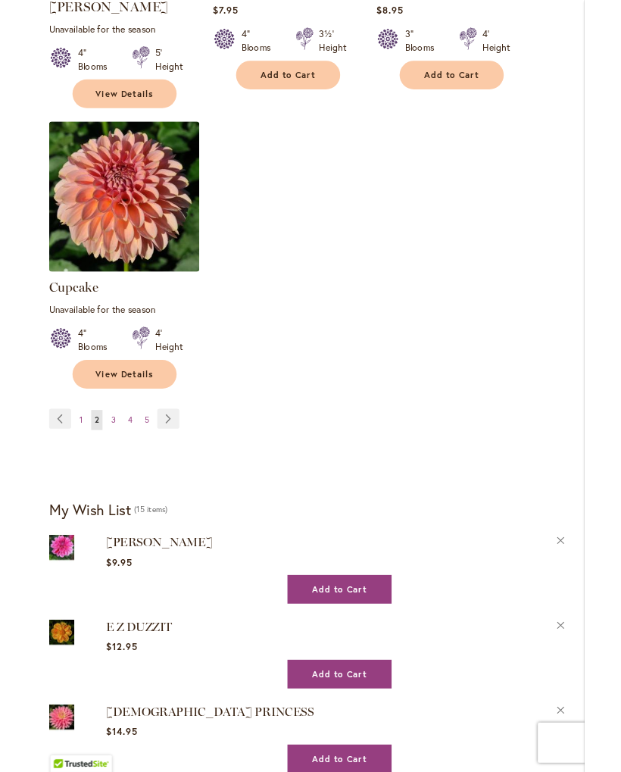
scroll to position [2030, 0]
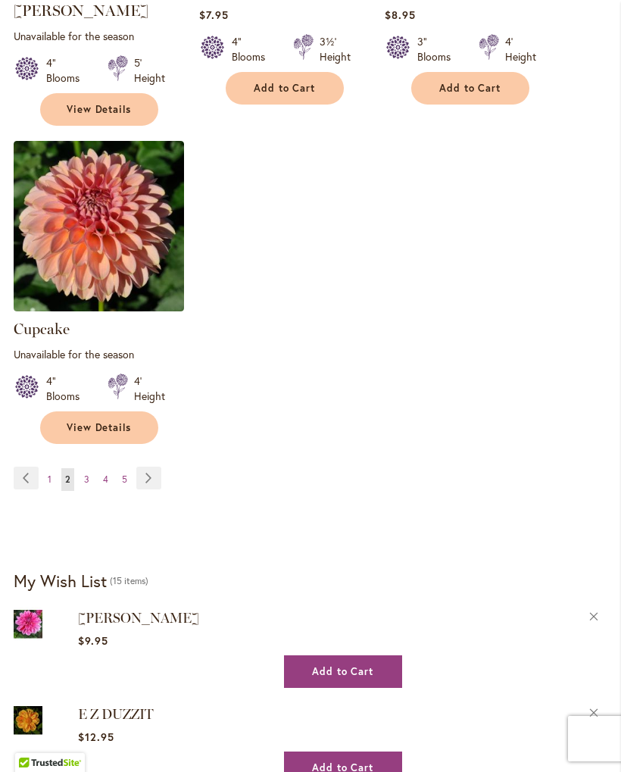
click at [86, 473] on span "3" at bounding box center [86, 478] width 5 height 11
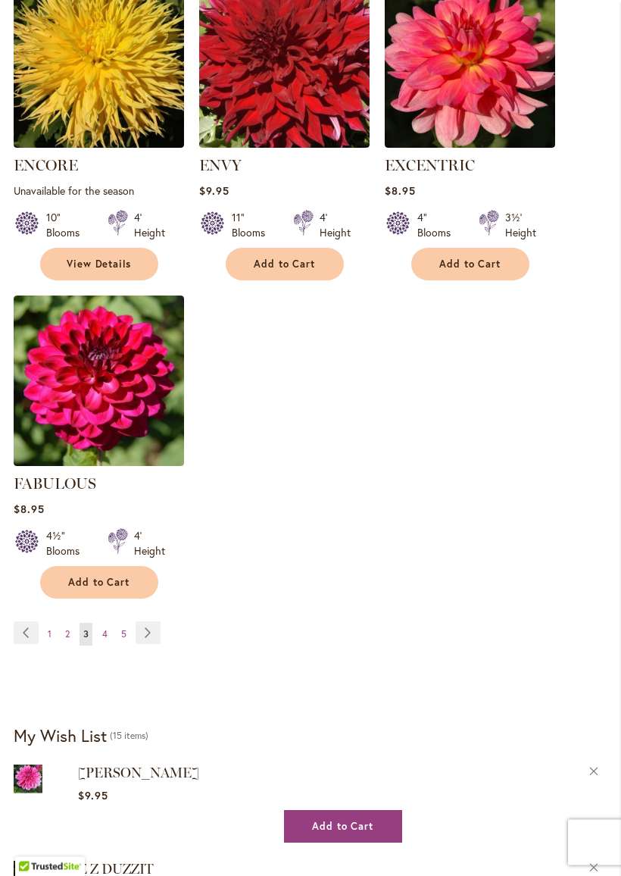
scroll to position [1812, 0]
click at [99, 631] on link "Page 4" at bounding box center [104, 634] width 13 height 23
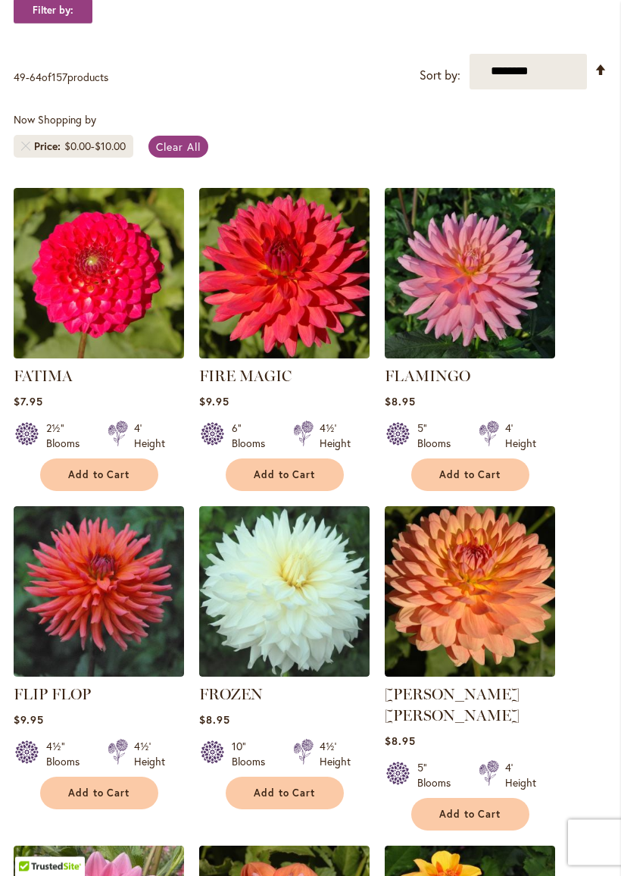
scroll to position [309, 0]
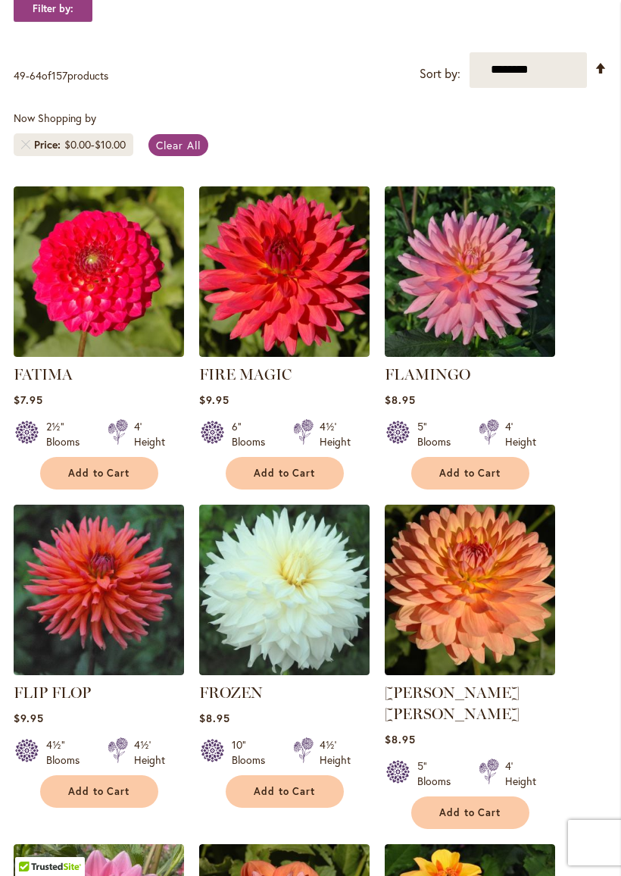
click at [64, 293] on img at bounding box center [99, 271] width 170 height 170
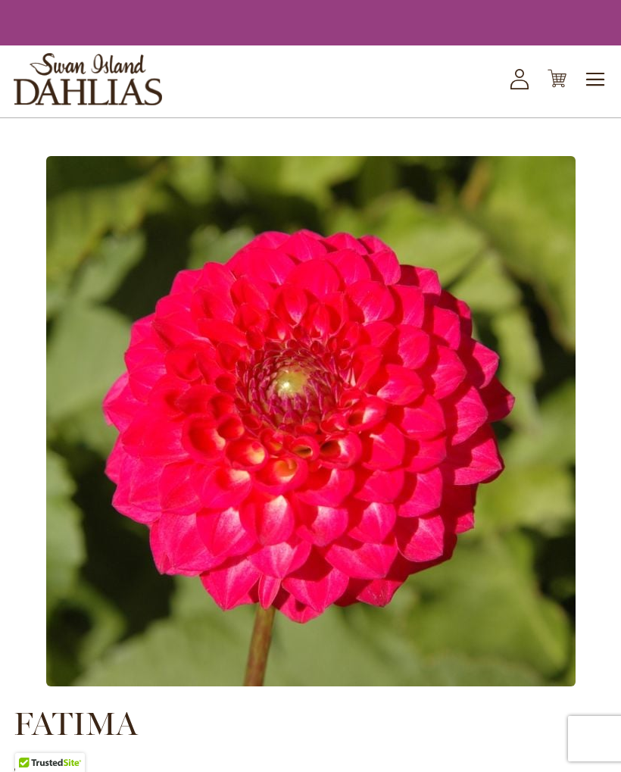
type input "*****"
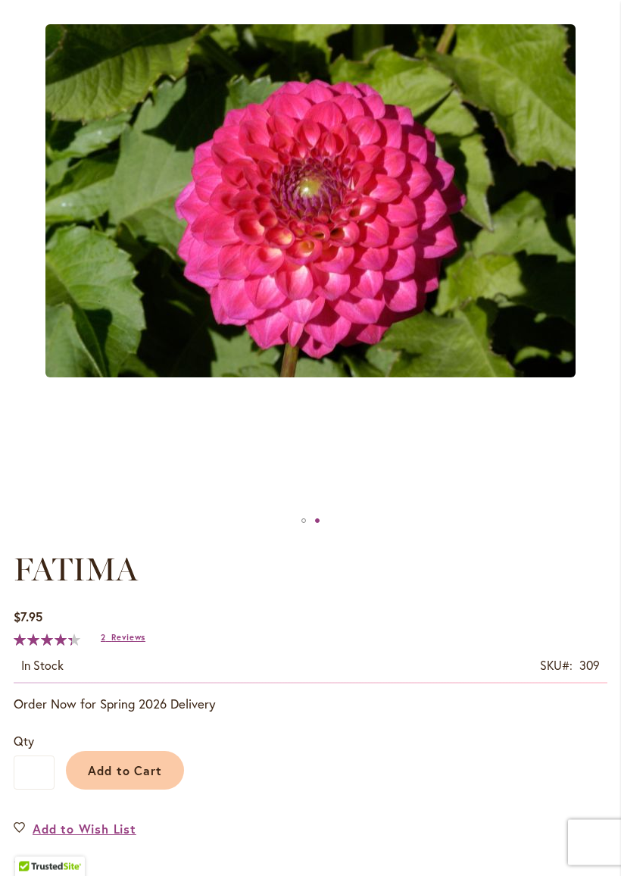
click at [111, 643] on span "Reviews" at bounding box center [128, 637] width 34 height 11
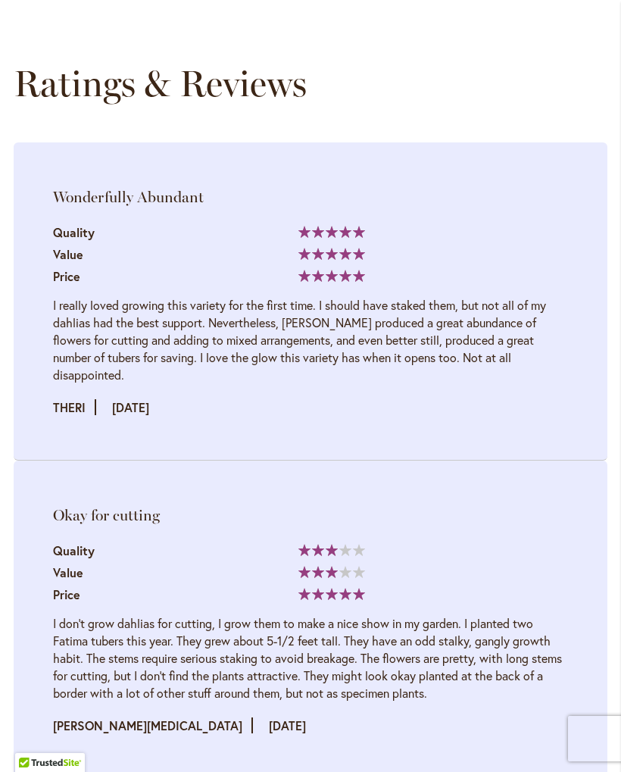
scroll to position [2012, 0]
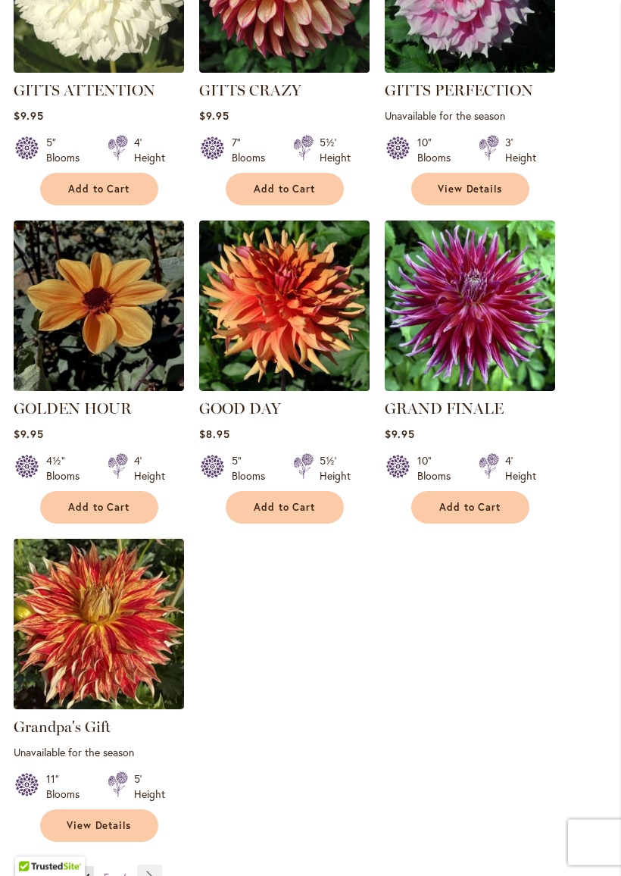
scroll to position [1569, 0]
click at [225, 356] on img at bounding box center [284, 305] width 170 height 170
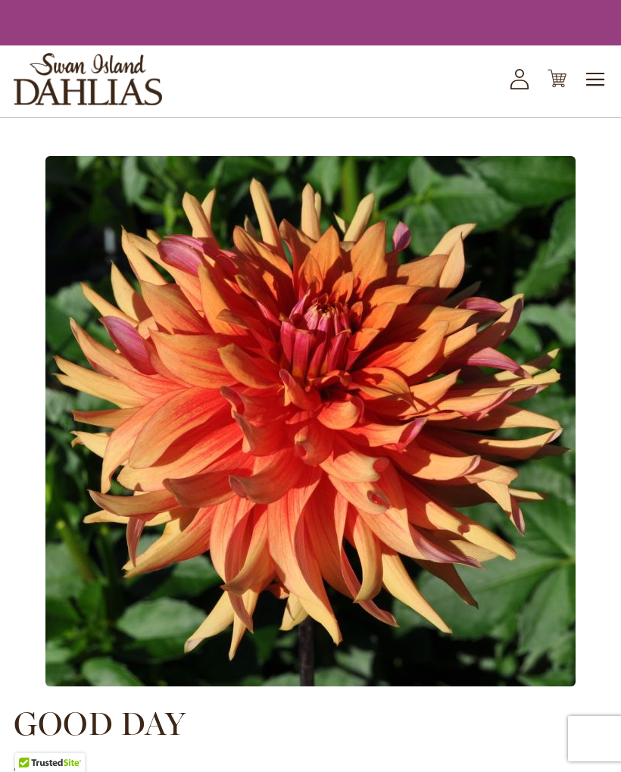
type input "*****"
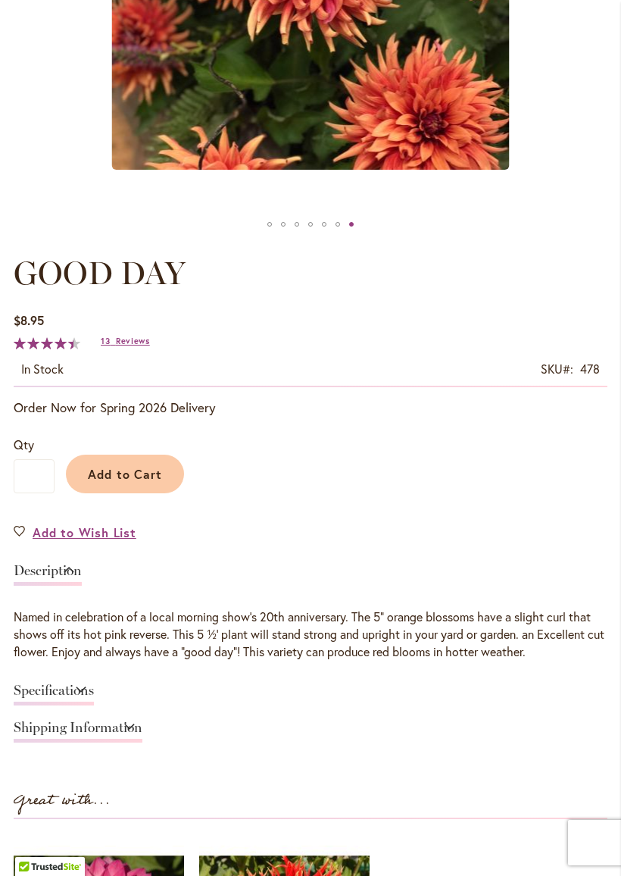
scroll to position [611, 0]
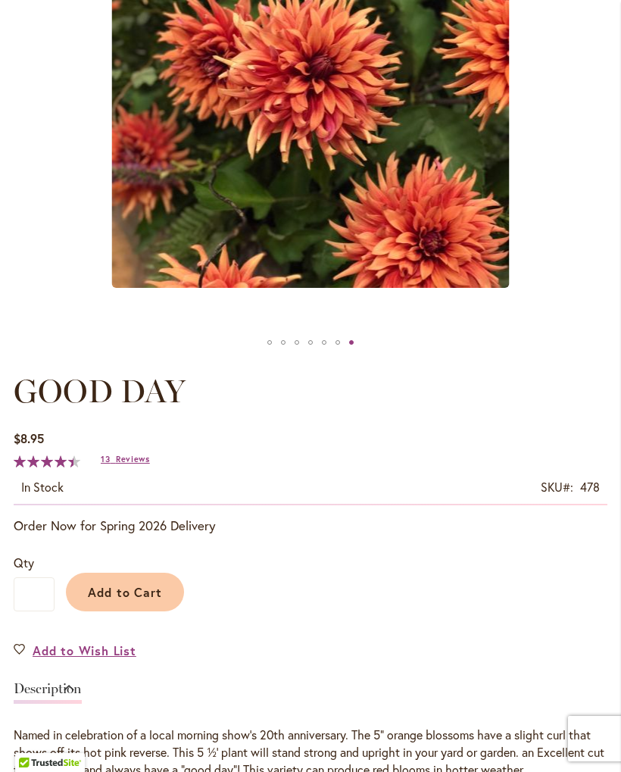
scroll to position [480, 0]
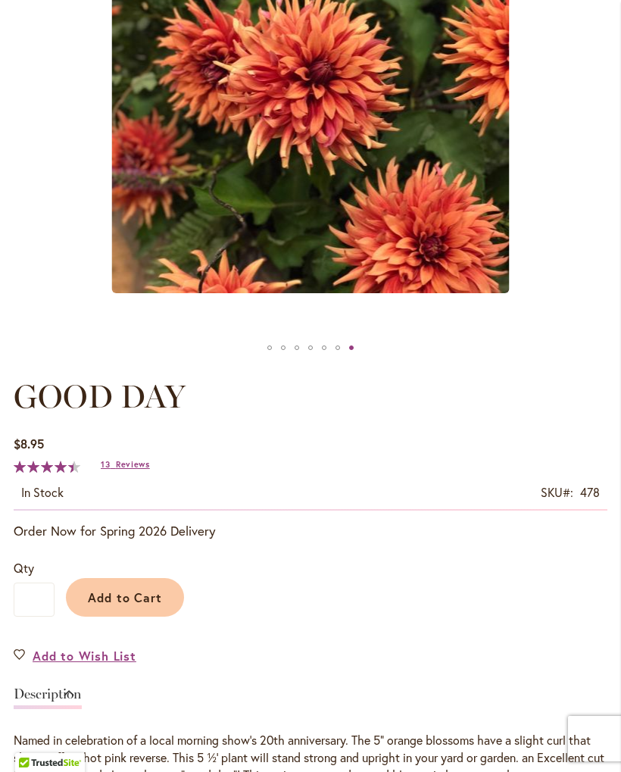
click at [117, 470] on span "Reviews" at bounding box center [133, 464] width 34 height 11
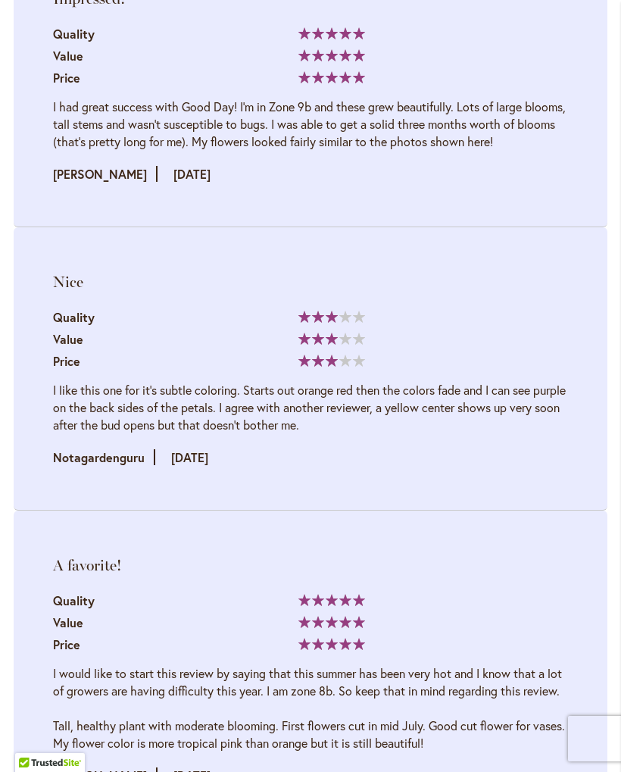
scroll to position [3316, 0]
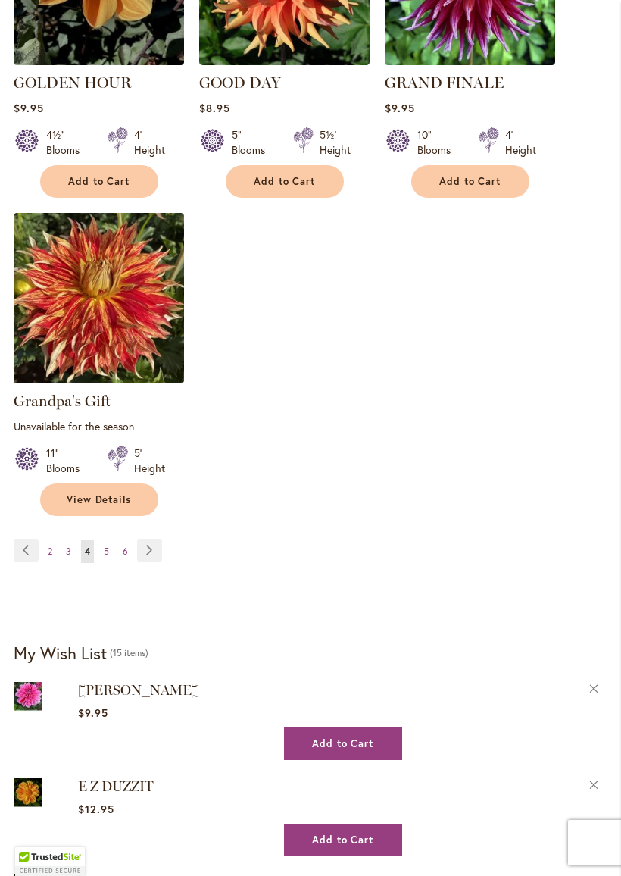
scroll to position [1929, 0]
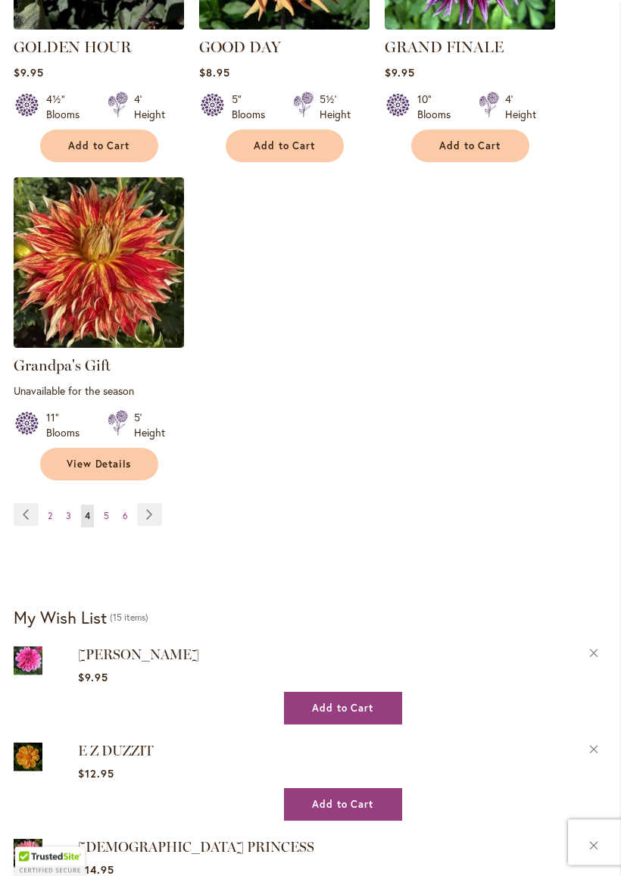
click at [142, 512] on link "Page Next" at bounding box center [149, 515] width 25 height 23
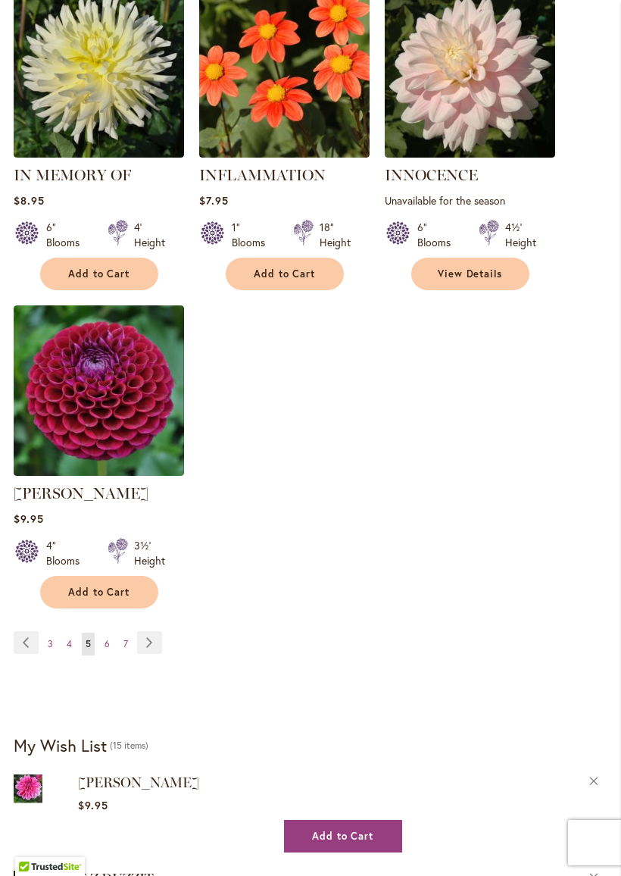
scroll to position [1808, 0]
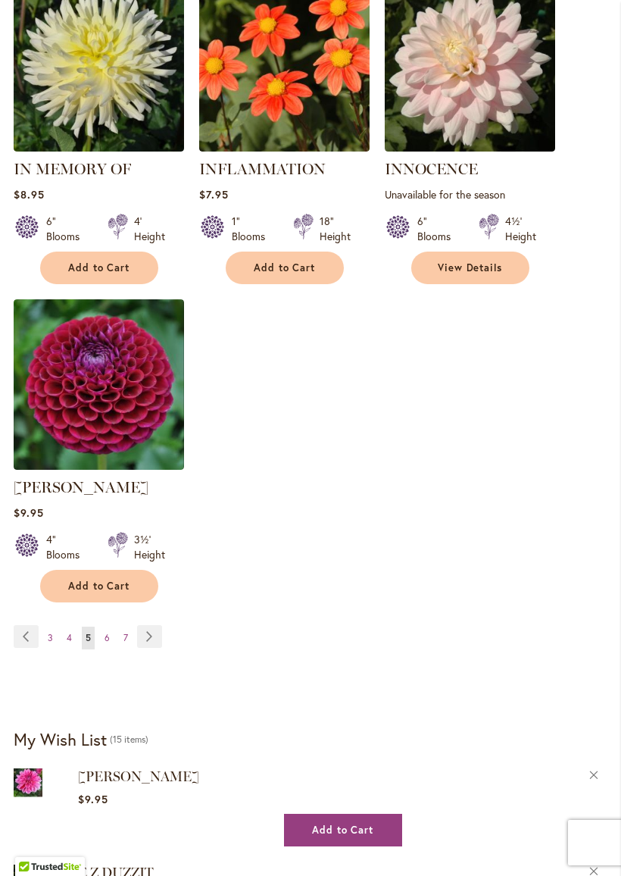
click at [103, 649] on link "Page 6" at bounding box center [107, 637] width 13 height 23
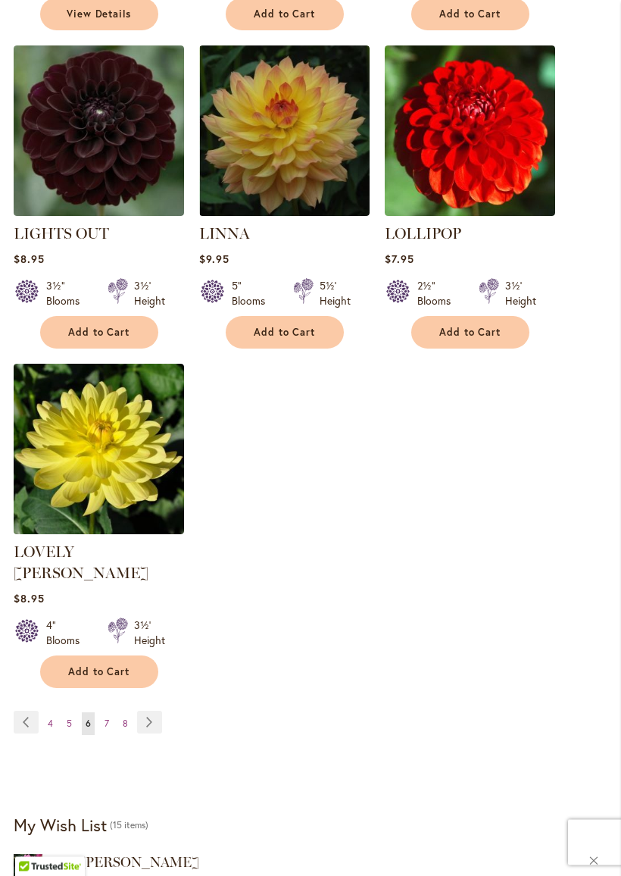
scroll to position [1765, 0]
click at [106, 717] on span "7" at bounding box center [107, 722] width 5 height 11
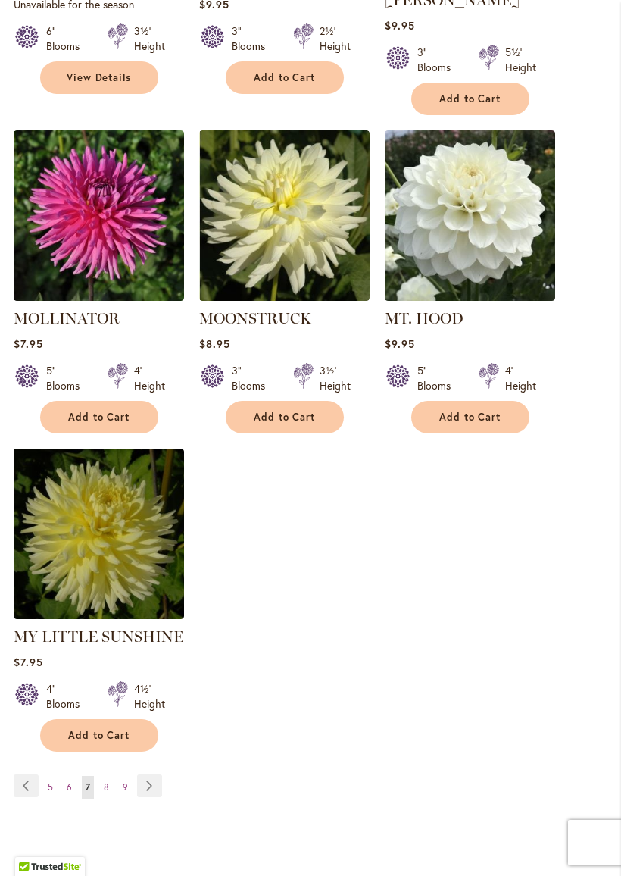
scroll to position [1658, 0]
click at [102, 771] on link "Page 8" at bounding box center [106, 787] width 13 height 23
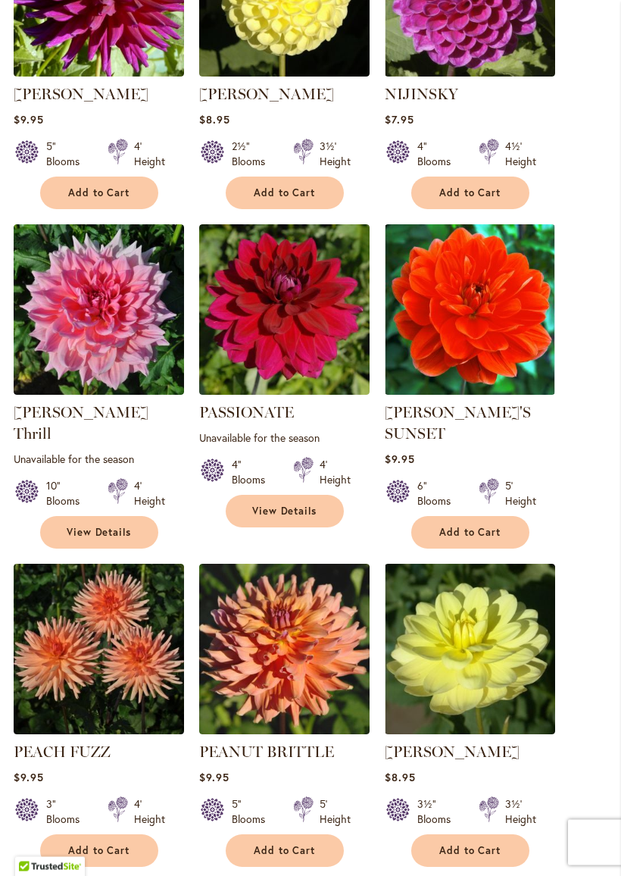
scroll to position [589, 0]
click at [436, 338] on img at bounding box center [470, 309] width 170 height 170
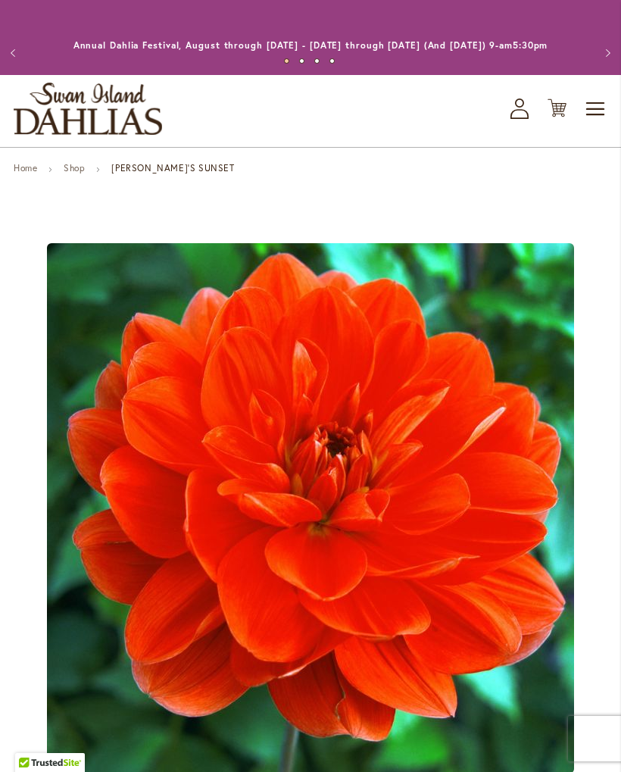
type input "*****"
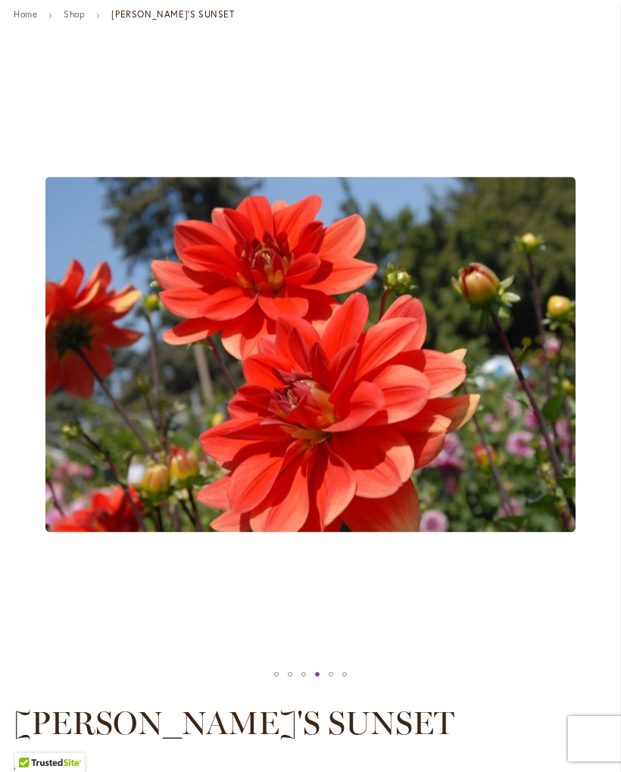
scroll to position [157, 0]
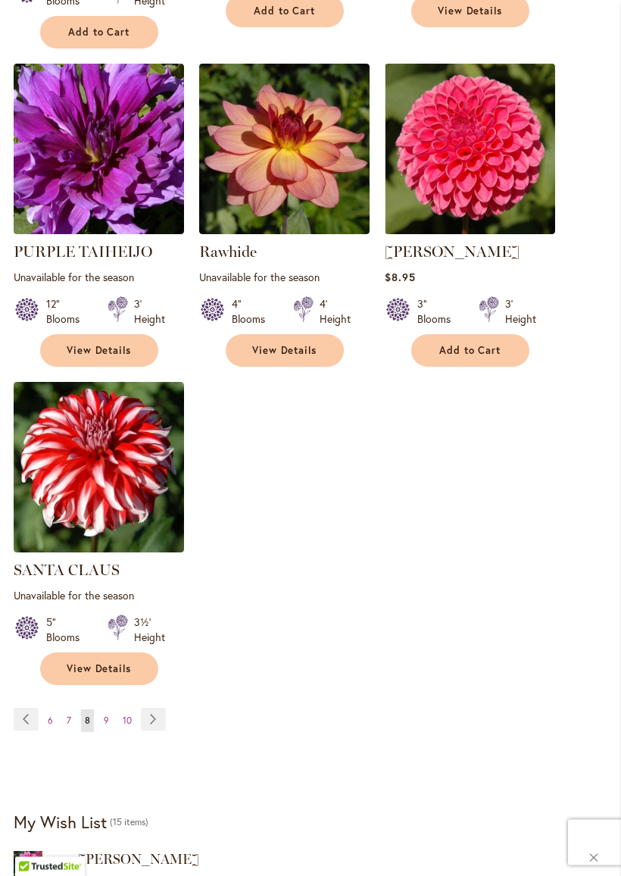
scroll to position [1749, 0]
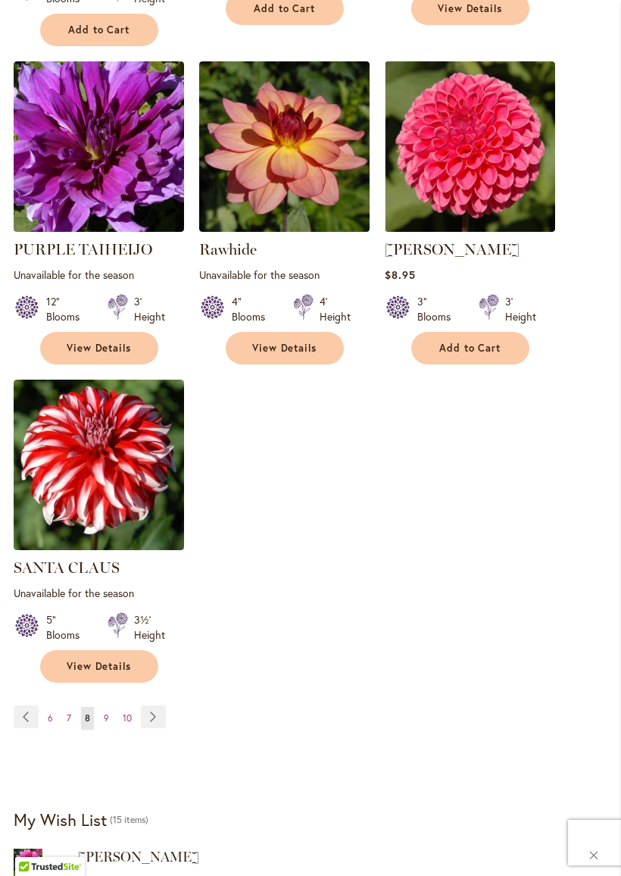
click at [102, 714] on link "Page 9" at bounding box center [106, 718] width 13 height 23
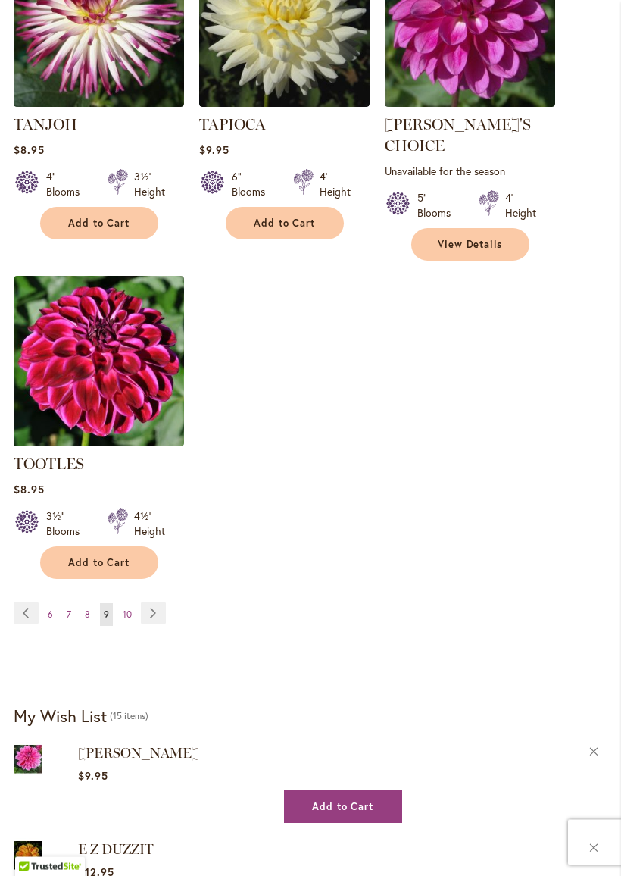
scroll to position [1832, 0]
click at [69, 373] on img at bounding box center [99, 361] width 170 height 170
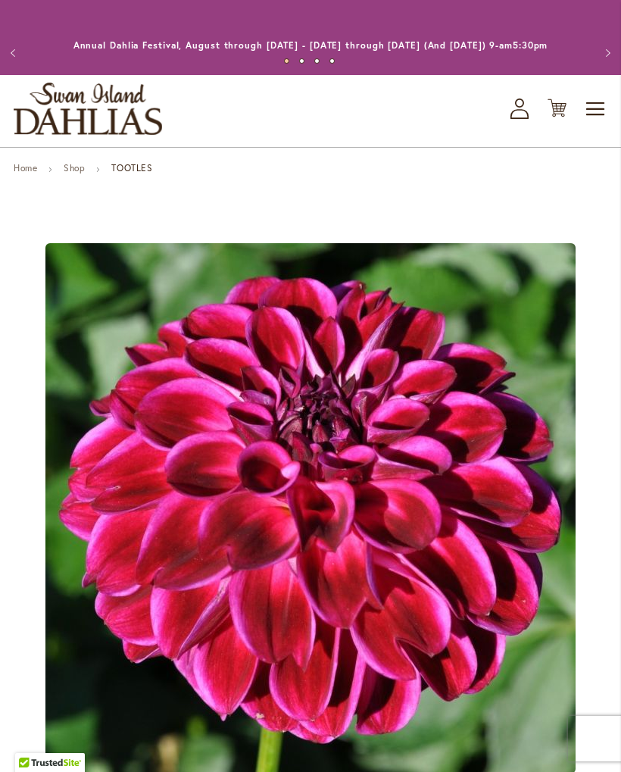
type input "*****"
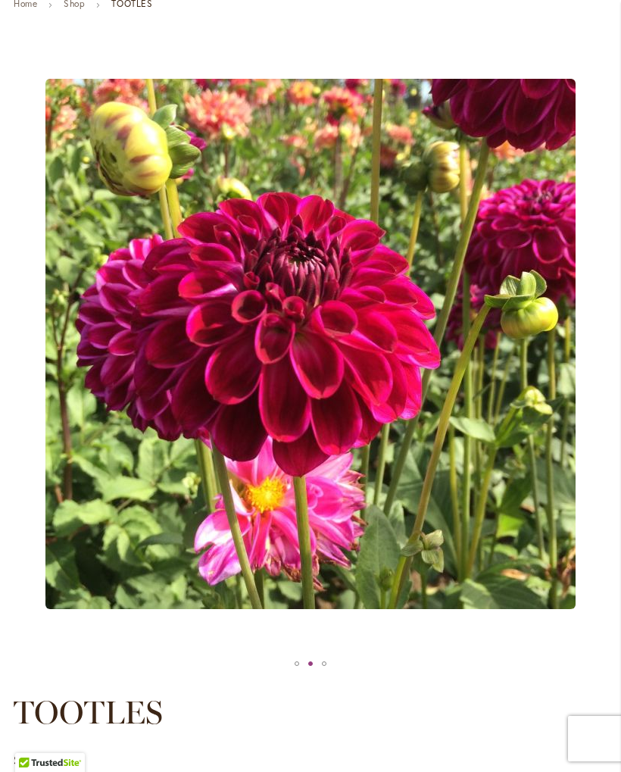
scroll to position [167, 0]
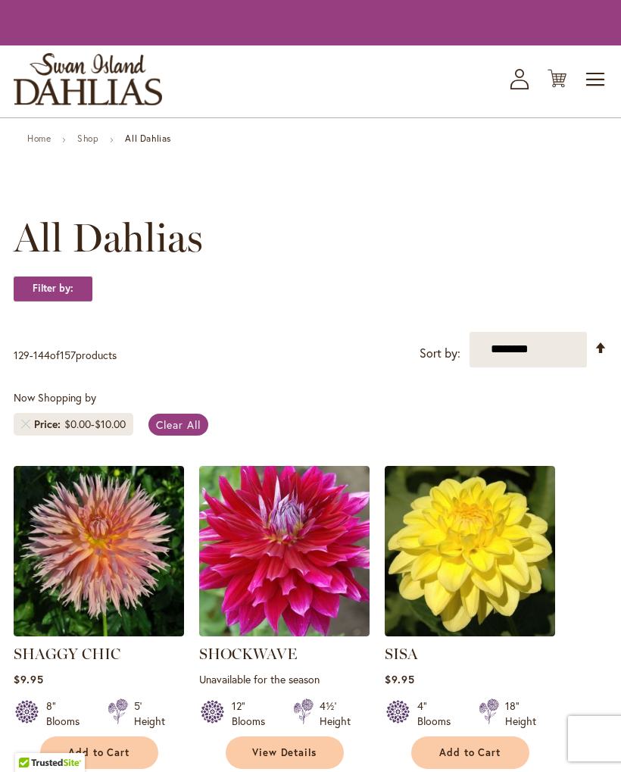
scroll to position [1874, 0]
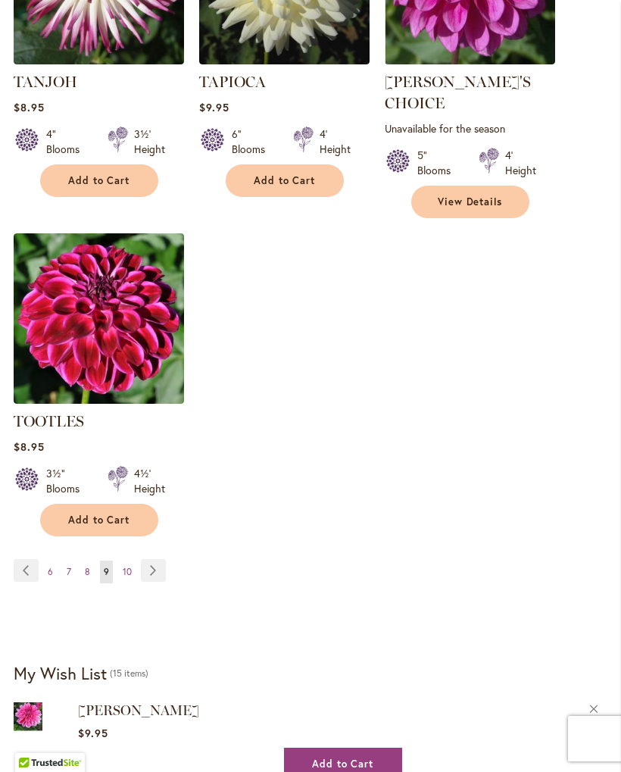
click at [121, 564] on link "Page 10" at bounding box center [127, 572] width 17 height 23
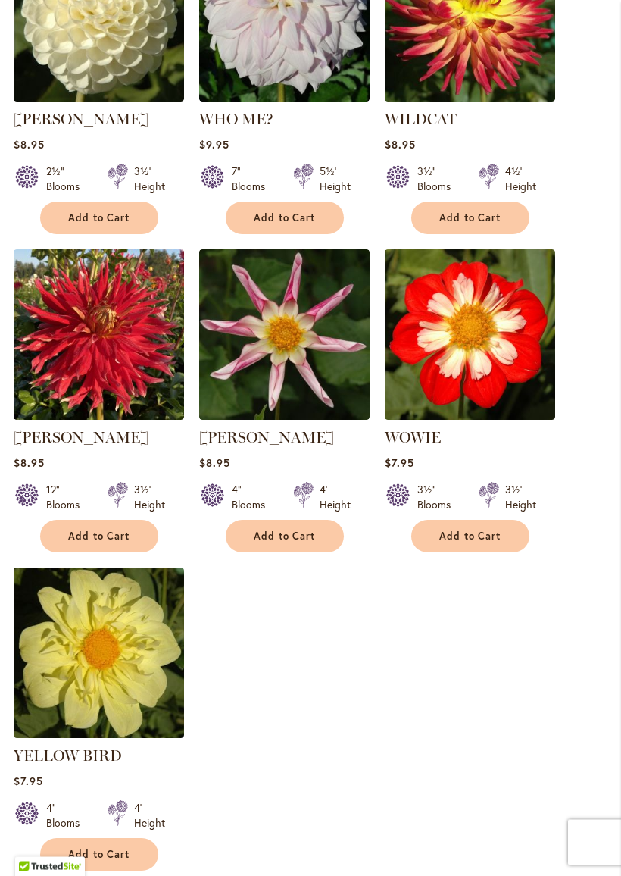
scroll to position [1222, 0]
click at [247, 376] on img at bounding box center [284, 334] width 170 height 170
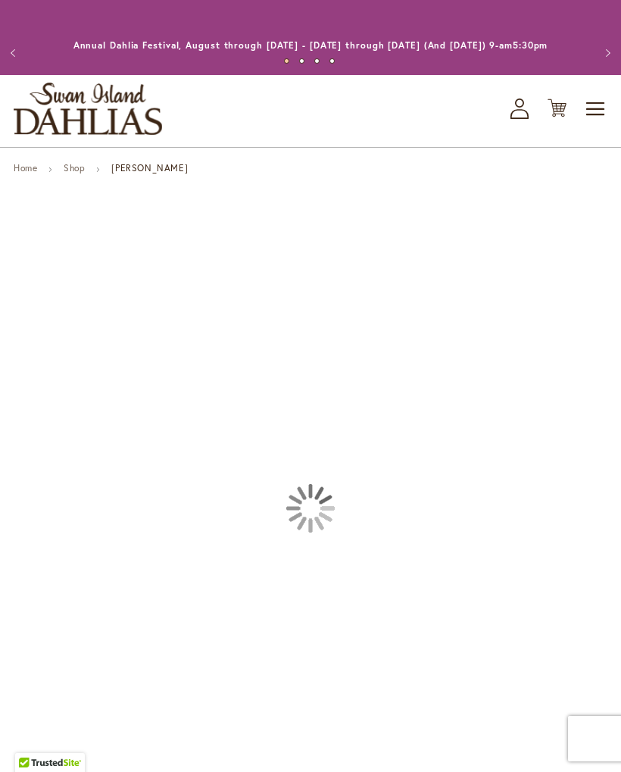
type input "*****"
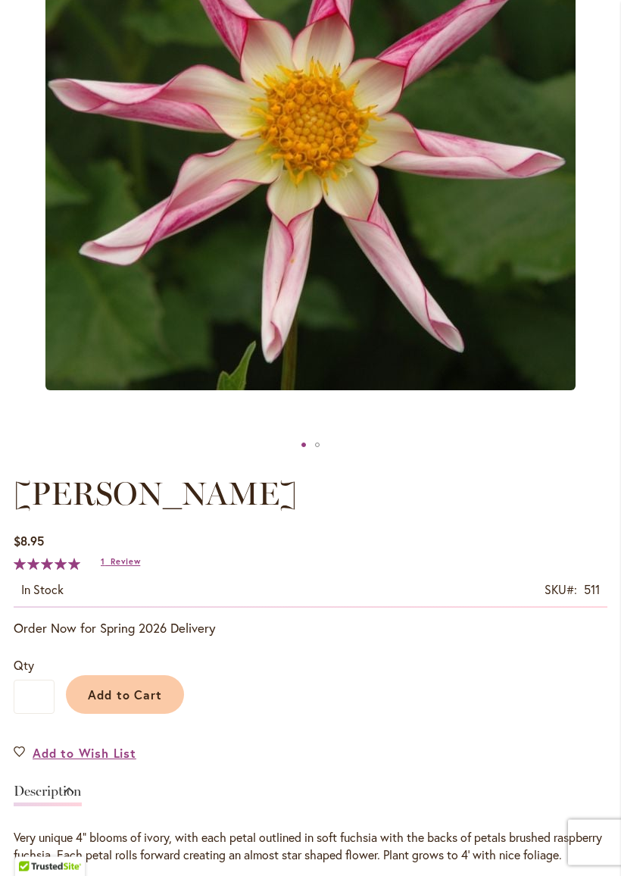
click at [117, 567] on span "Review" at bounding box center [126, 562] width 30 height 11
